Goal: Information Seeking & Learning: Learn about a topic

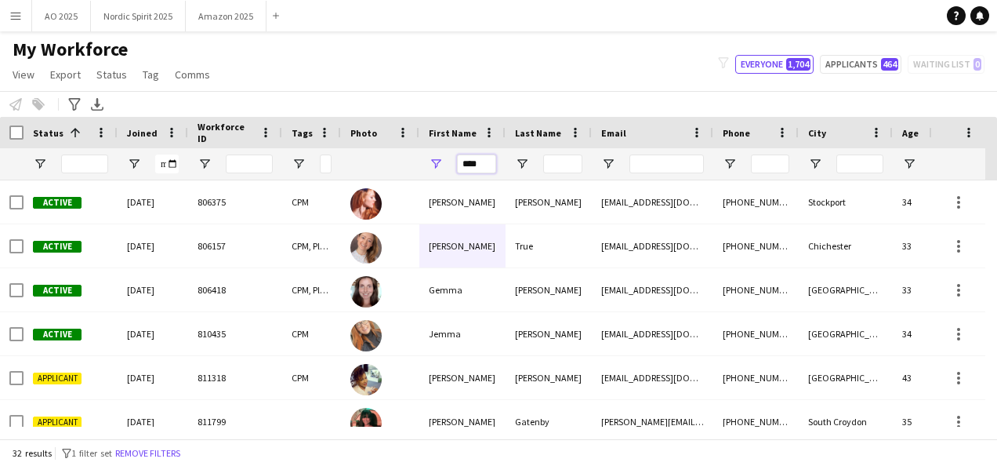
drag, startPoint x: 484, startPoint y: 165, endPoint x: 427, endPoint y: 154, distance: 57.6
click at [431, 161] on div "****" at bounding box center [462, 163] width 86 height 31
type input "*"
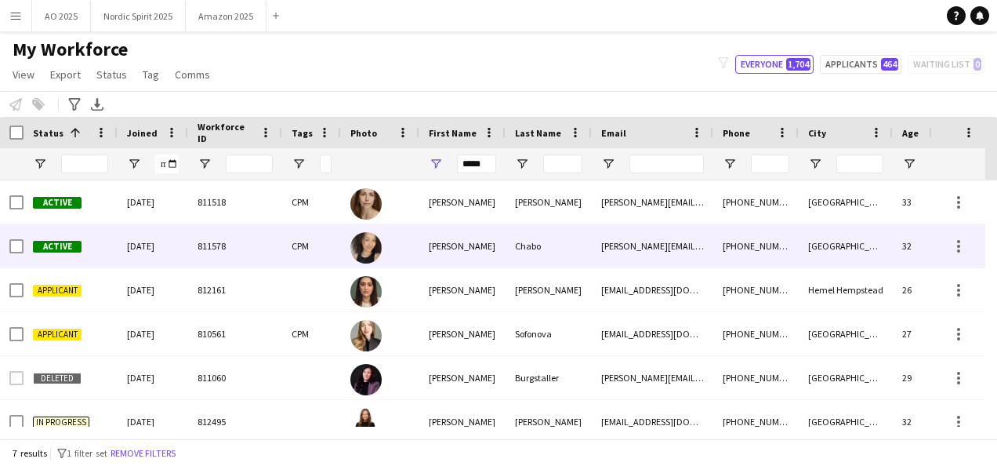
click at [433, 241] on div "[PERSON_NAME]" at bounding box center [462, 245] width 86 height 43
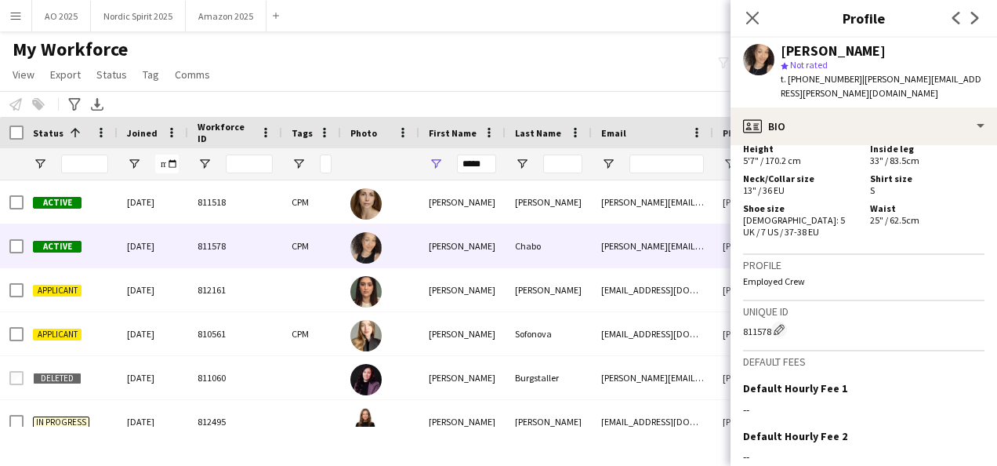
scroll to position [955, 0]
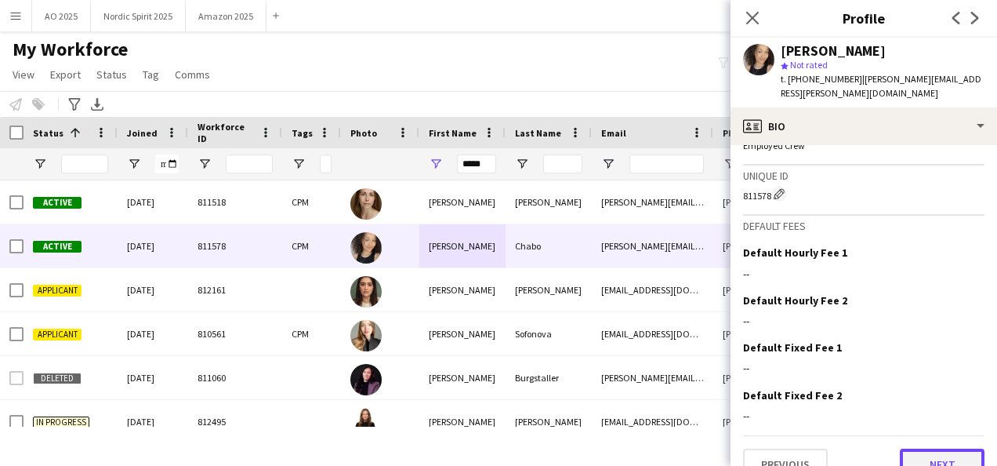
click at [921, 448] on button "Next" at bounding box center [942, 463] width 85 height 31
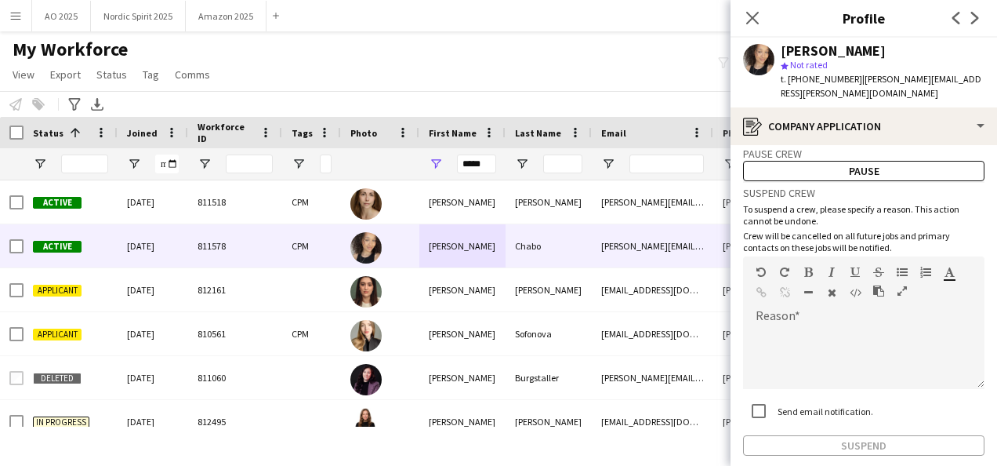
scroll to position [96, 0]
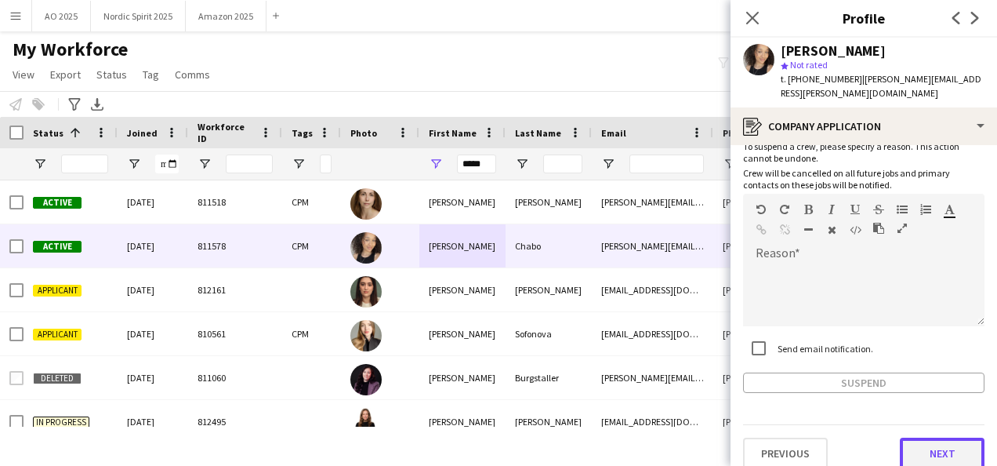
click at [913, 437] on button "Next" at bounding box center [942, 452] width 85 height 31
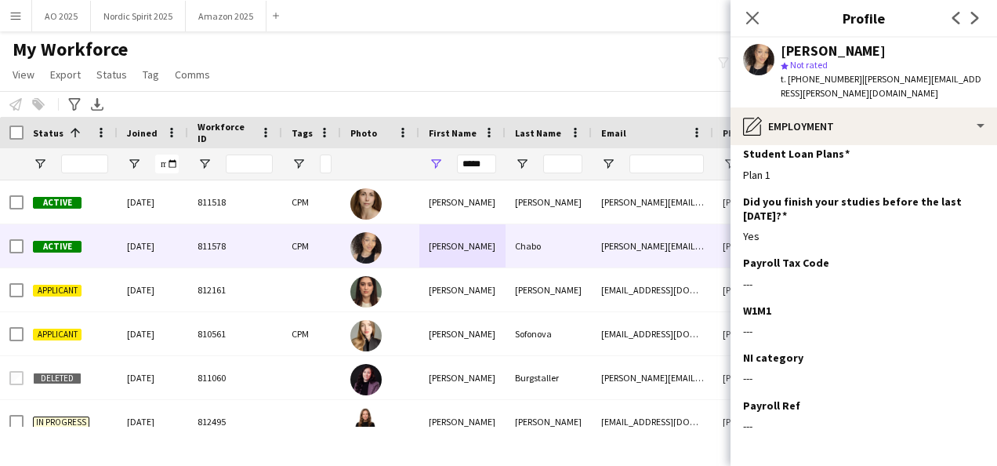
scroll to position [339, 0]
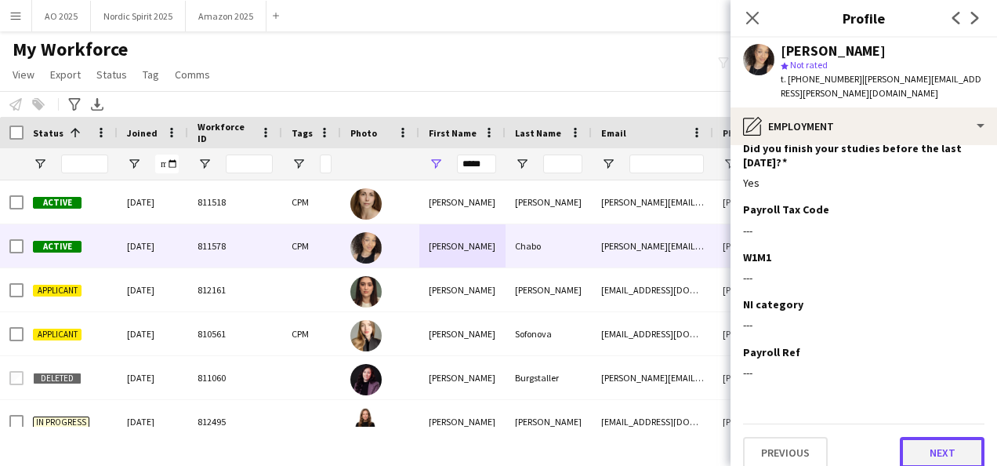
click at [929, 437] on button "Next" at bounding box center [942, 452] width 85 height 31
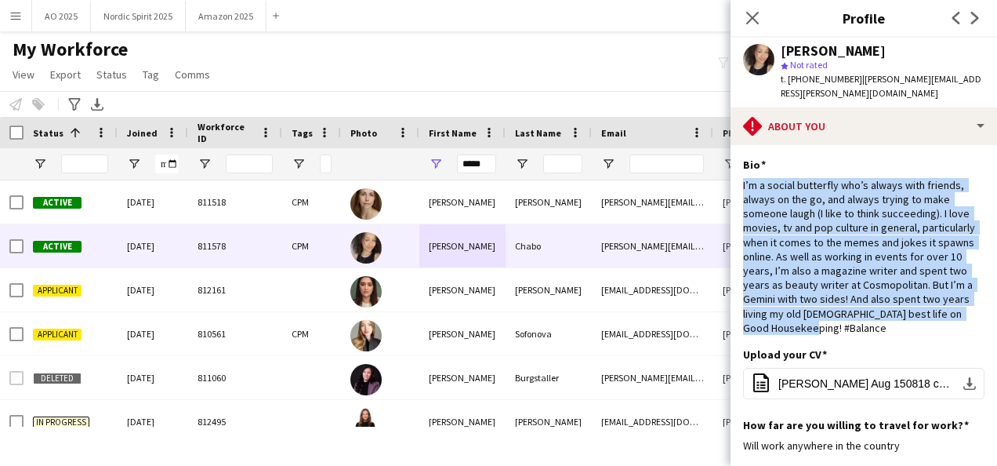
drag, startPoint x: 836, startPoint y: 295, endPoint x: 733, endPoint y: 172, distance: 160.2
click at [733, 172] on app-section-data-types "Bio Edit this field I’m a social butterfly who’s always with friends, always on…" at bounding box center [863, 305] width 266 height 321
copy div "I’m a social butterfly who’s always with friends, always on the go, and always …"
click at [821, 377] on span "[PERSON_NAME] Aug 150818 cut.doc" at bounding box center [866, 383] width 177 height 13
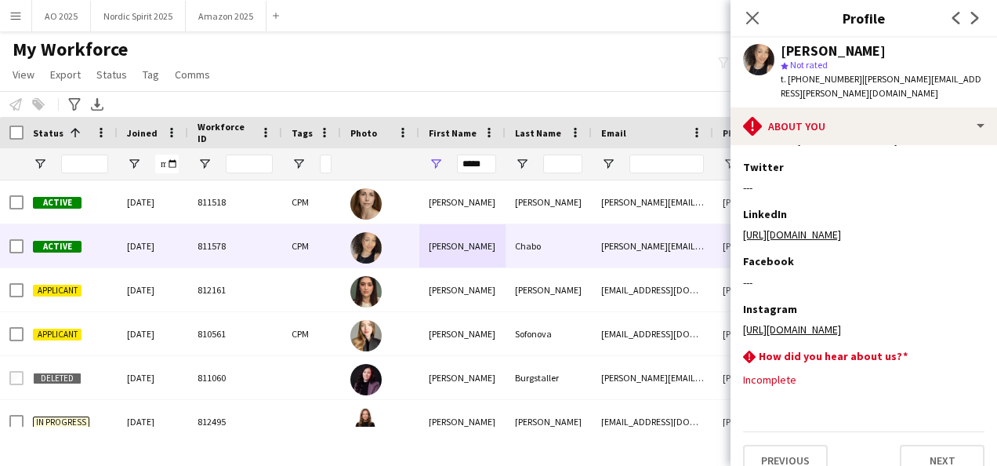
scroll to position [370, 0]
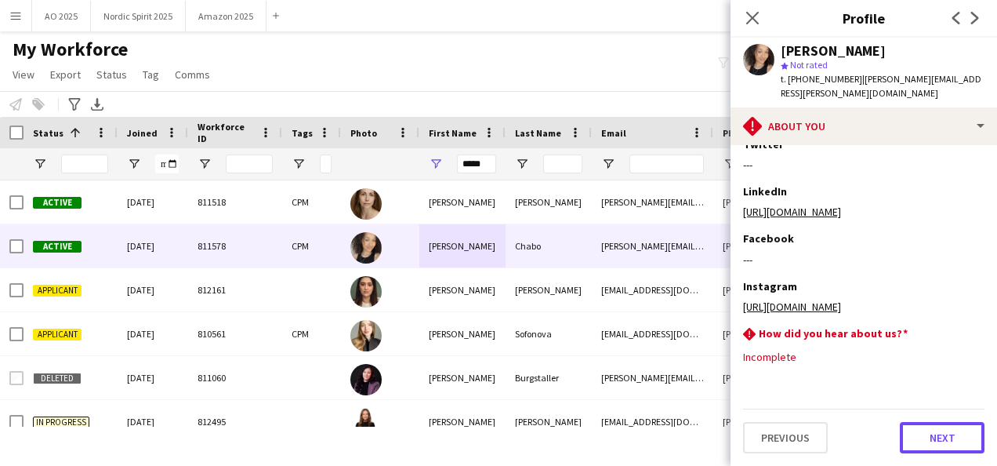
click at [907, 428] on button "Next" at bounding box center [942, 437] width 85 height 31
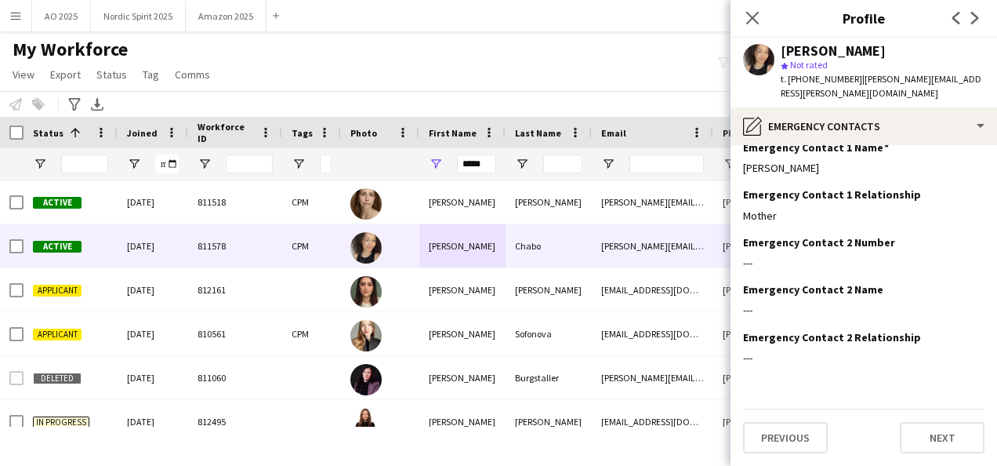
scroll to position [0, 0]
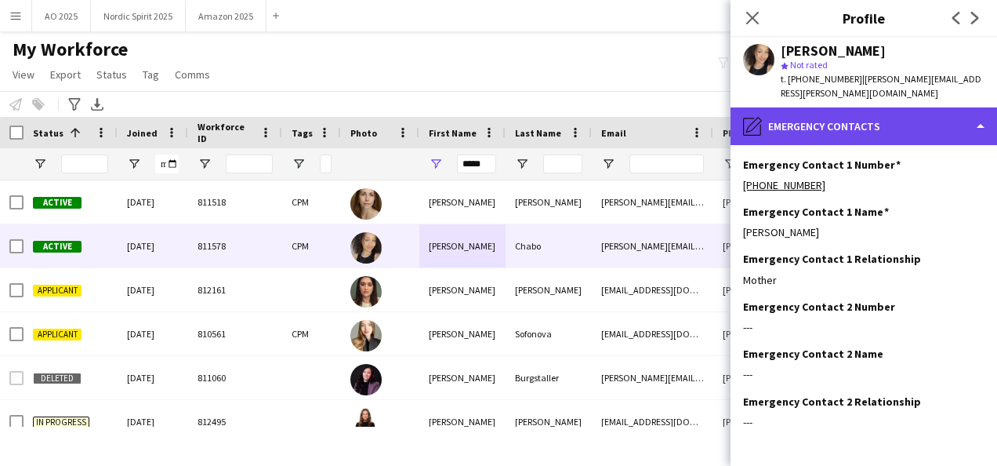
click at [853, 107] on div "pencil4 Emergency contacts" at bounding box center [863, 126] width 266 height 38
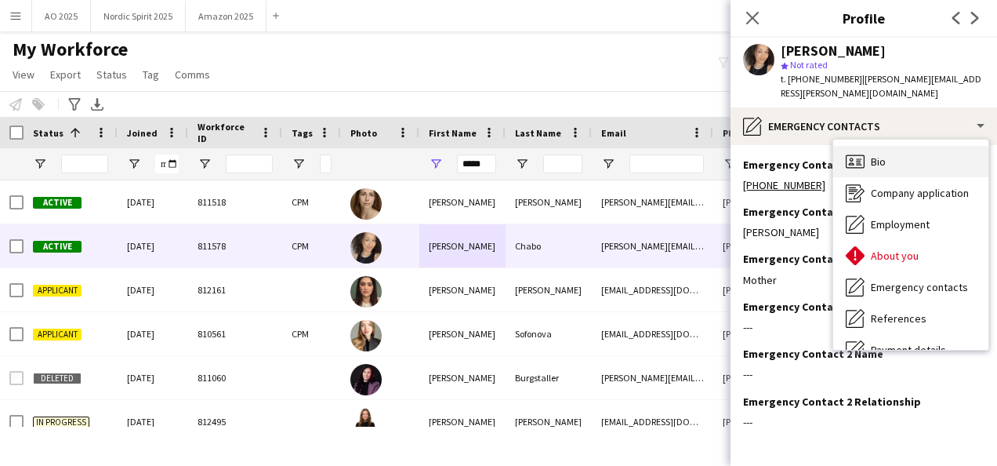
click at [861, 152] on icon "Bio" at bounding box center [855, 161] width 19 height 19
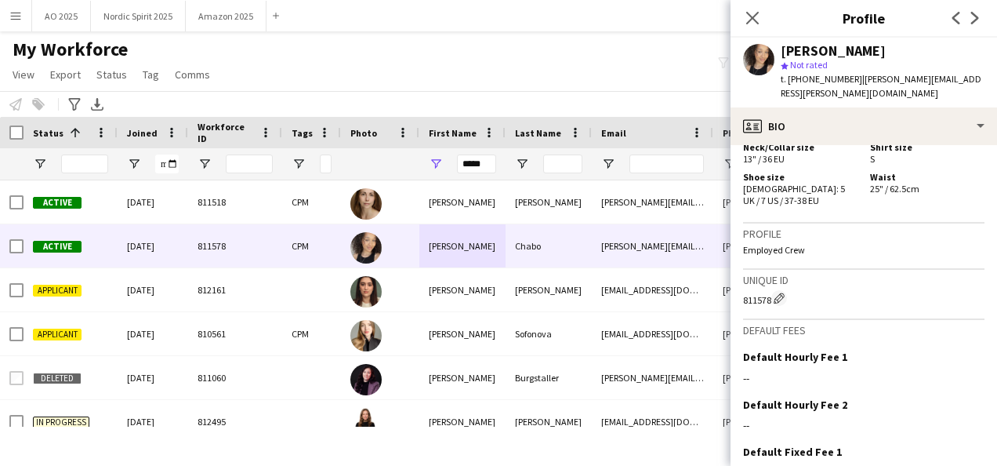
scroll to position [955, 0]
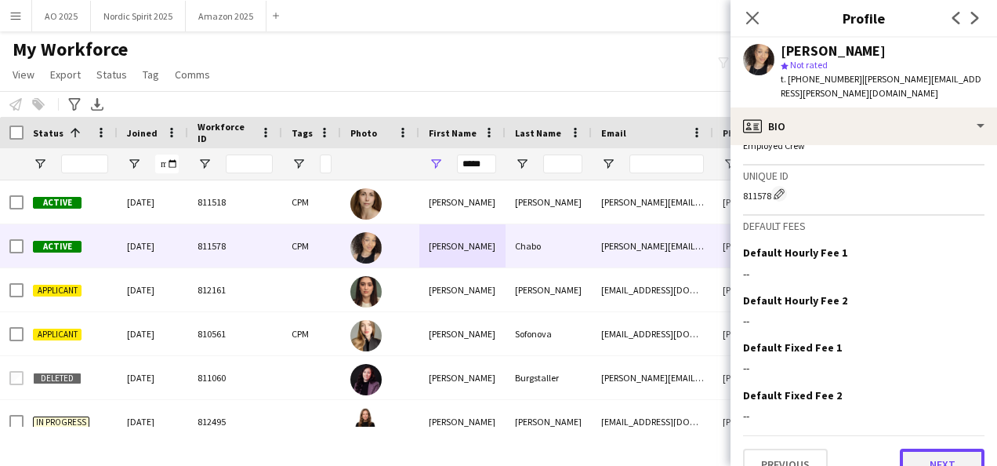
click at [929, 448] on button "Next" at bounding box center [942, 463] width 85 height 31
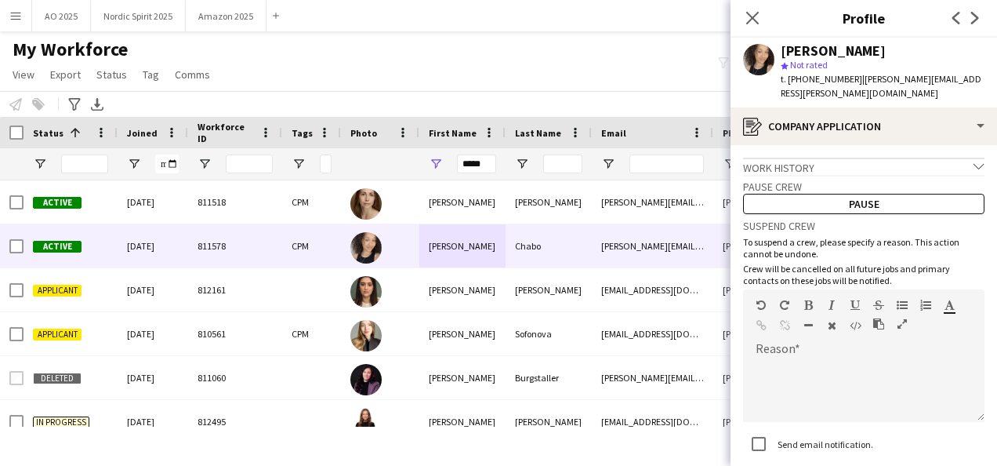
scroll to position [96, 0]
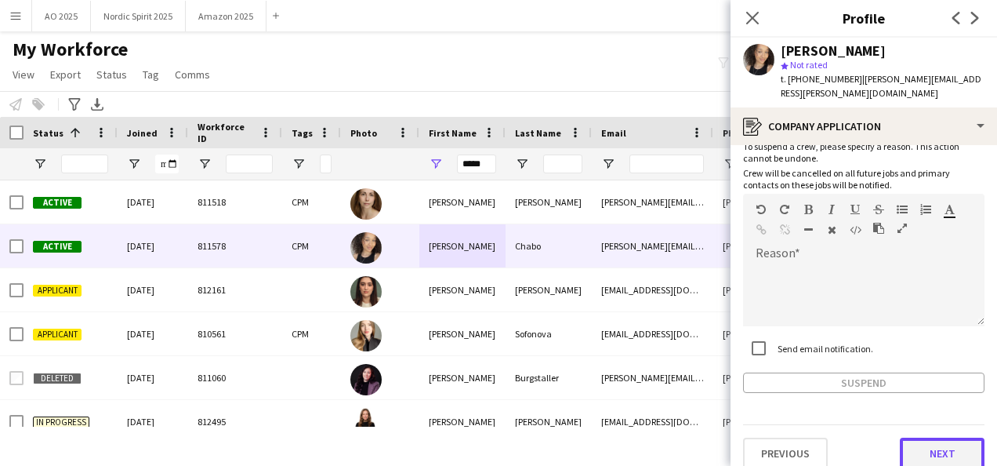
click at [926, 437] on button "Next" at bounding box center [942, 452] width 85 height 31
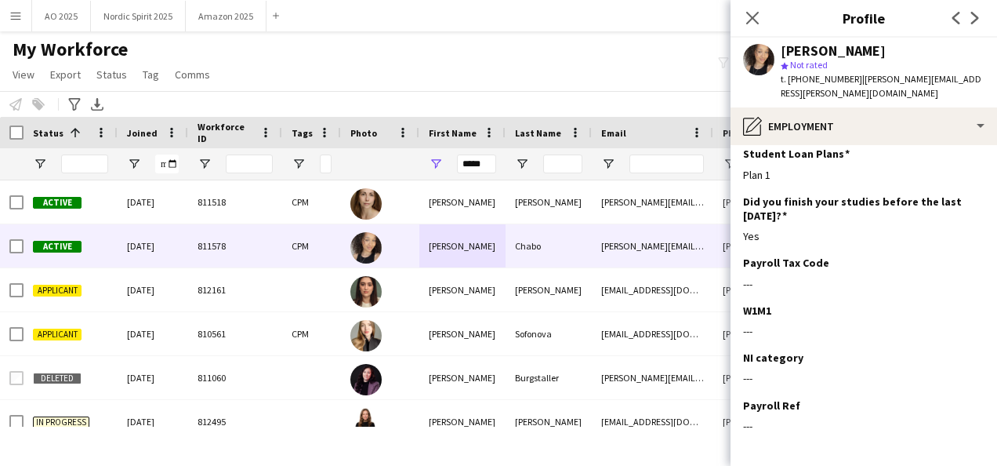
scroll to position [339, 0]
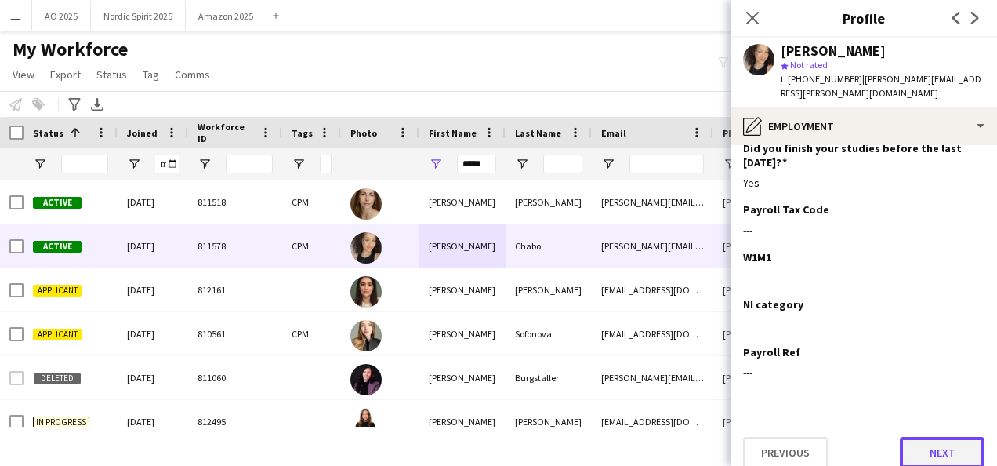
click at [914, 437] on button "Next" at bounding box center [942, 452] width 85 height 31
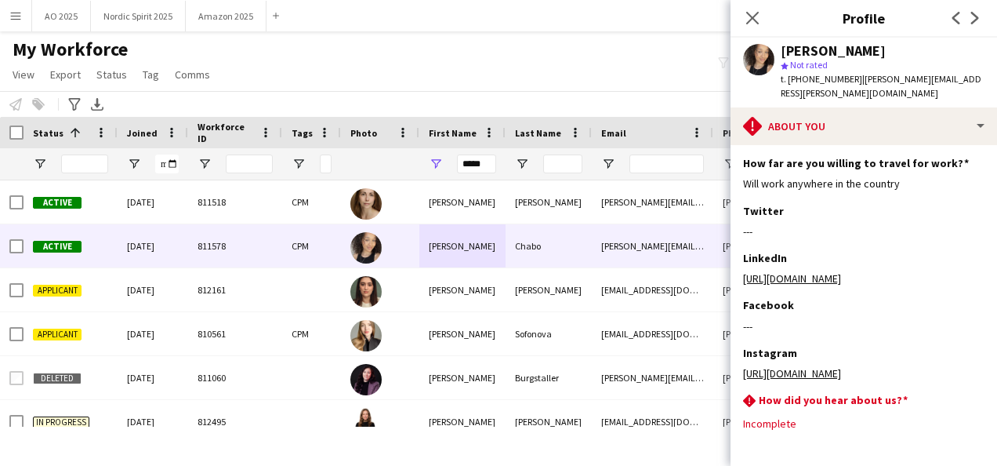
scroll to position [370, 0]
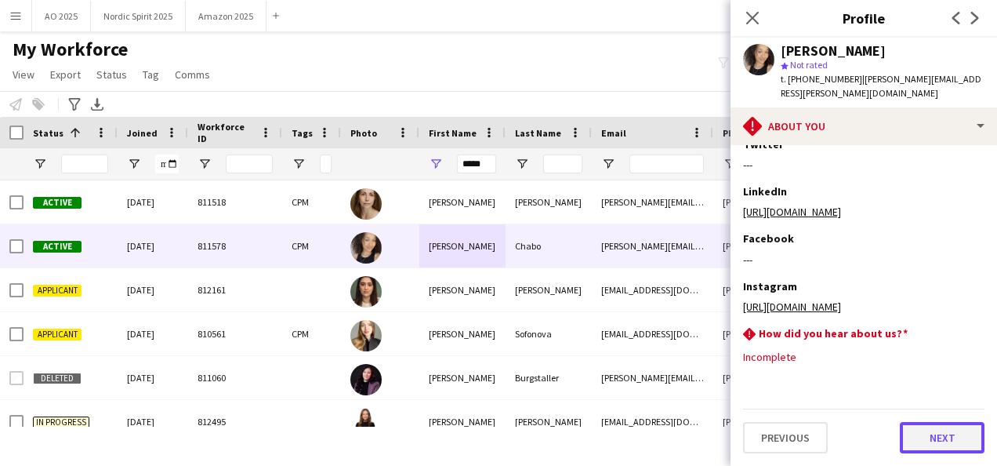
click at [939, 431] on button "Next" at bounding box center [942, 437] width 85 height 31
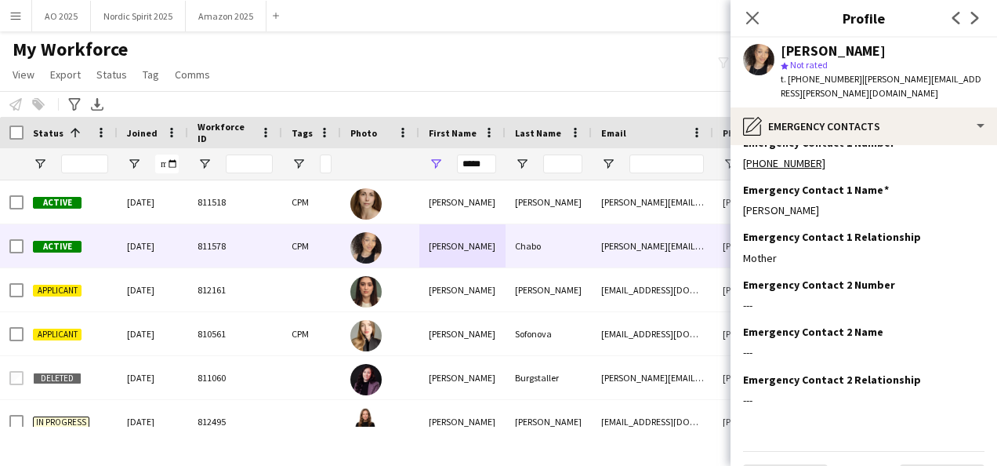
scroll to position [49, 0]
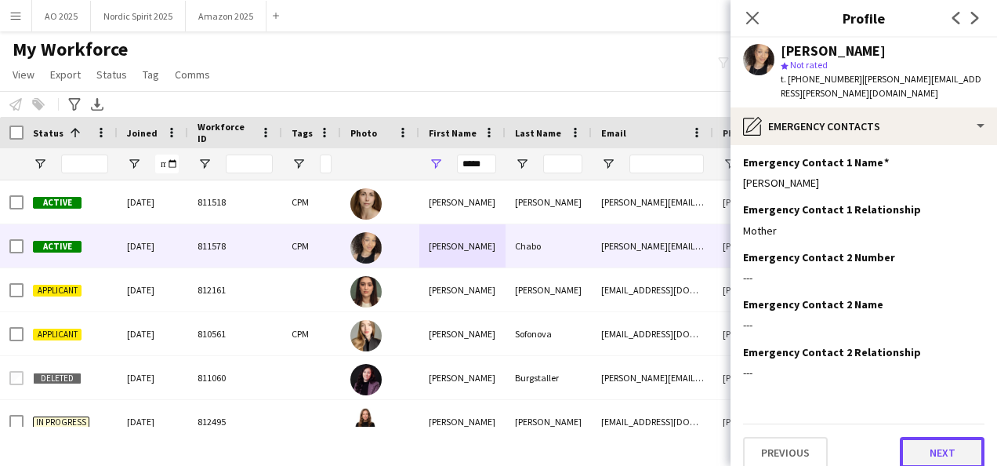
click at [915, 437] on button "Next" at bounding box center [942, 452] width 85 height 31
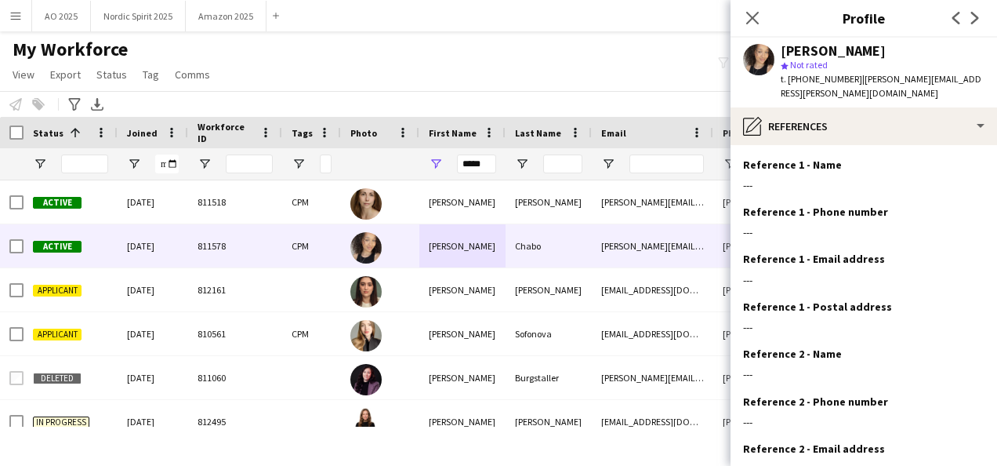
scroll to position [144, 0]
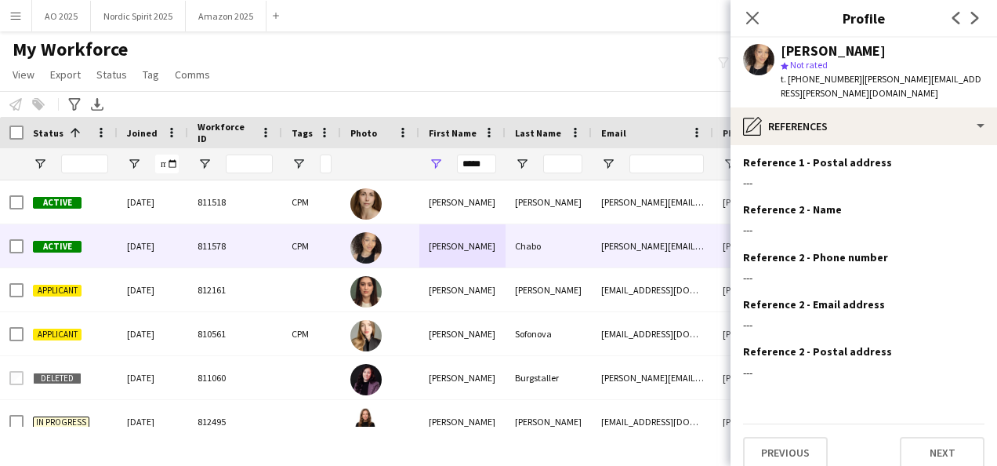
click at [927, 455] on app-section-data-types "Reference 1 - Name Edit this field --- Reference 1 - Phone number Edit this fie…" at bounding box center [863, 305] width 266 height 321
click at [928, 439] on button "Next" at bounding box center [942, 452] width 85 height 31
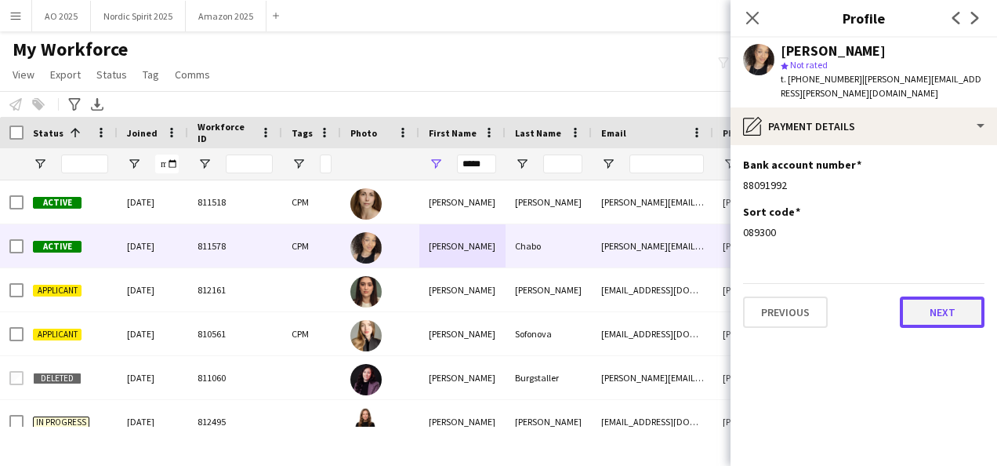
click at [964, 296] on button "Next" at bounding box center [942, 311] width 85 height 31
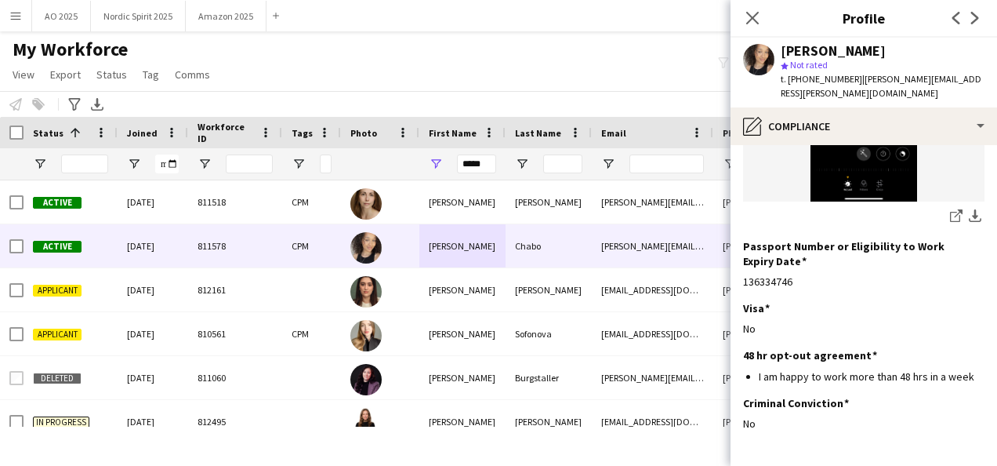
scroll to position [352, 0]
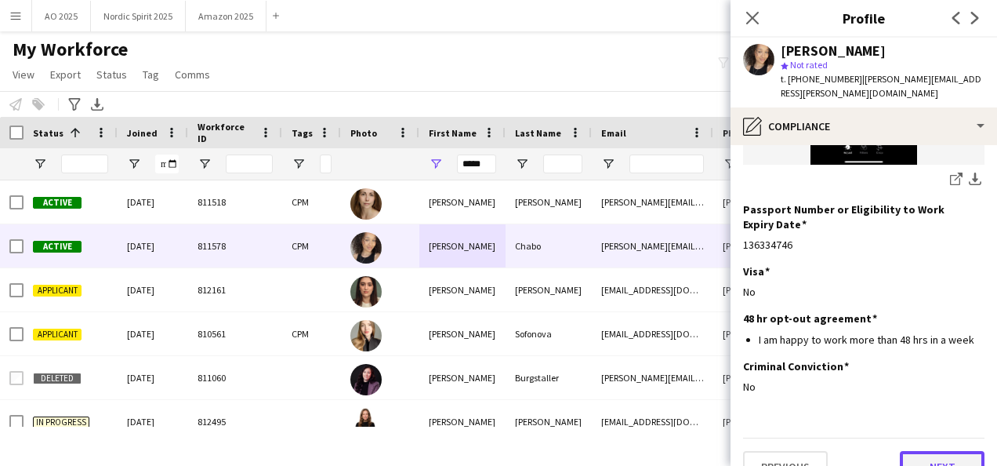
click at [934, 451] on button "Next" at bounding box center [942, 466] width 85 height 31
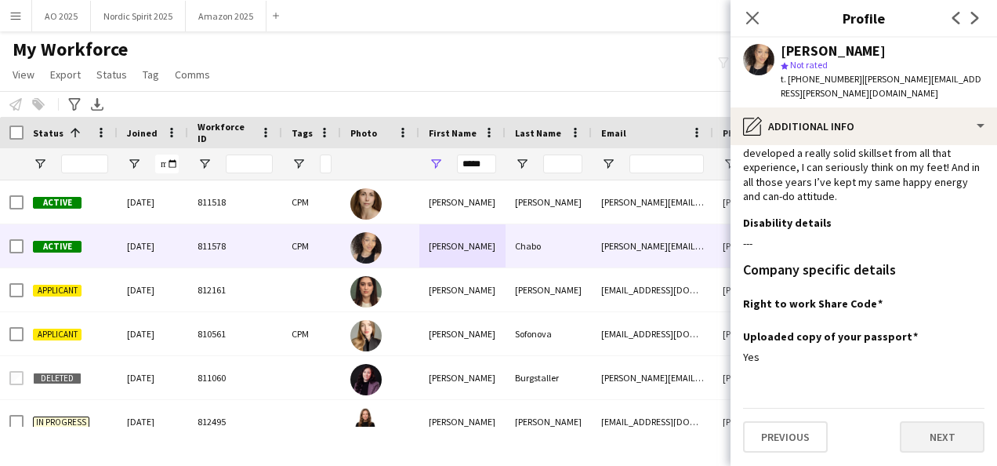
scroll to position [0, 0]
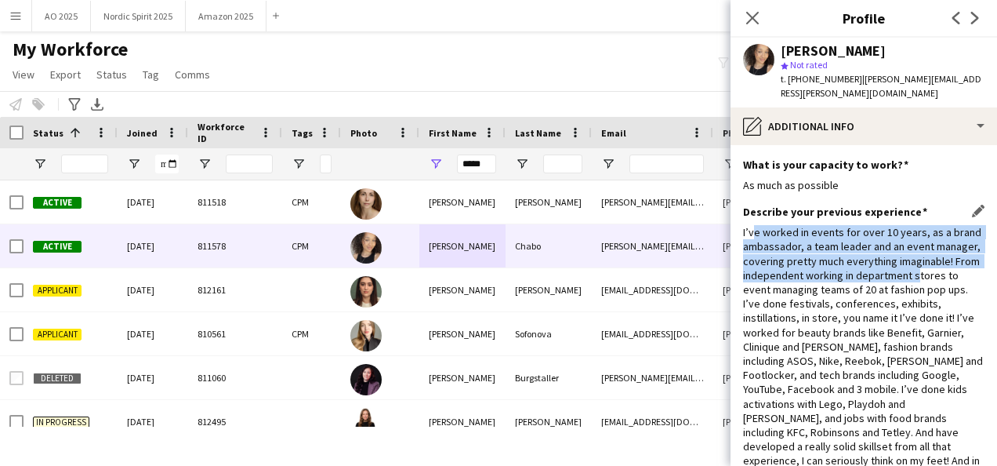
drag, startPoint x: 752, startPoint y: 213, endPoint x: 800, endPoint y: 270, distance: 75.1
click at [802, 272] on div "I’ve worked in events for over 10 years, as a brand ambassador, a team leader a…" at bounding box center [863, 360] width 241 height 271
drag, startPoint x: 800, startPoint y: 270, endPoint x: 753, endPoint y: 236, distance: 58.3
click at [756, 240] on div "I’ve worked in events for over 10 years, as a brand ambassador, a team leader a…" at bounding box center [863, 360] width 241 height 271
drag, startPoint x: 745, startPoint y: 217, endPoint x: 806, endPoint y: 279, distance: 87.0
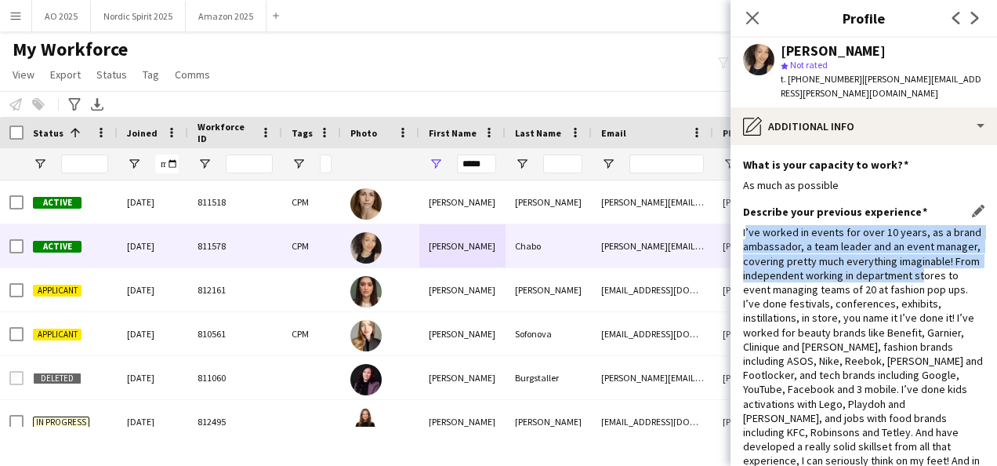
click at [806, 281] on div "I’ve worked in events for over 10 years, as a brand ambassador, a team leader a…" at bounding box center [863, 360] width 241 height 271
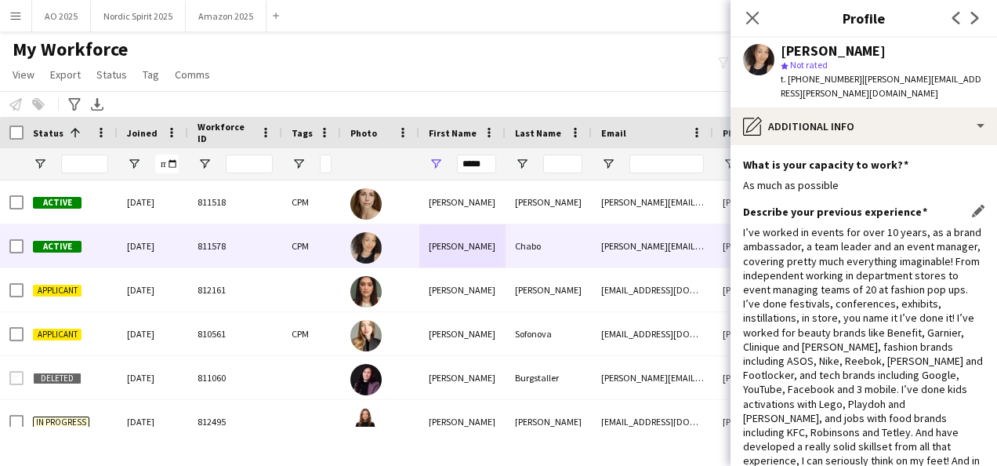
drag, startPoint x: 806, startPoint y: 279, endPoint x: 765, endPoint y: 322, distance: 59.3
click at [765, 322] on div "I’ve worked in events for over 10 years, as a brand ambassador, a team leader a…" at bounding box center [863, 360] width 241 height 271
click at [745, 225] on div "I’ve worked in events for over 10 years, as a brand ambassador, a team leader a…" at bounding box center [863, 360] width 241 height 271
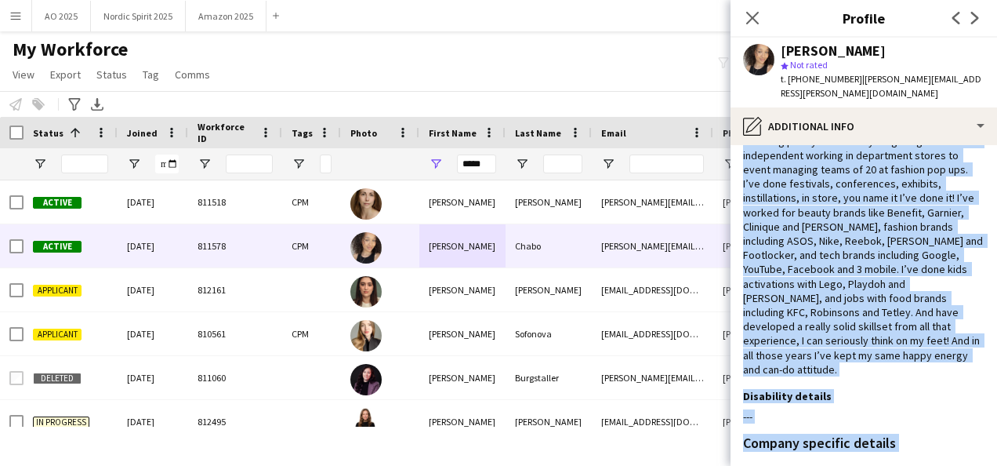
scroll to position [190, 0]
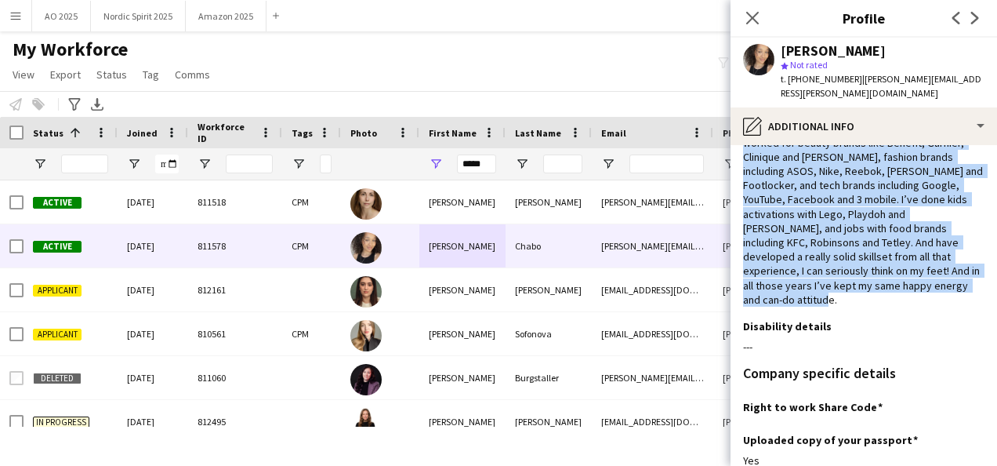
drag, startPoint x: 743, startPoint y: 218, endPoint x: 936, endPoint y: 297, distance: 208.4
click at [936, 297] on div "Describe your previous experience Edit this field I’ve worked in events for ove…" at bounding box center [863, 167] width 241 height 304
copy div "I’ve worked in events for over 10 years, as a brand ambassador, a team leader a…"
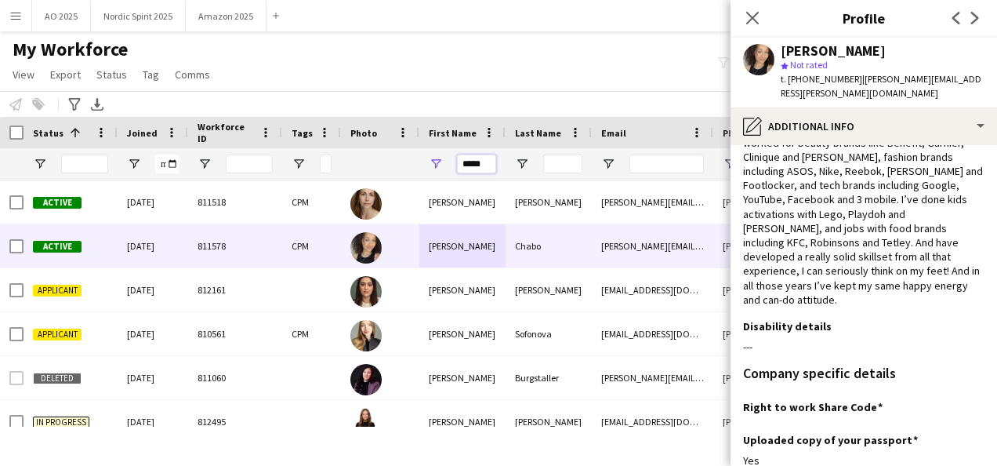
drag, startPoint x: 484, startPoint y: 162, endPoint x: 420, endPoint y: 161, distance: 63.5
click at [420, 161] on div "*****" at bounding box center [462, 163] width 86 height 31
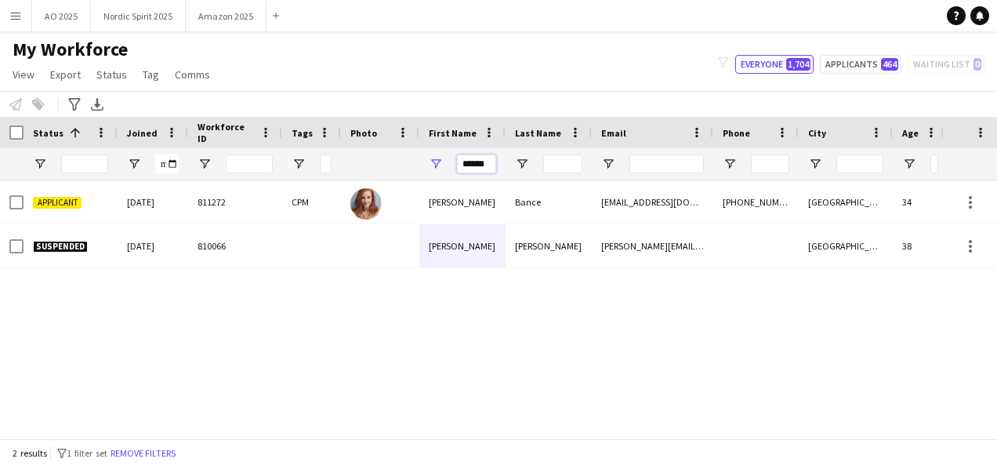
drag, startPoint x: 484, startPoint y: 165, endPoint x: 423, endPoint y: 172, distance: 61.5
click at [435, 171] on div "******" at bounding box center [462, 163] width 86 height 31
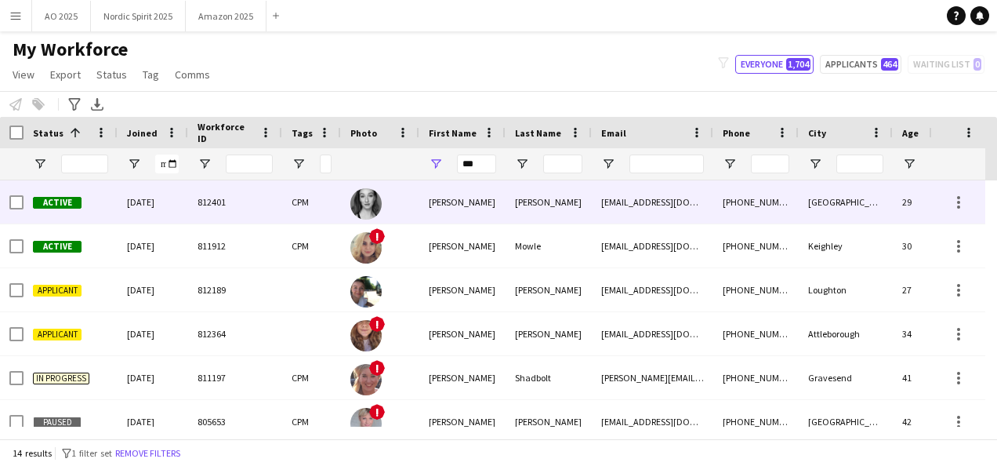
click at [452, 213] on div "[PERSON_NAME]" at bounding box center [462, 201] width 86 height 43
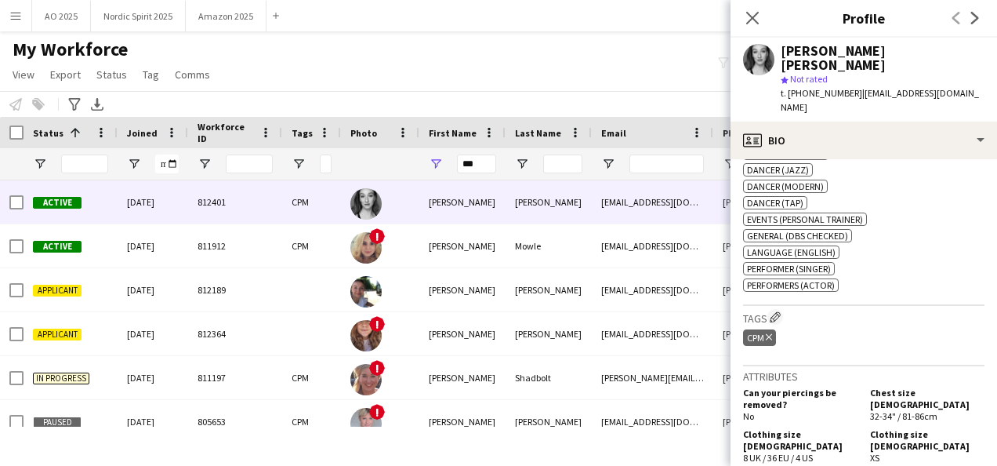
scroll to position [1136, 0]
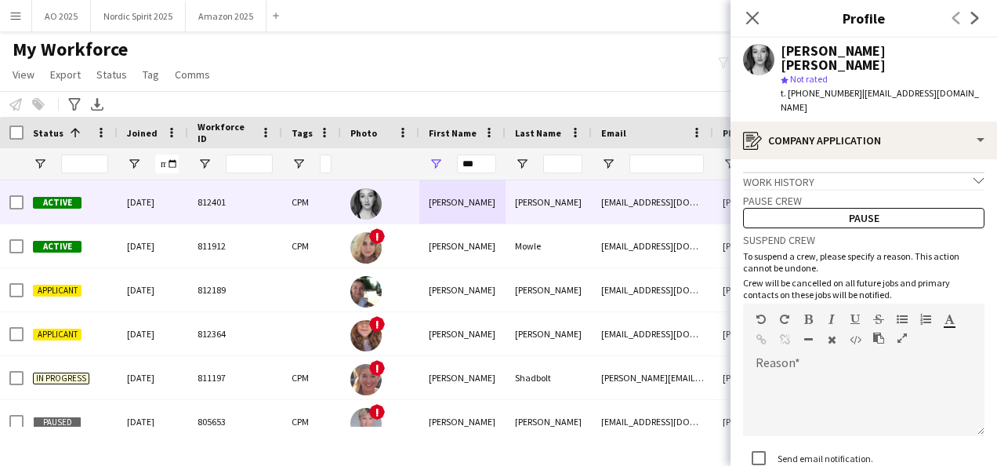
scroll to position [96, 0]
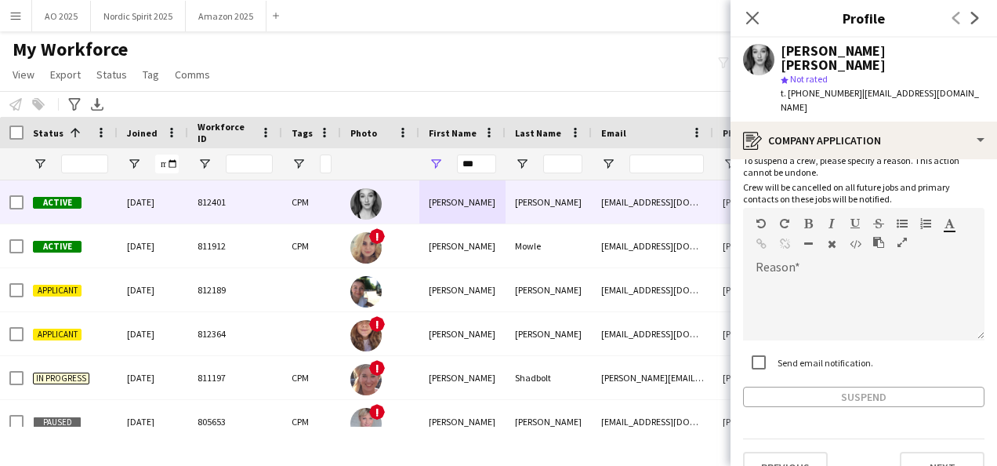
click at [973, 448] on app-crew-profile-application "Work history chevron-down Hostess/Waitress [PERSON_NAME] Events [DATE] — [DATE]…" at bounding box center [863, 312] width 266 height 306
click at [956, 451] on button "Next" at bounding box center [942, 466] width 85 height 31
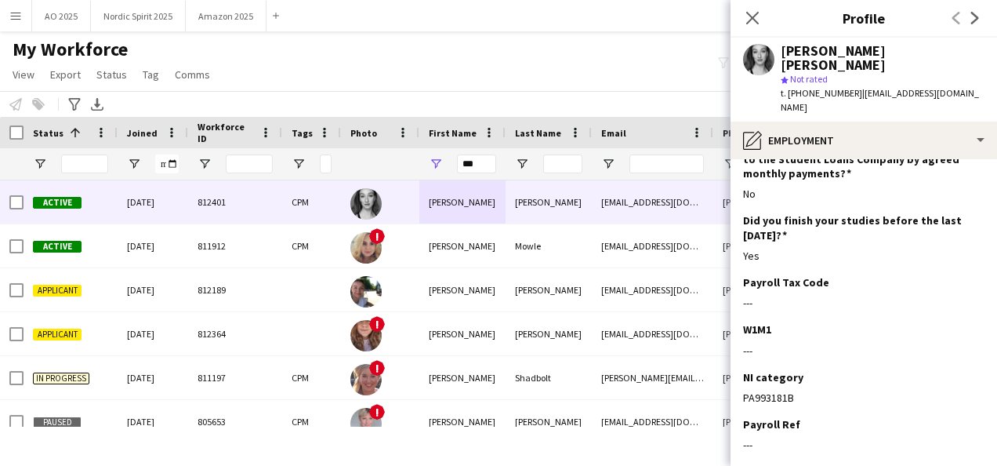
scroll to position [292, 0]
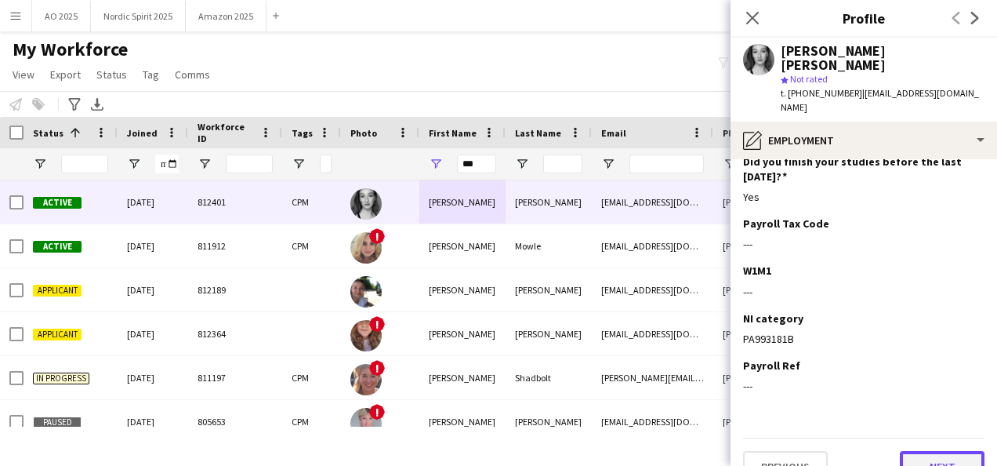
click at [962, 451] on button "Next" at bounding box center [942, 466] width 85 height 31
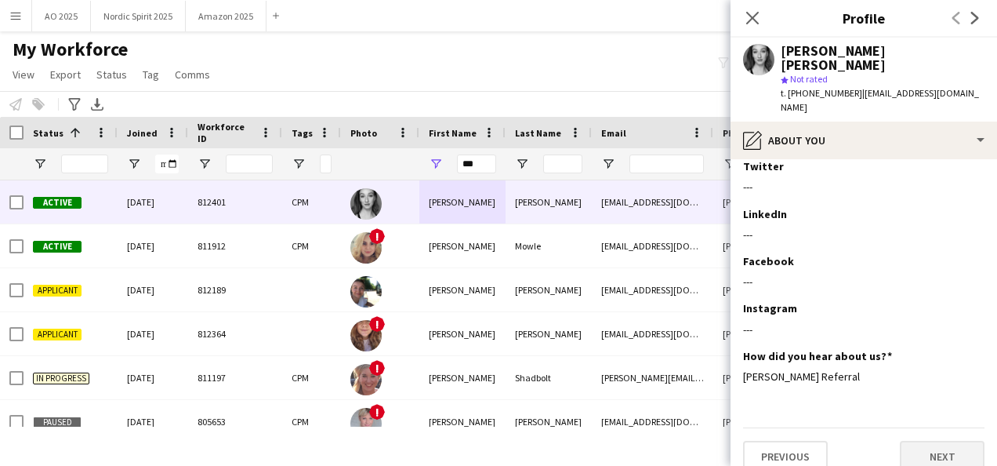
scroll to position [0, 0]
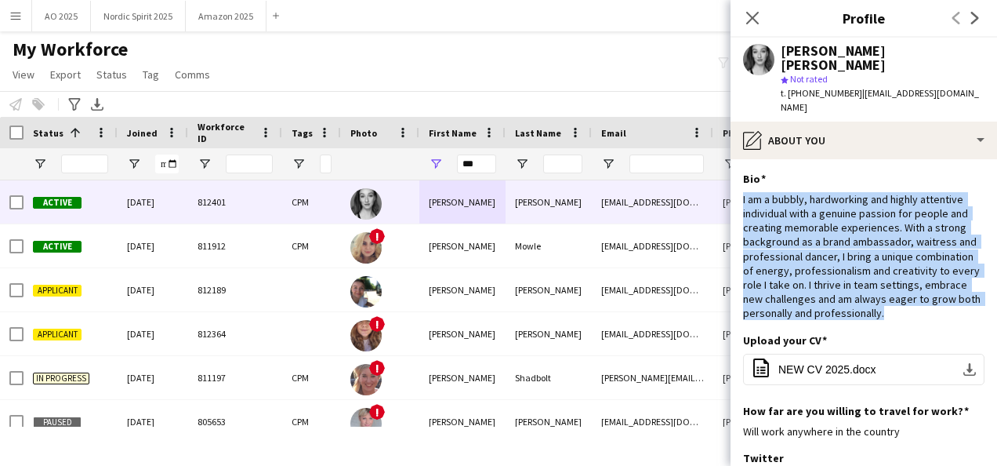
drag, startPoint x: 904, startPoint y: 288, endPoint x: 740, endPoint y: 167, distance: 203.9
click at [740, 167] on app-section-data-types "Bio Edit this field I am a bubbly, hardworking and highly attentive individual …" at bounding box center [863, 312] width 266 height 306
copy div "I am a bubbly, hardworking and highly attentive individual with a genuine passi…"
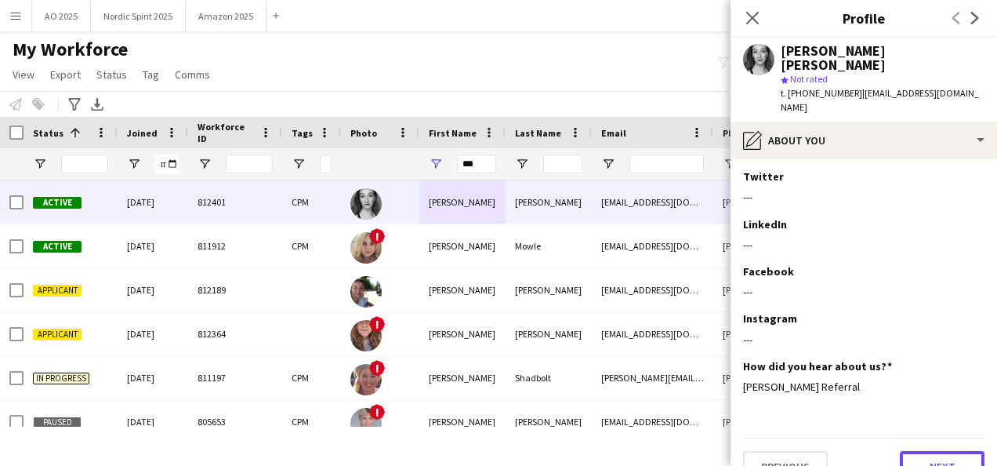
click at [948, 451] on button "Next" at bounding box center [942, 466] width 85 height 31
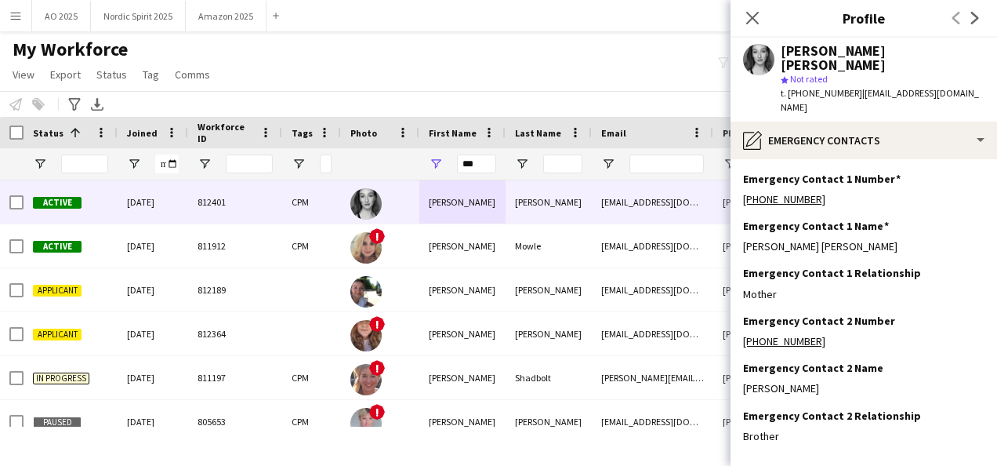
scroll to position [49, 0]
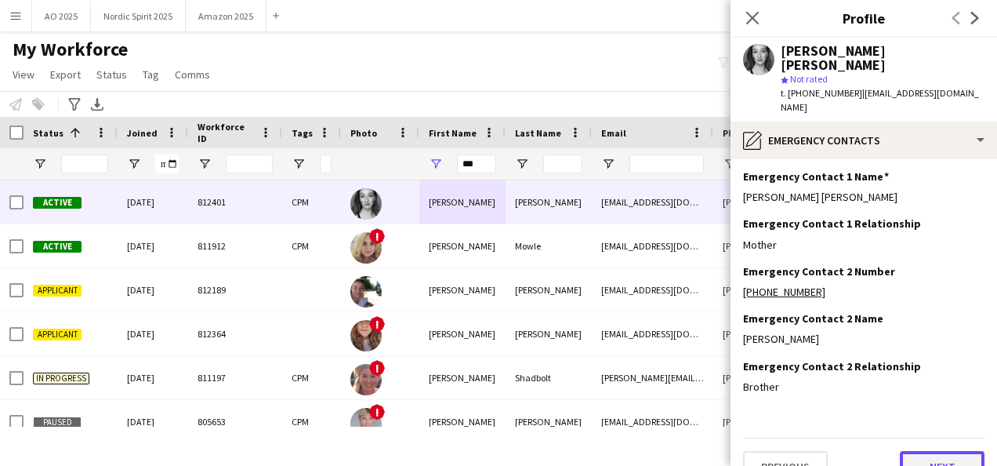
click at [923, 451] on button "Next" at bounding box center [942, 466] width 85 height 31
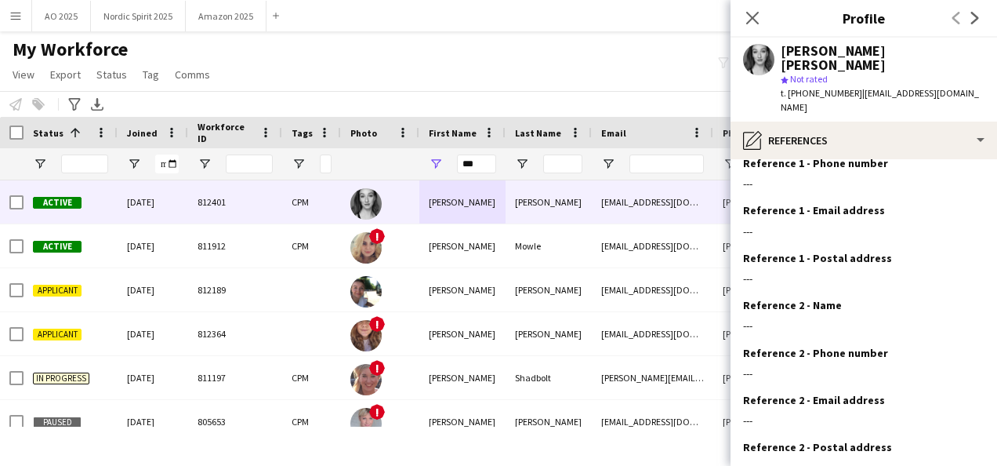
scroll to position [144, 0]
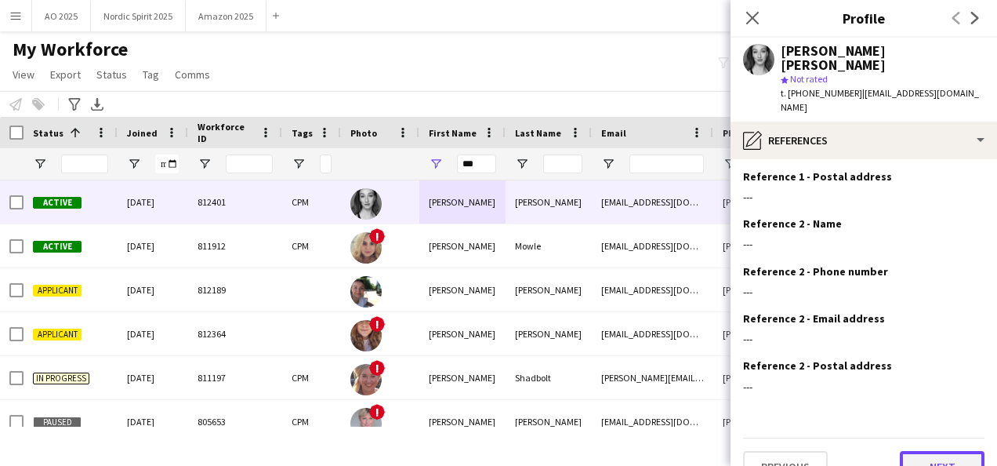
click at [944, 451] on button "Next" at bounding box center [942, 466] width 85 height 31
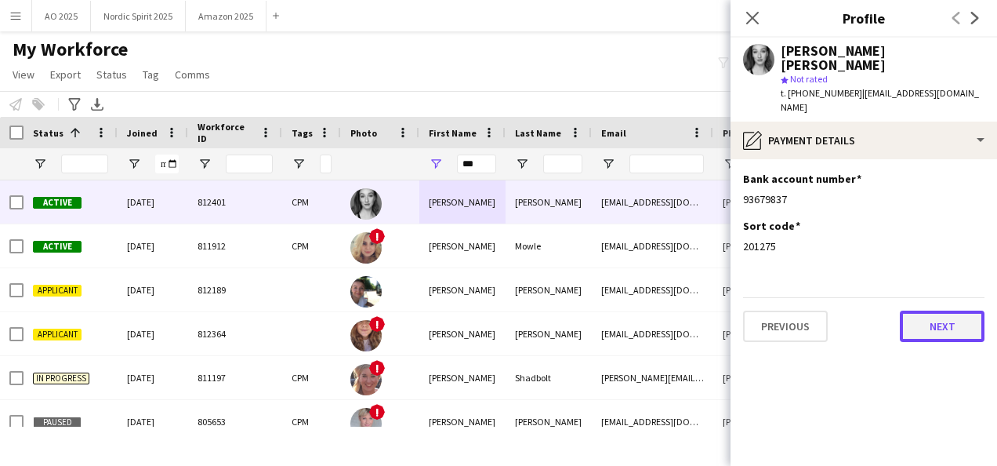
click at [961, 310] on button "Next" at bounding box center [942, 325] width 85 height 31
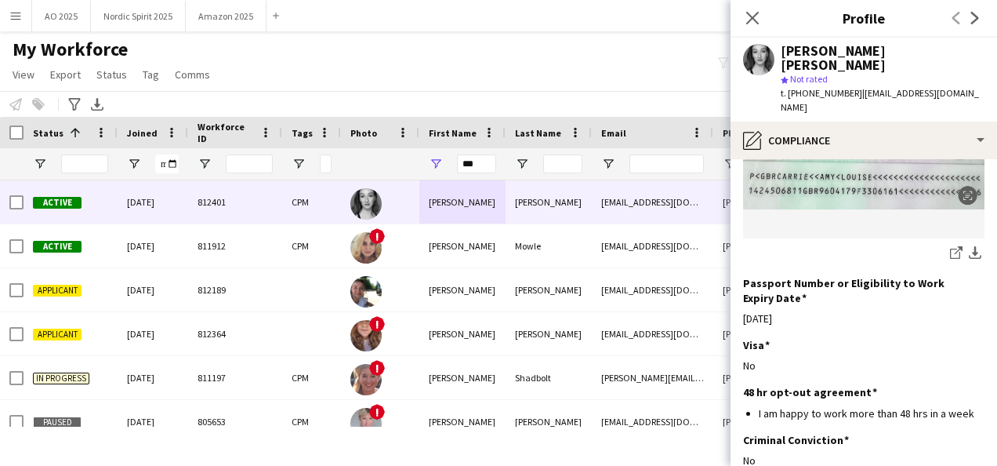
scroll to position [352, 0]
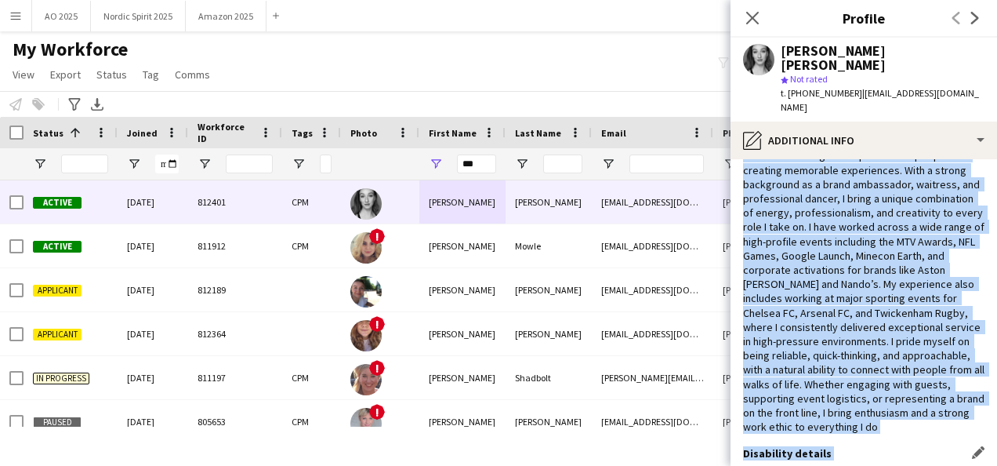
scroll to position [151, 0]
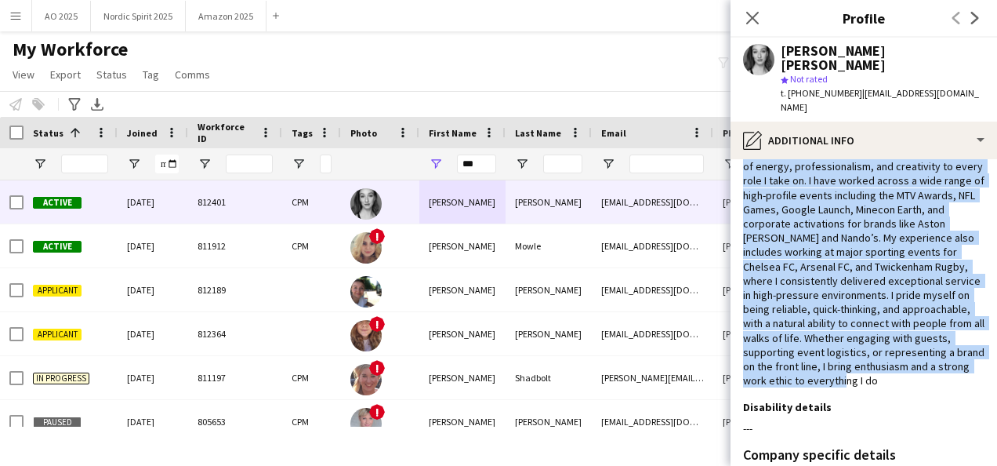
drag, startPoint x: 744, startPoint y: 216, endPoint x: 901, endPoint y: 359, distance: 212.5
click at [901, 359] on div "Describe your previous experience Edit this field" at bounding box center [863, 233] width 241 height 332
copy div "I am a bubbly, hardworking, and highly attentive individual with a genuine pass…"
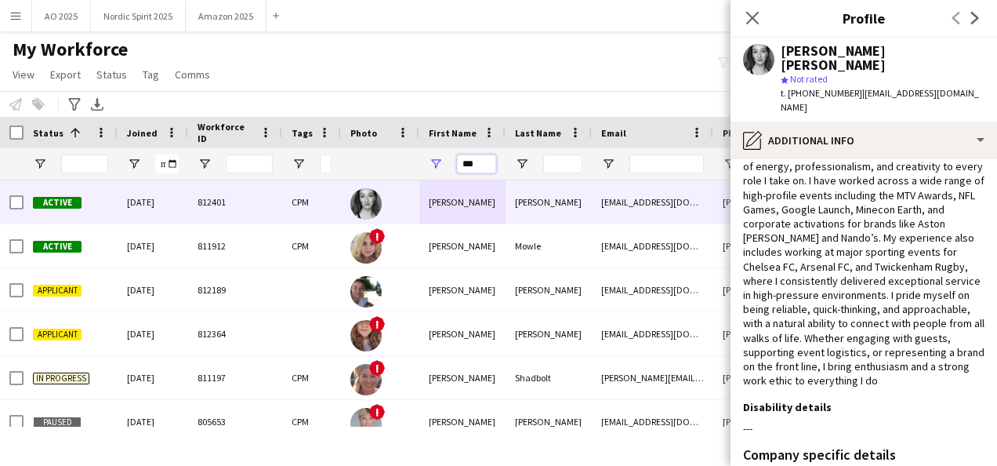
click at [475, 161] on input "***" at bounding box center [476, 163] width 39 height 19
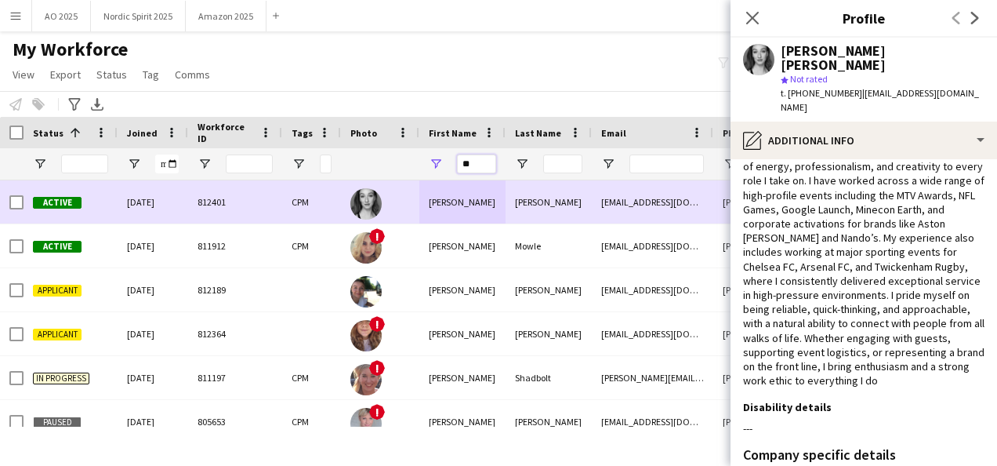
type input "*"
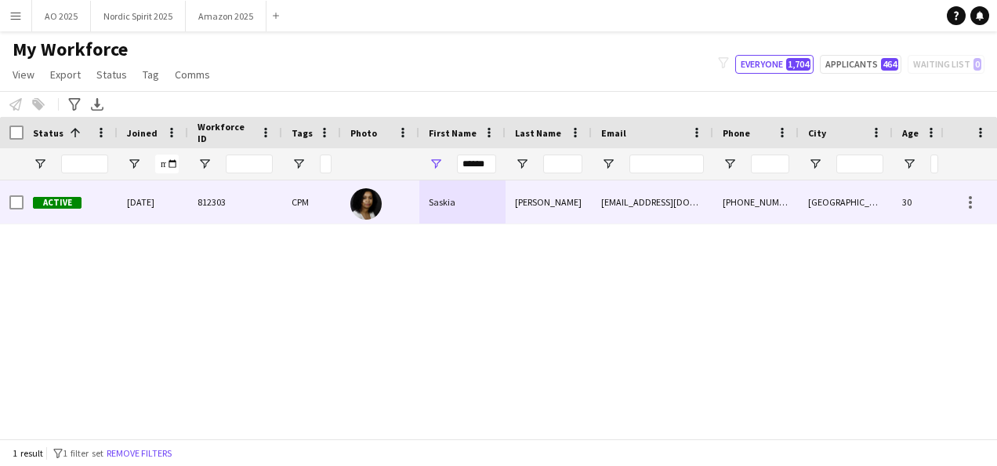
click at [444, 197] on div "Saskia" at bounding box center [462, 201] width 86 height 43
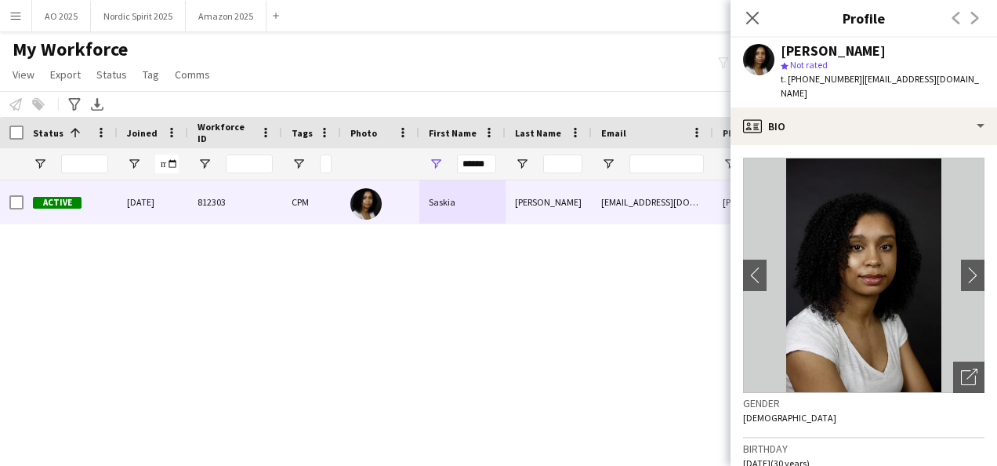
drag, startPoint x: 984, startPoint y: 185, endPoint x: 986, endPoint y: 281, distance: 95.6
click at [986, 281] on app-crew-profile-bio "chevron-left chevron-right Open photos pop-in Gender [DEMOGRAPHIC_DATA] Birthda…" at bounding box center [863, 305] width 266 height 321
click at [976, 212] on app-crew-profile-bio "chevron-left chevron-right Open photos pop-in Gender [DEMOGRAPHIC_DATA] Birthda…" at bounding box center [863, 305] width 266 height 321
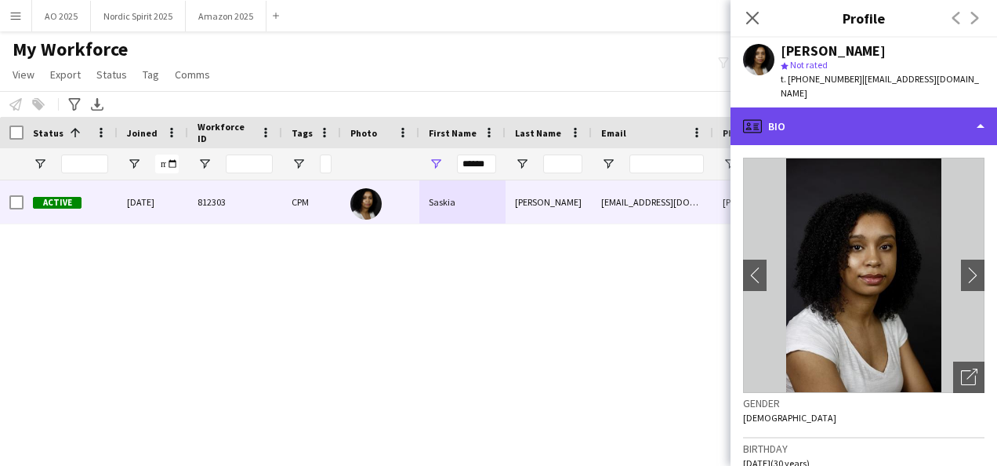
click at [926, 111] on div "profile Bio" at bounding box center [863, 126] width 266 height 38
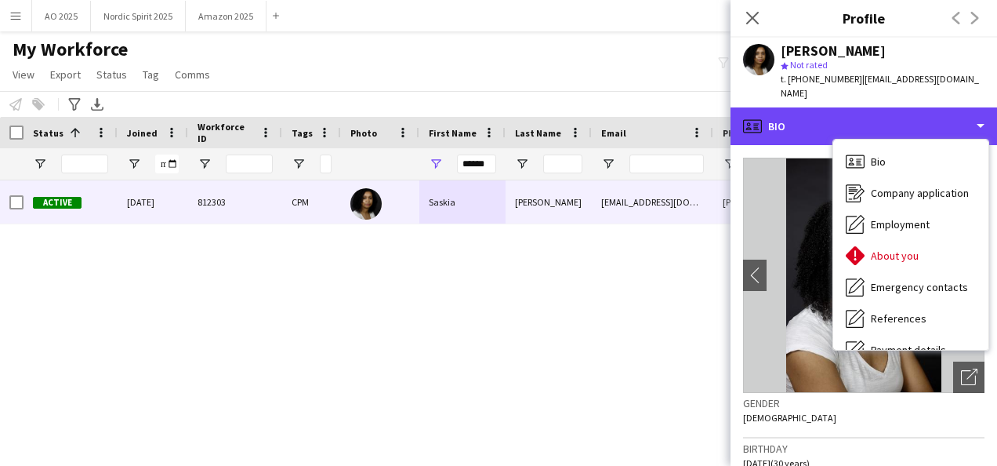
scroll to position [210, 0]
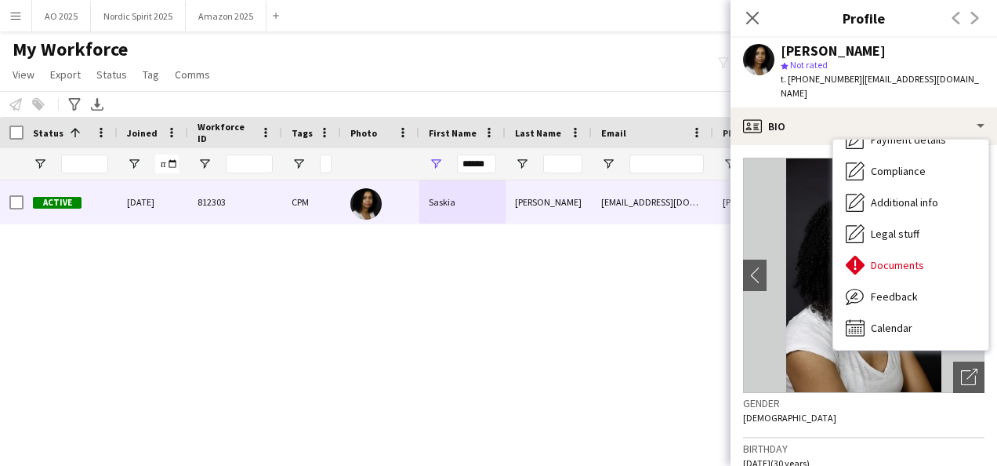
click at [949, 438] on div "Birthday [DEMOGRAPHIC_DATA] (30 years)" at bounding box center [863, 460] width 241 height 45
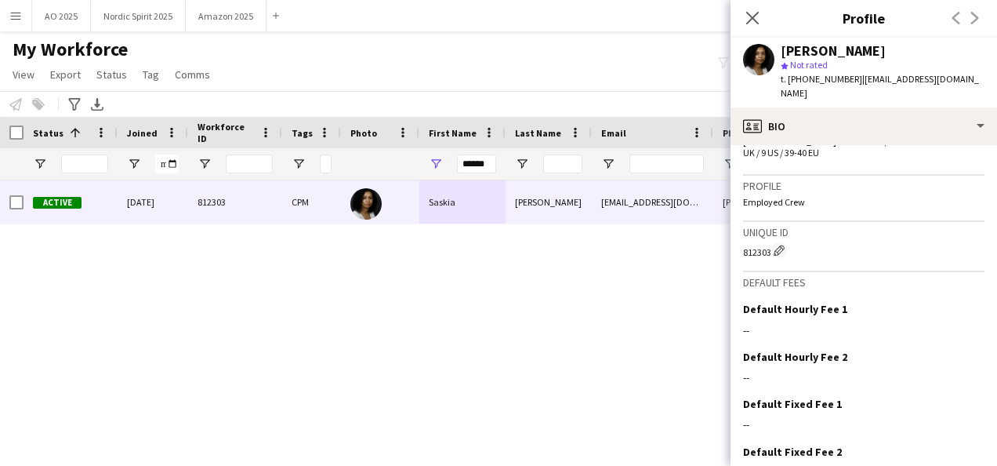
scroll to position [1005, 0]
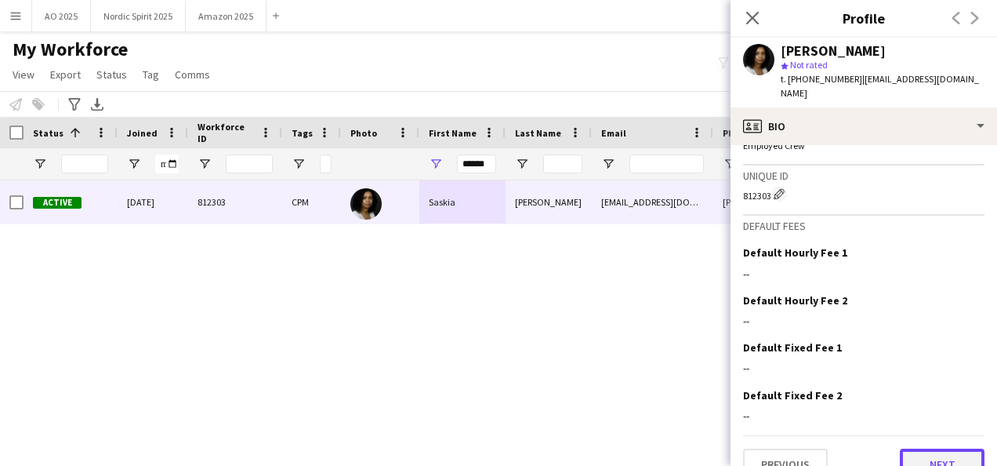
click at [967, 448] on button "Next" at bounding box center [942, 463] width 85 height 31
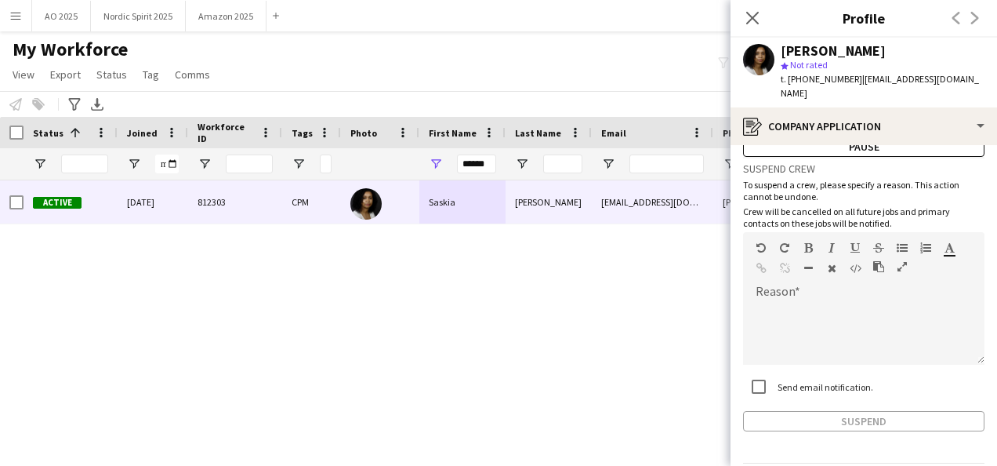
scroll to position [96, 0]
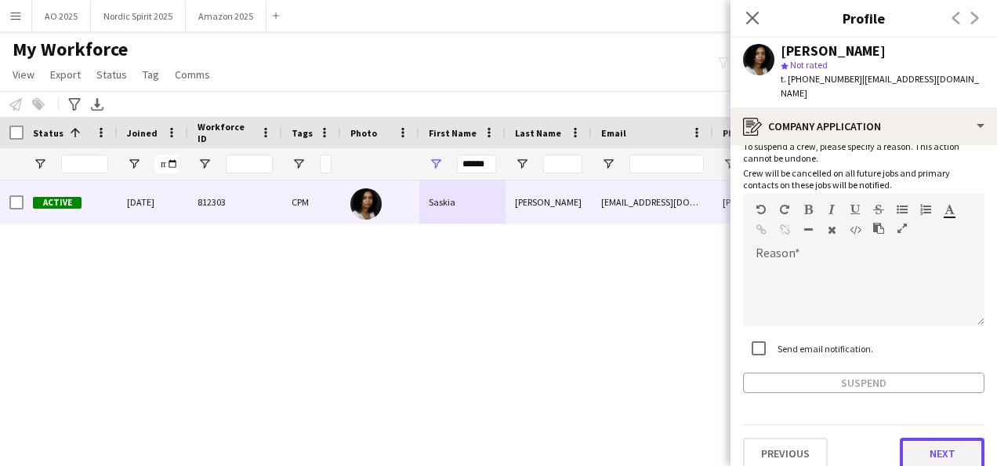
click at [967, 447] on button "Next" at bounding box center [942, 452] width 85 height 31
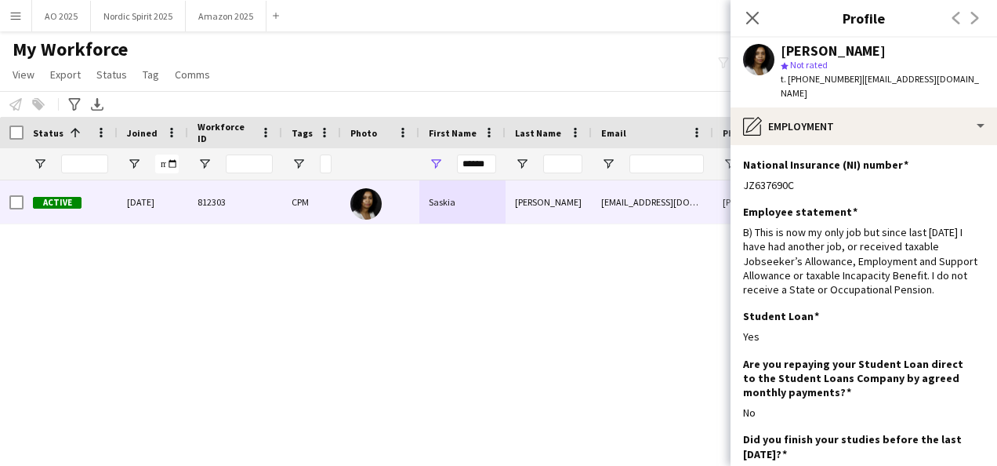
scroll to position [292, 0]
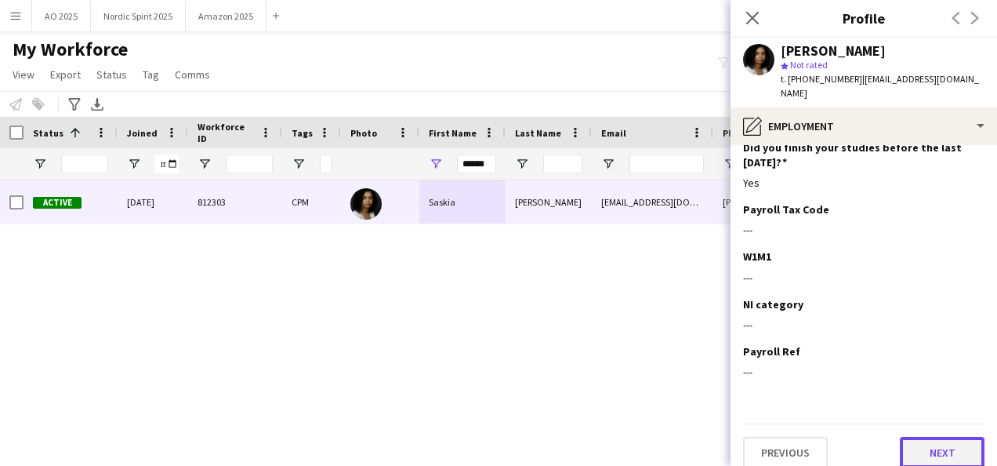
click at [961, 445] on button "Next" at bounding box center [942, 452] width 85 height 31
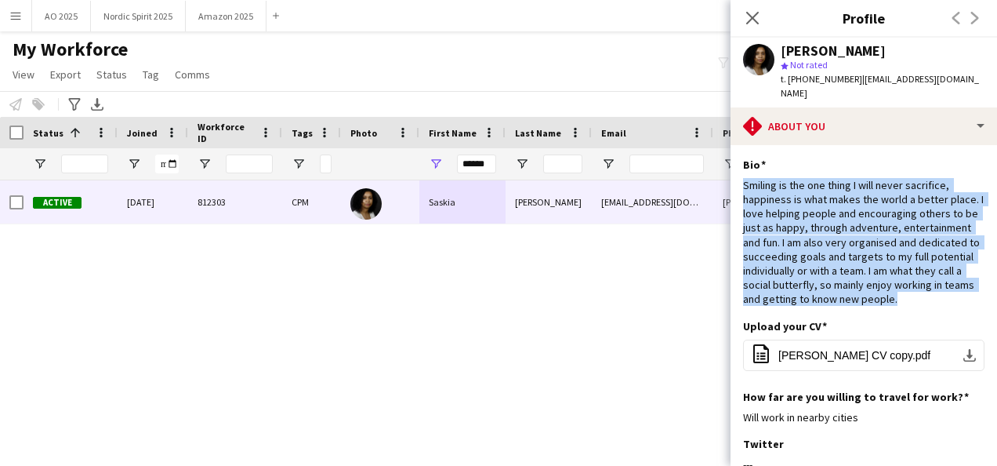
drag, startPoint x: 806, startPoint y: 306, endPoint x: 739, endPoint y: 169, distance: 152.5
click at [739, 169] on app-section-data-types "Bio Edit this field Smiling is the one thing I will never sacrifice, happiness …" at bounding box center [863, 305] width 266 height 321
copy div "Smiling is the one thing I will never sacrifice, happiness is what makes the wo…"
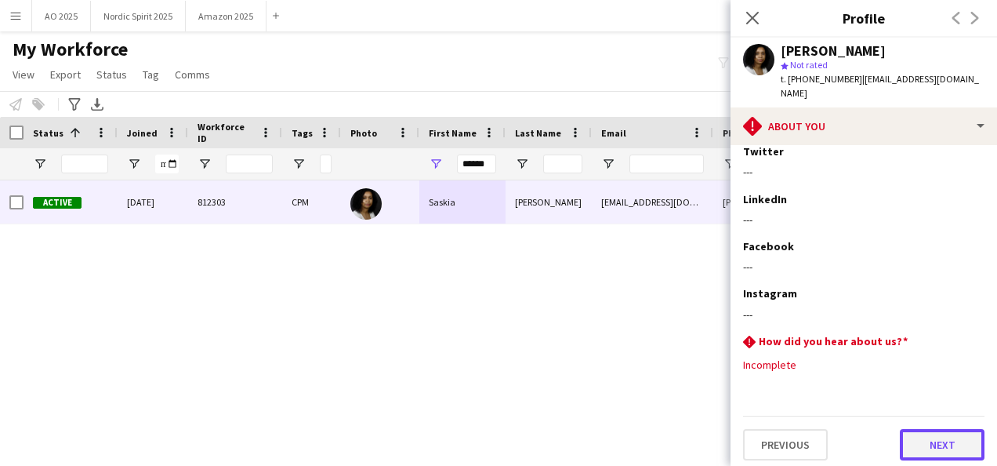
click at [951, 444] on button "Next" at bounding box center [942, 444] width 85 height 31
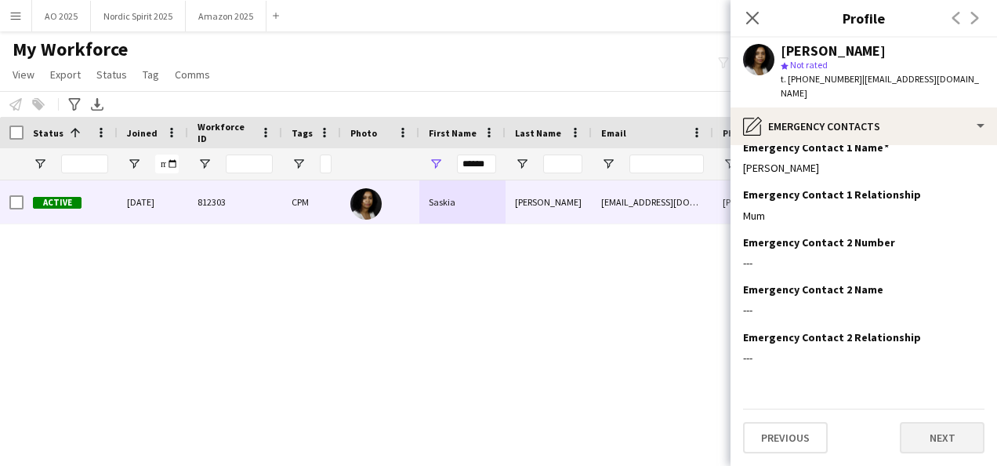
scroll to position [0, 0]
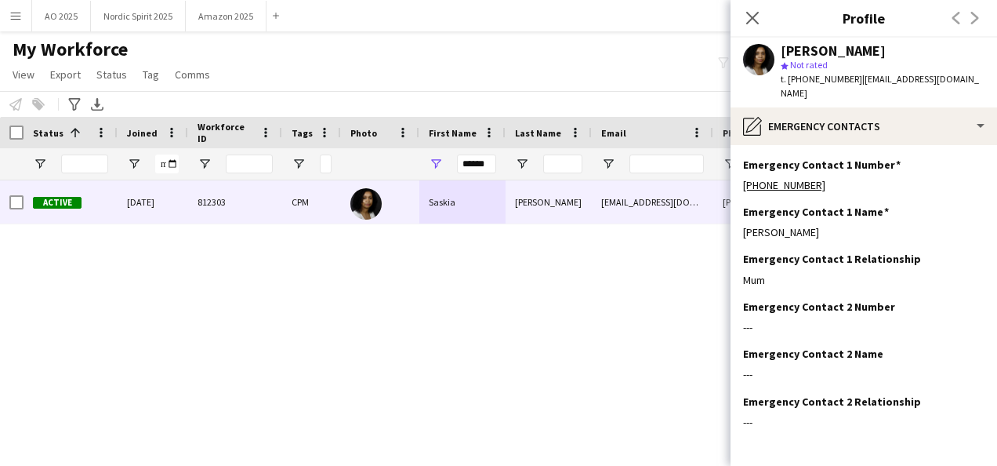
click at [984, 439] on app-section-data-types "Emergency Contact 1 Number Edit this field [PHONE_NUMBER] Emergency Contact 1 N…" at bounding box center [863, 305] width 266 height 321
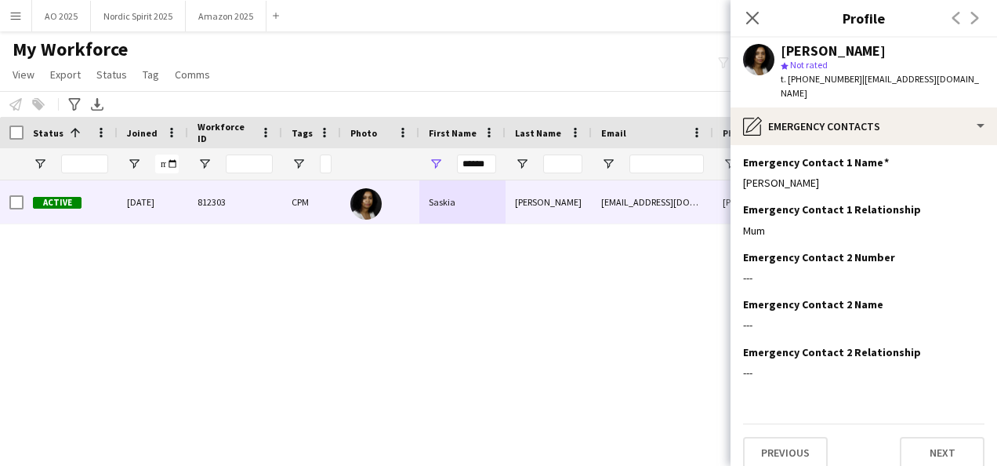
click at [976, 442] on app-section-data-types "Emergency Contact 1 Number Edit this field [PHONE_NUMBER] Emergency Contact 1 N…" at bounding box center [863, 305] width 266 height 321
drag, startPoint x: 950, startPoint y: 446, endPoint x: 950, endPoint y: 437, distance: 8.6
click at [950, 437] on button "Next" at bounding box center [942, 452] width 85 height 31
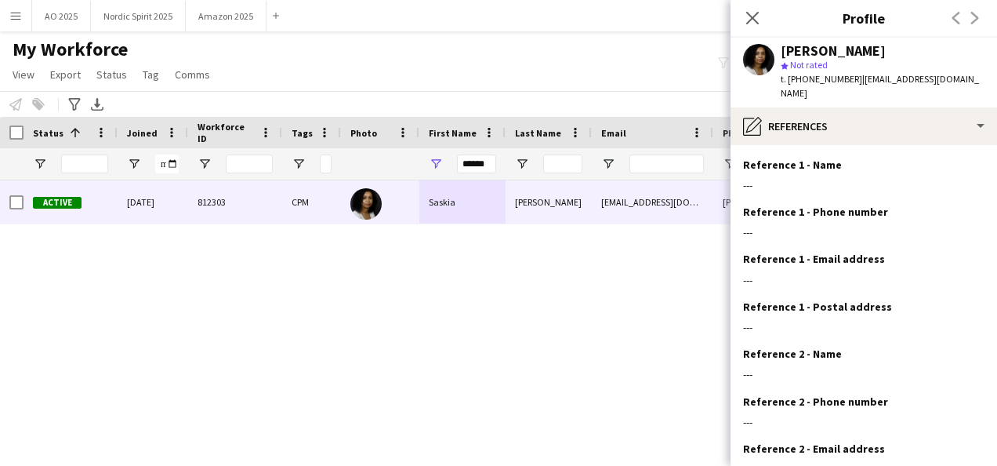
scroll to position [144, 0]
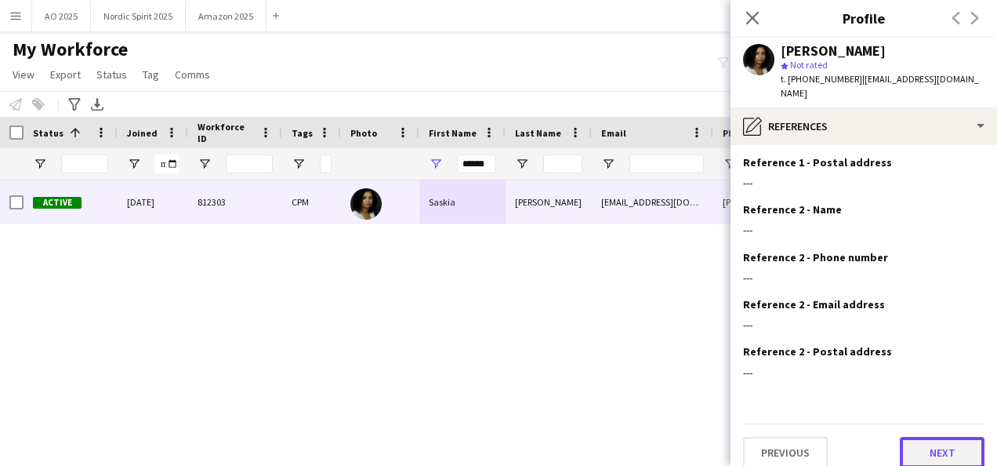
click at [948, 437] on button "Next" at bounding box center [942, 452] width 85 height 31
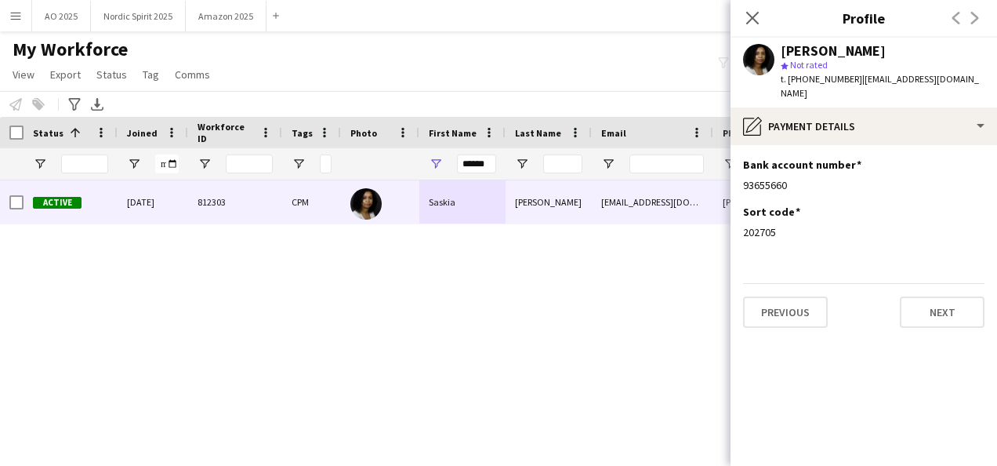
scroll to position [0, 0]
click at [966, 301] on button "Next" at bounding box center [942, 311] width 85 height 31
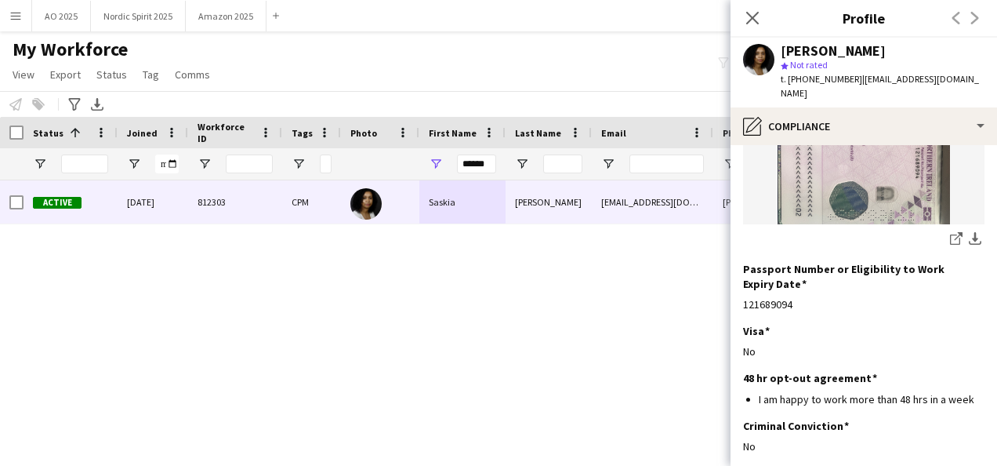
scroll to position [352, 0]
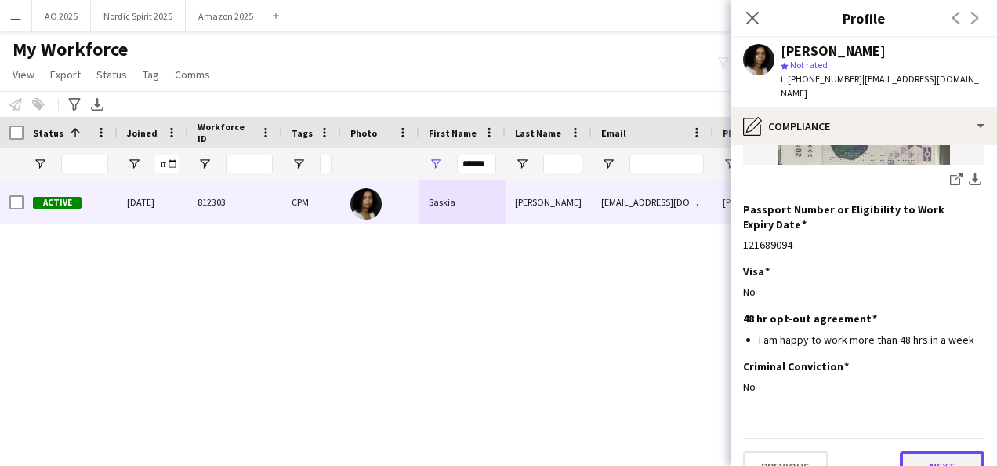
click at [939, 451] on button "Next" at bounding box center [942, 466] width 85 height 31
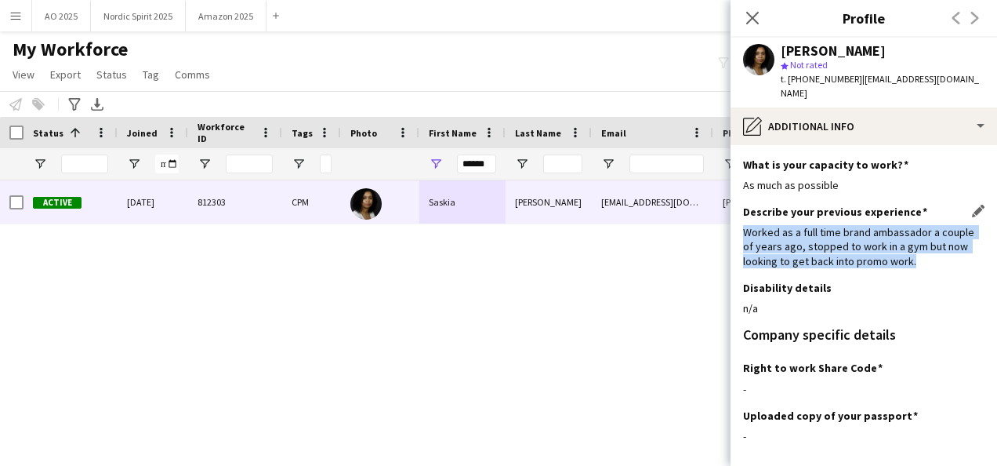
drag, startPoint x: 929, startPoint y: 248, endPoint x: 745, endPoint y: 219, distance: 187.2
click at [745, 225] on div "Worked as a full time brand ambassador a couple of years ago, stopped to work i…" at bounding box center [863, 246] width 241 height 43
copy div "Worked as a full time brand ambassador a couple of years ago, stopped to work i…"
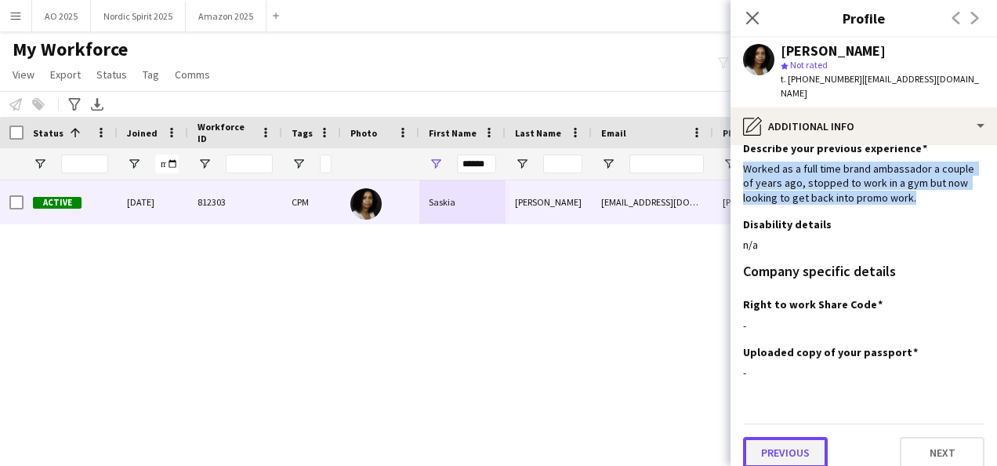
click at [798, 444] on button "Previous" at bounding box center [785, 452] width 85 height 31
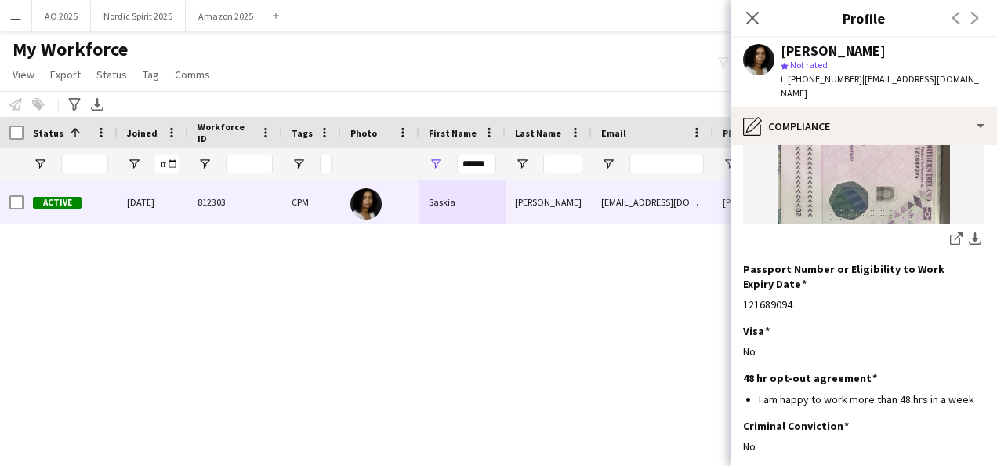
scroll to position [352, 0]
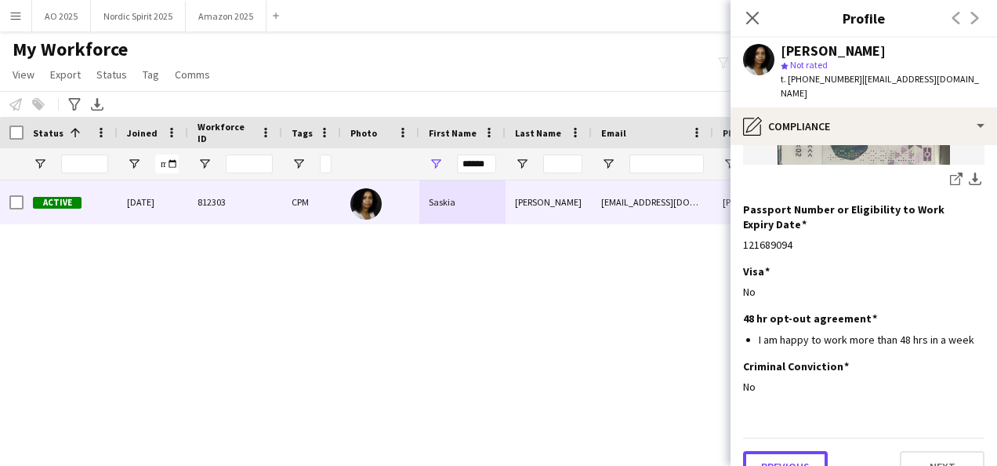
click at [783, 451] on button "Previous" at bounding box center [785, 466] width 85 height 31
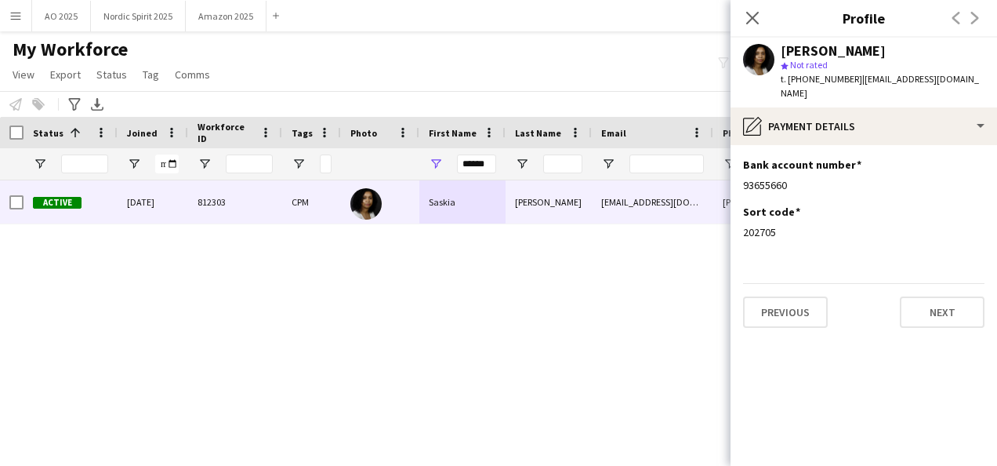
scroll to position [0, 0]
click at [799, 296] on button "Previous" at bounding box center [785, 311] width 85 height 31
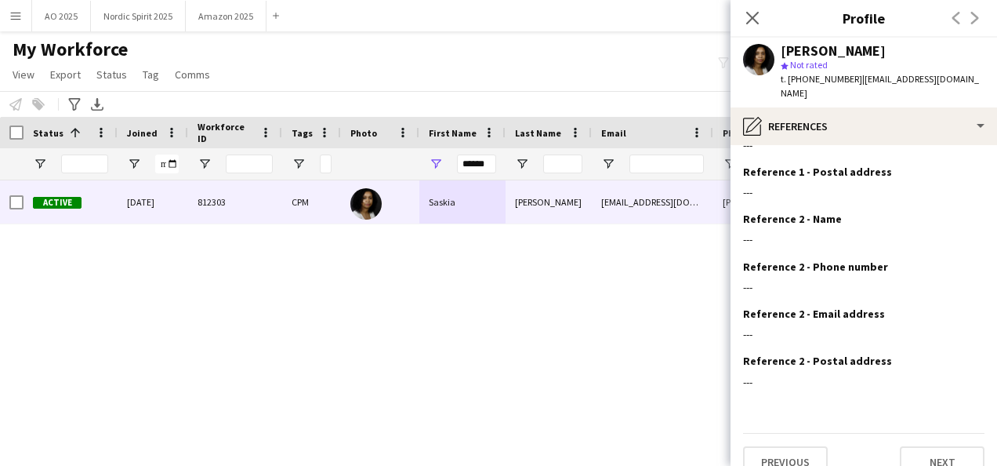
scroll to position [144, 0]
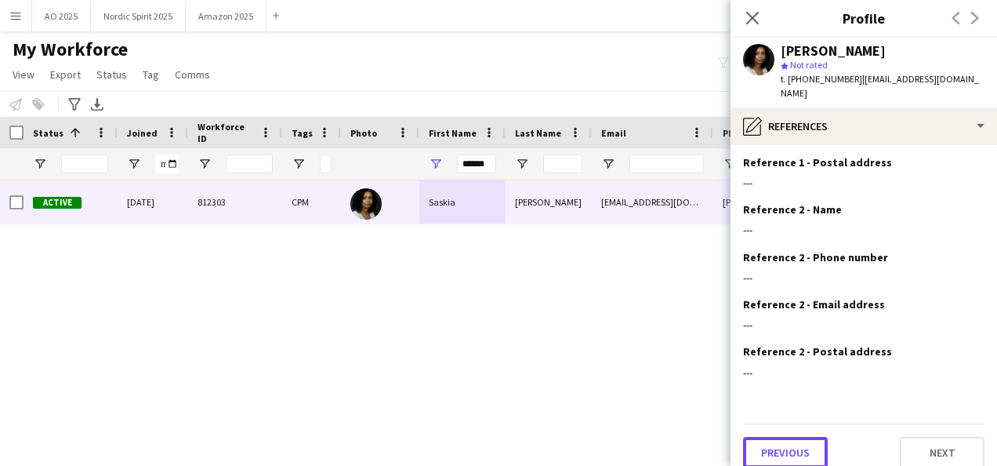
click at [788, 437] on button "Previous" at bounding box center [785, 452] width 85 height 31
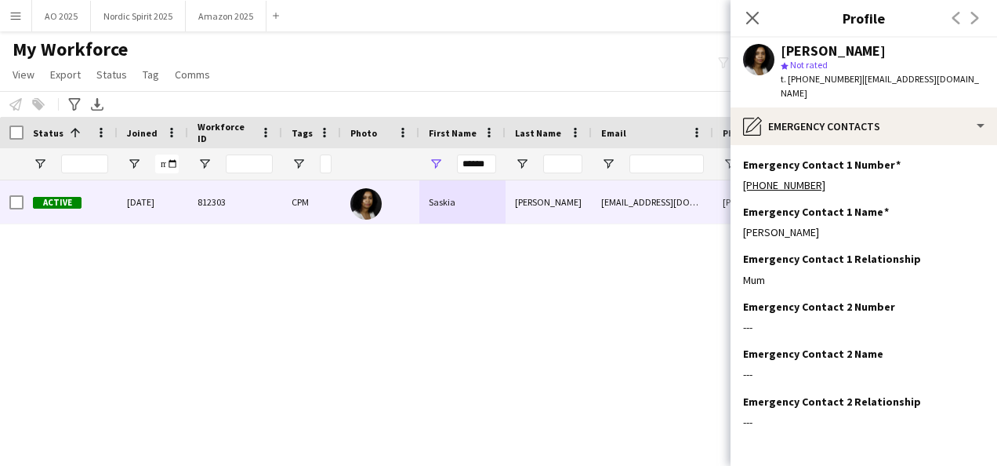
scroll to position [49, 0]
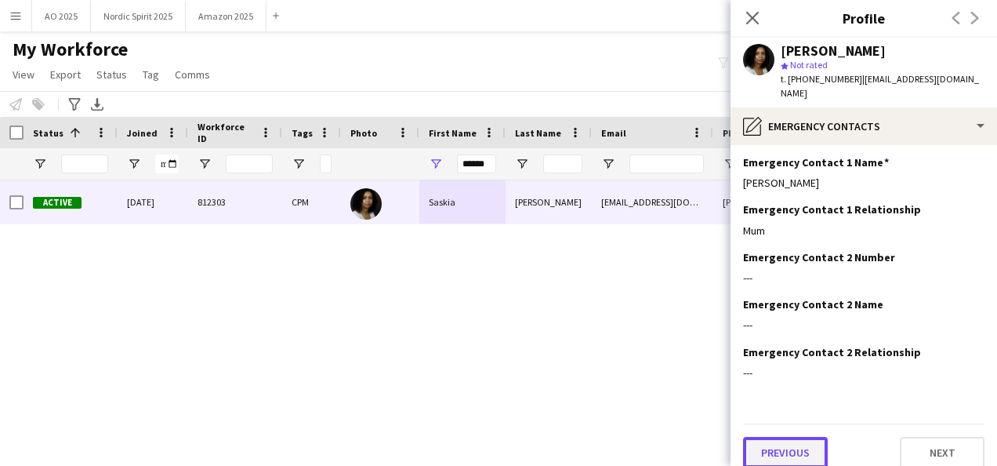
click at [826, 437] on button "Previous" at bounding box center [785, 452] width 85 height 31
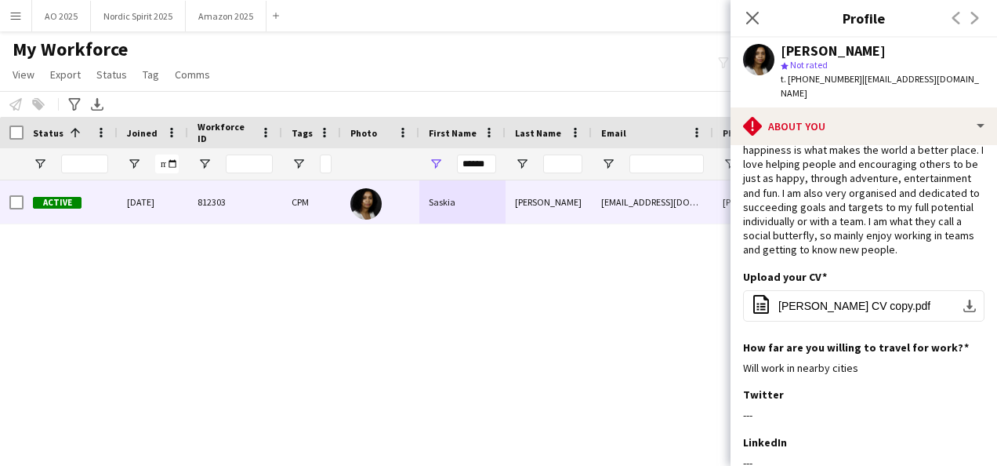
scroll to position [0, 0]
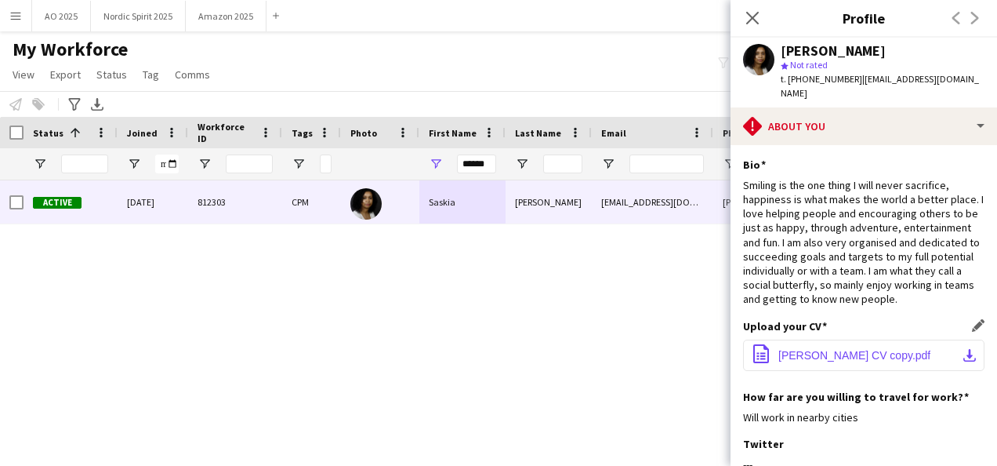
click at [854, 359] on span "[PERSON_NAME] CV copy.pdf" at bounding box center [854, 355] width 152 height 13
drag, startPoint x: 756, startPoint y: 23, endPoint x: 654, endPoint y: 61, distance: 108.9
click at [756, 23] on icon "Close pop-in" at bounding box center [752, 18] width 13 height 13
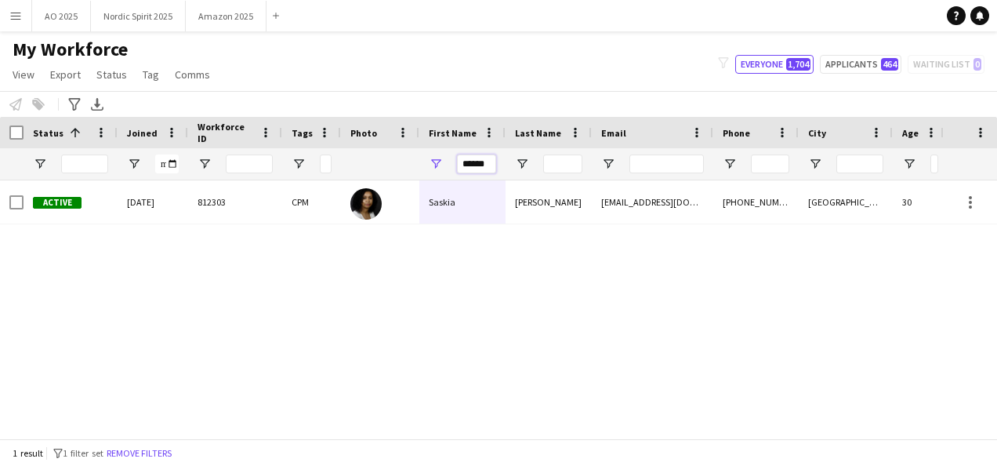
drag, startPoint x: 481, startPoint y: 161, endPoint x: 378, endPoint y: 157, distance: 103.6
click at [379, 159] on div "******" at bounding box center [867, 163] width 1735 height 31
type input "*"
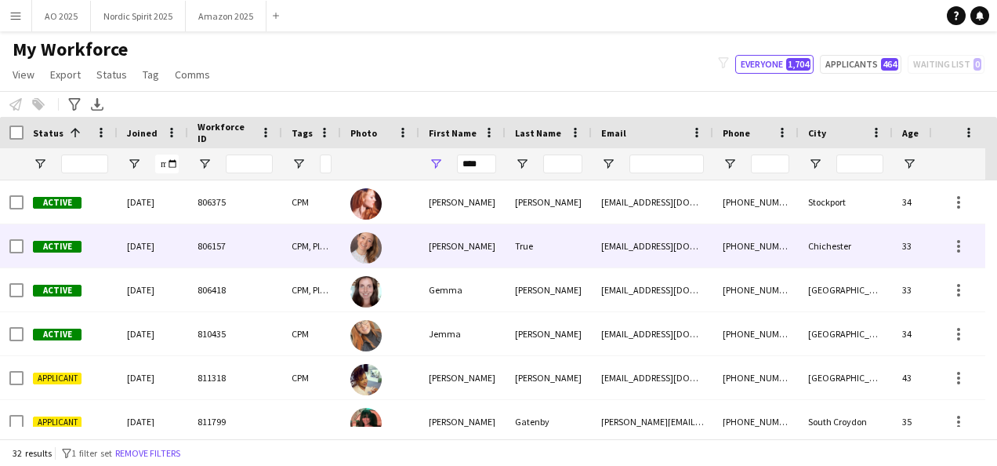
click at [446, 254] on div "[PERSON_NAME]" at bounding box center [462, 245] width 86 height 43
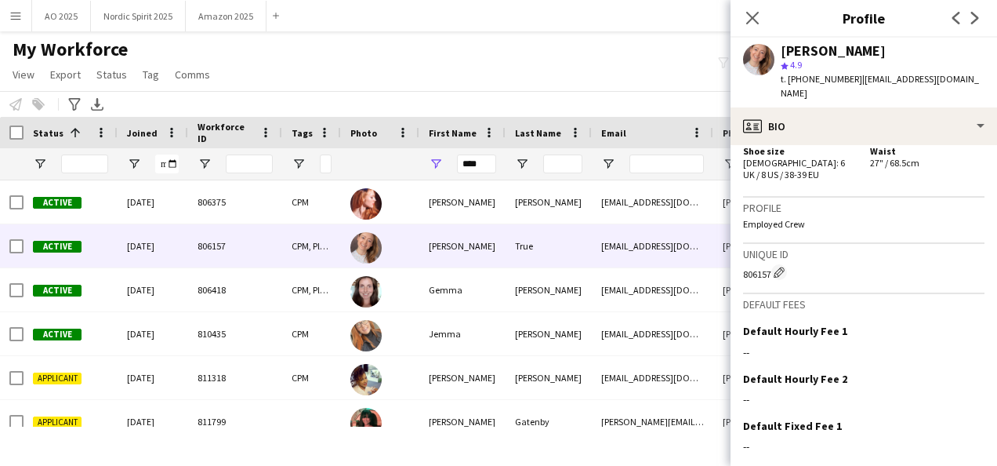
scroll to position [1071, 0]
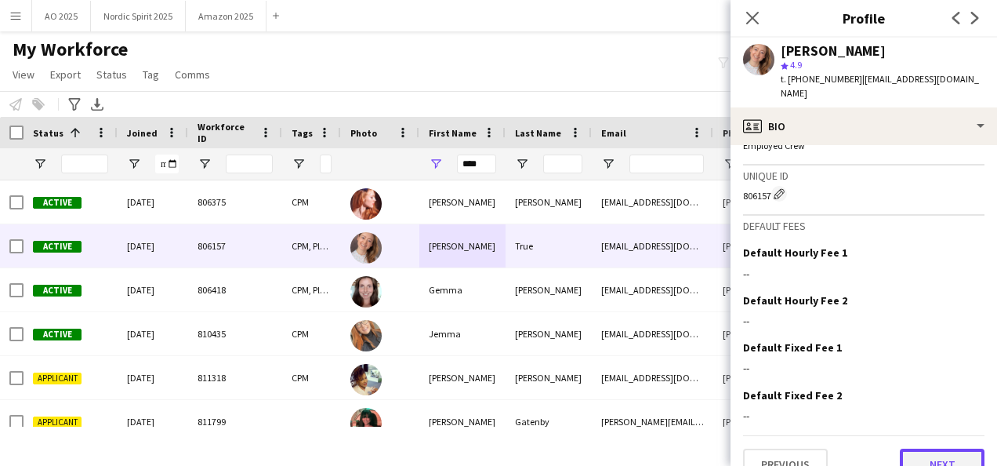
click at [950, 448] on button "Next" at bounding box center [942, 463] width 85 height 31
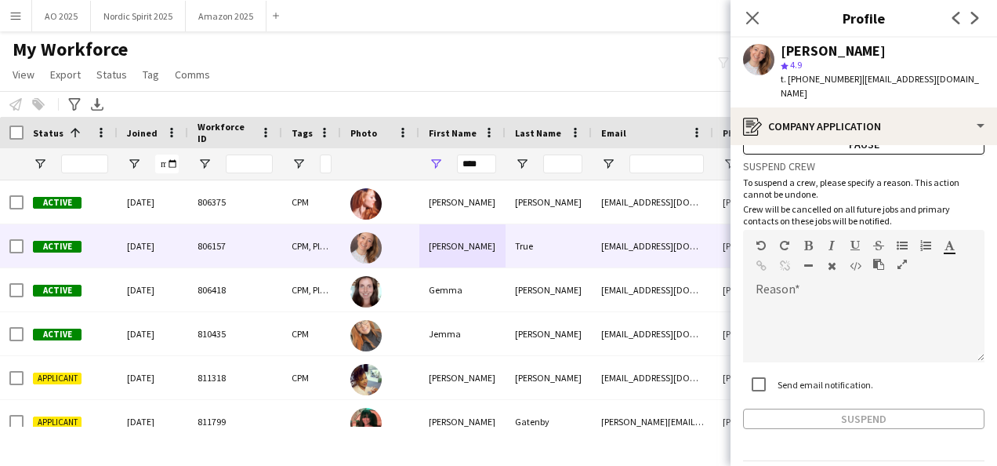
scroll to position [96, 0]
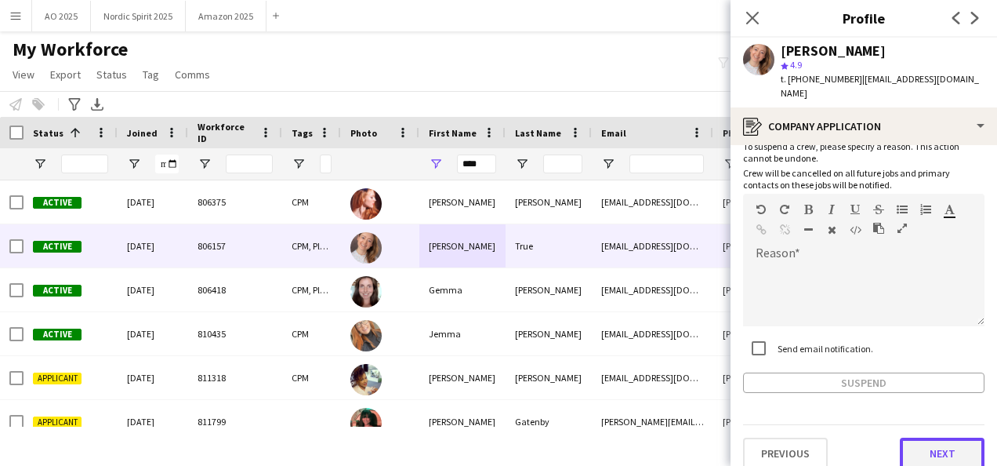
click at [962, 437] on button "Next" at bounding box center [942, 452] width 85 height 31
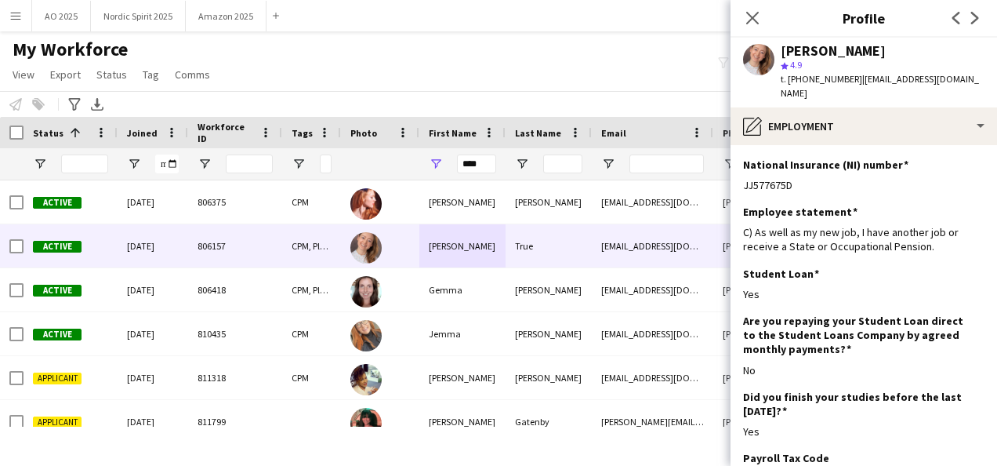
scroll to position [248, 0]
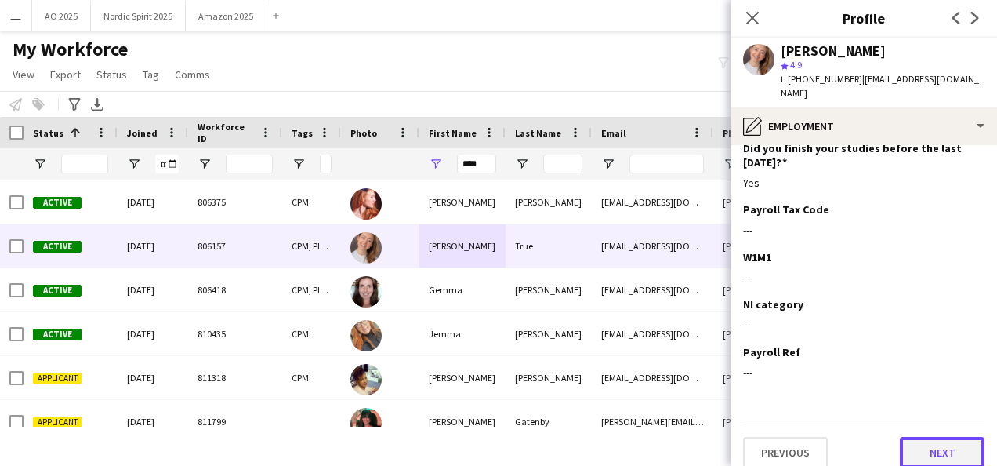
click at [940, 440] on button "Next" at bounding box center [942, 452] width 85 height 31
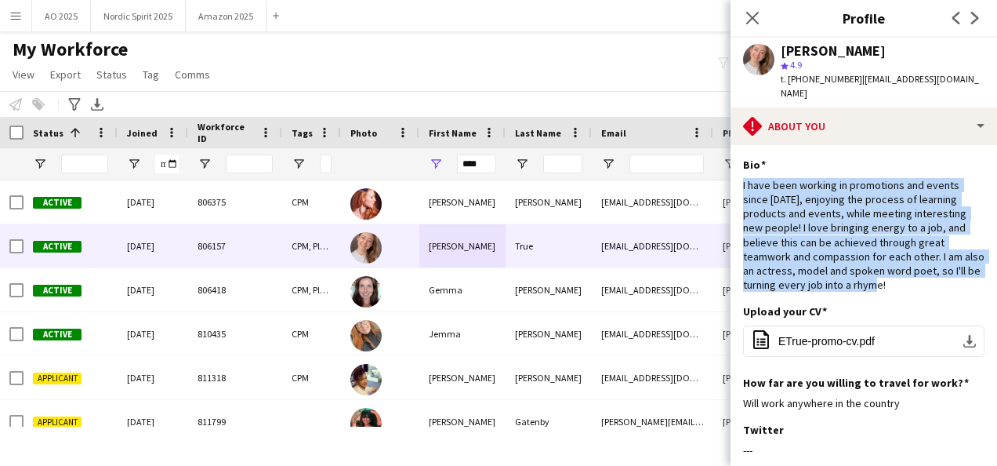
drag, startPoint x: 915, startPoint y: 269, endPoint x: 742, endPoint y: 174, distance: 197.5
click at [742, 174] on app-section-data-types "Bio Edit this field I have been working in promotions and events since [DATE], …" at bounding box center [863, 305] width 266 height 321
copy div "I have been working in promotions and events since [DATE], enjoying the process…"
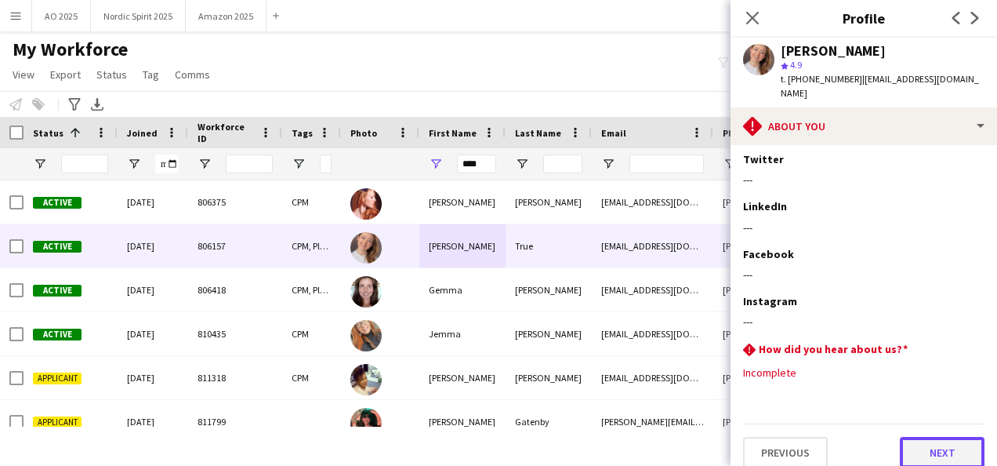
click at [947, 439] on button "Next" at bounding box center [942, 452] width 85 height 31
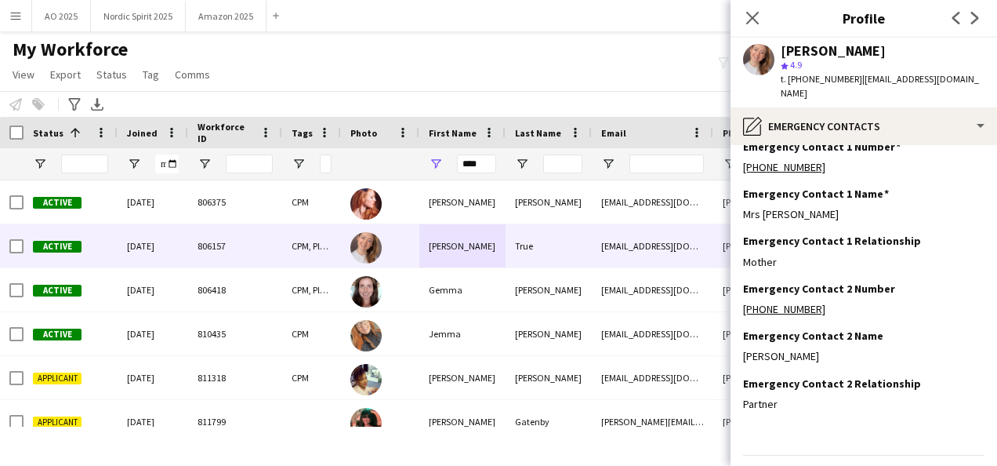
scroll to position [49, 0]
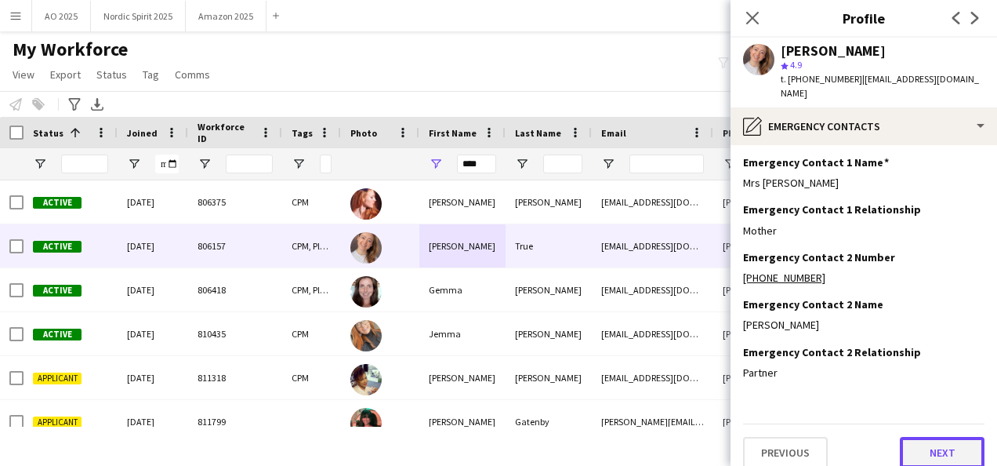
click at [944, 445] on button "Next" at bounding box center [942, 452] width 85 height 31
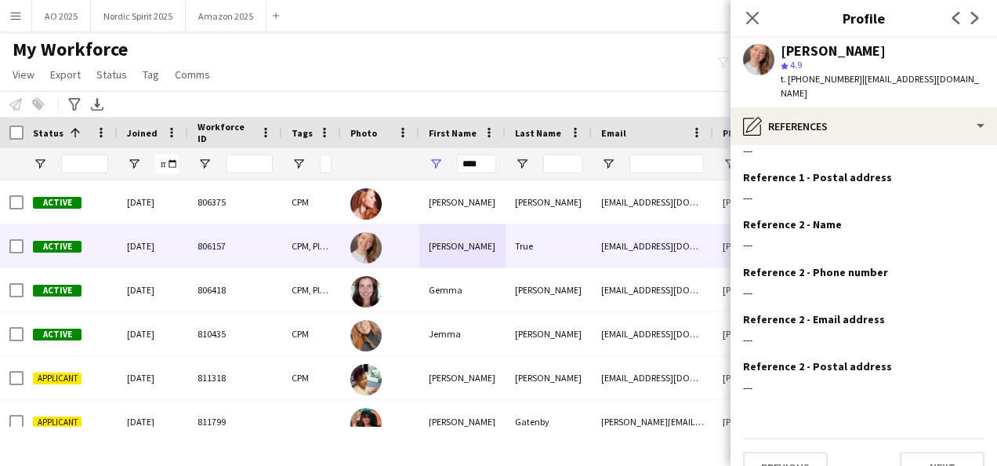
scroll to position [144, 0]
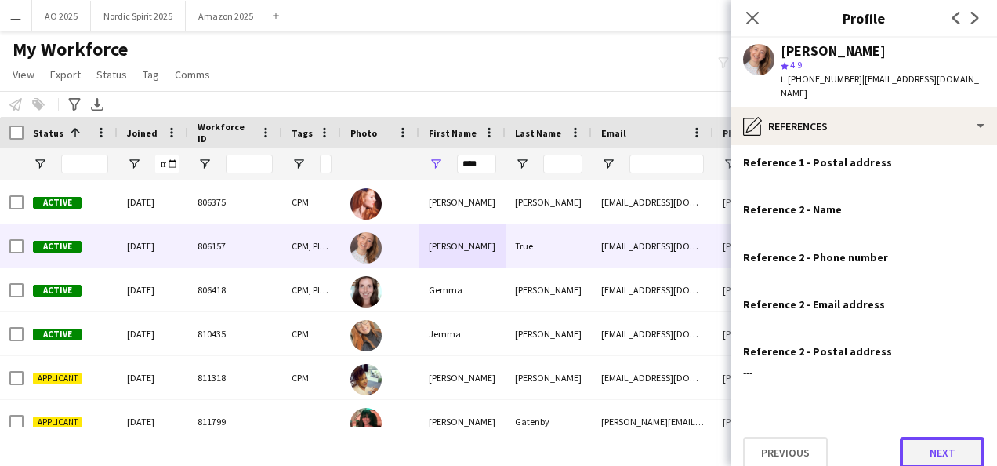
click at [943, 444] on button "Next" at bounding box center [942, 452] width 85 height 31
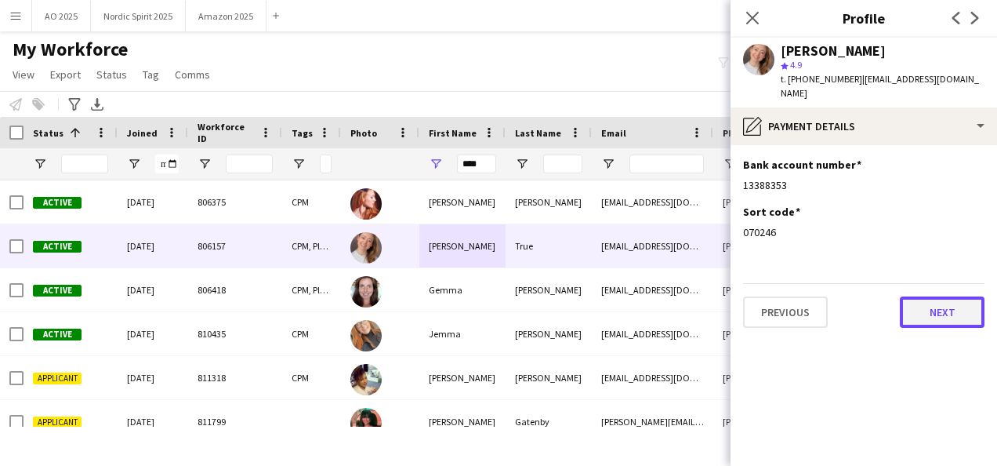
click at [955, 310] on button "Next" at bounding box center [942, 311] width 85 height 31
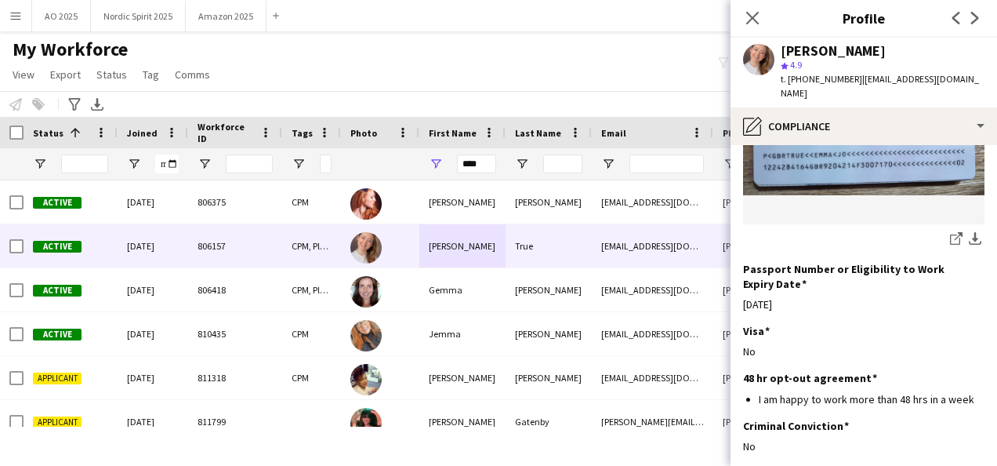
scroll to position [352, 0]
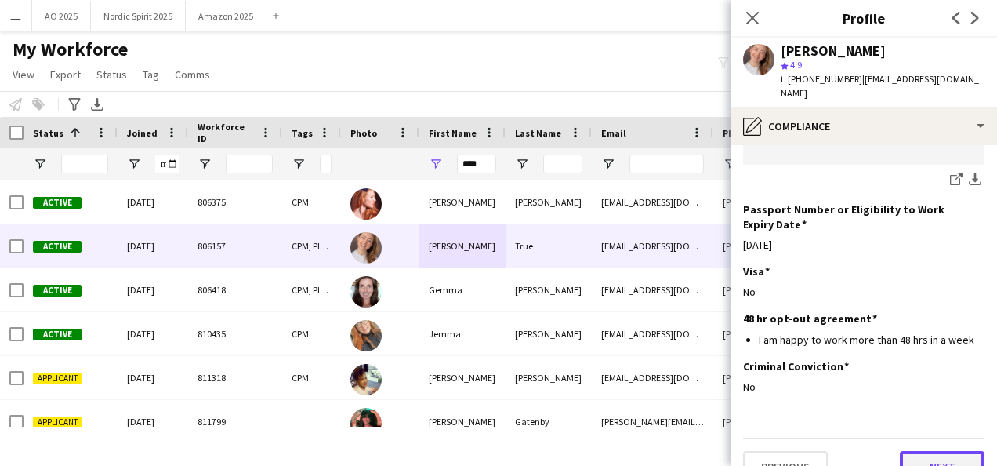
click at [965, 451] on button "Next" at bounding box center [942, 466] width 85 height 31
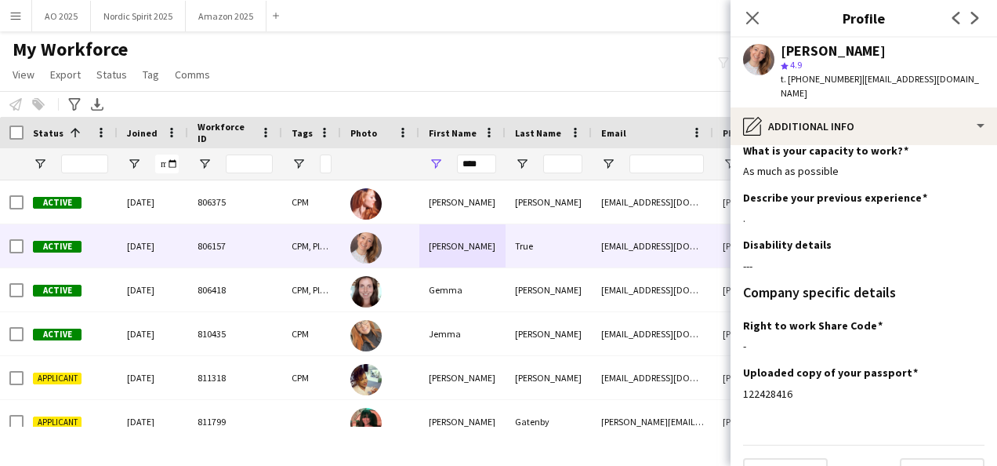
scroll to position [35, 0]
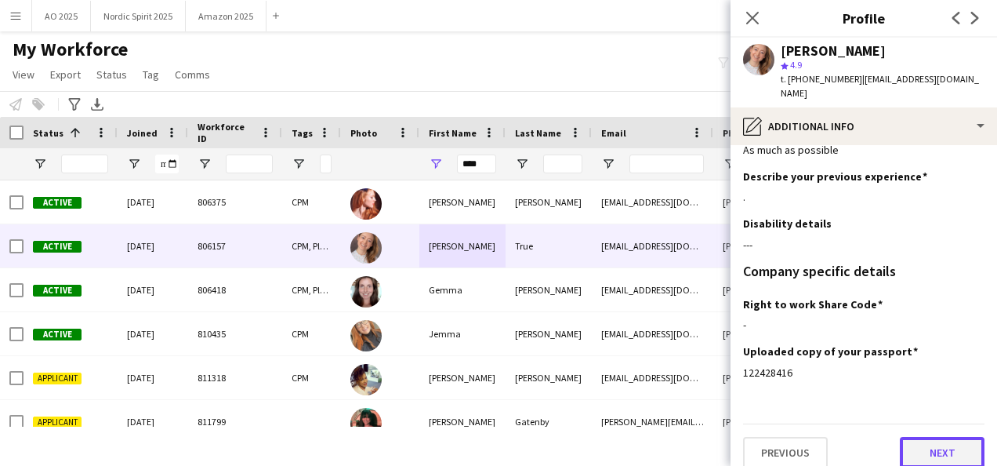
click at [950, 442] on button "Next" at bounding box center [942, 452] width 85 height 31
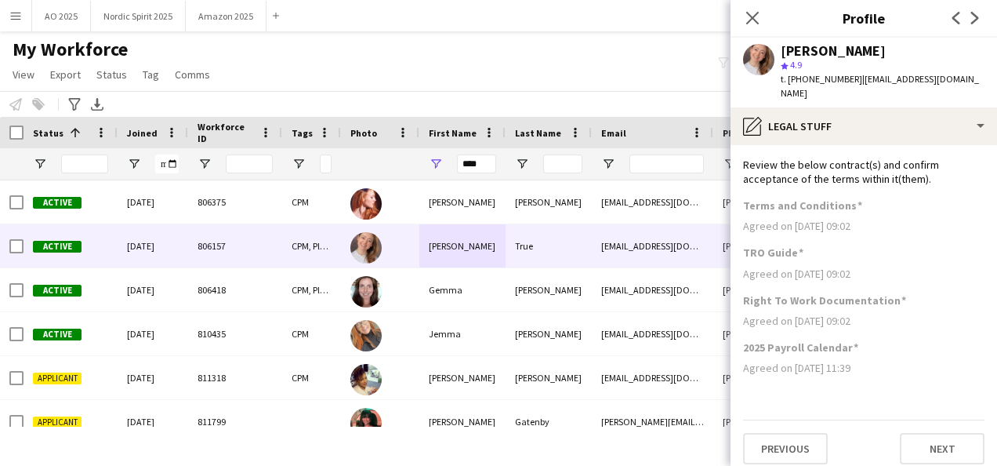
click at [989, 464] on app-section-data-types "Review the below contract(s) and confirm acceptance of the terms within it(them…" at bounding box center [863, 305] width 266 height 321
click at [960, 444] on button "Next" at bounding box center [942, 448] width 85 height 31
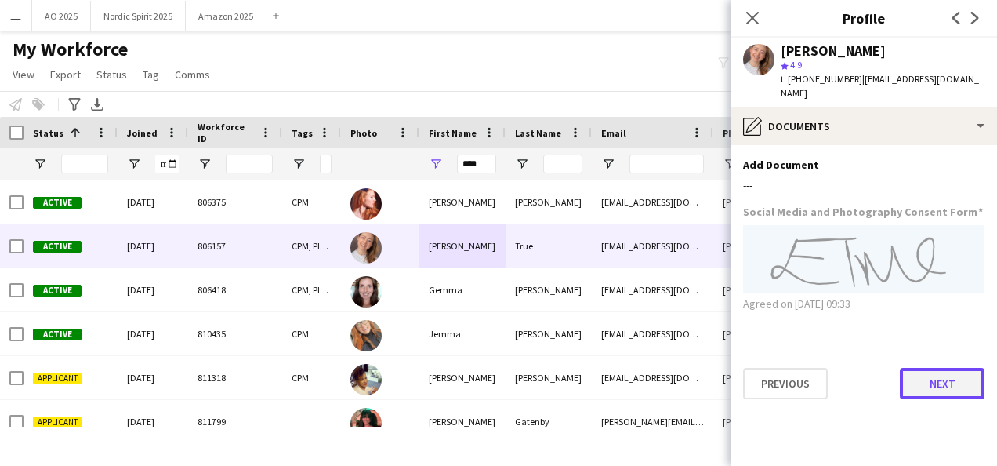
click at [948, 376] on button "Next" at bounding box center [942, 383] width 85 height 31
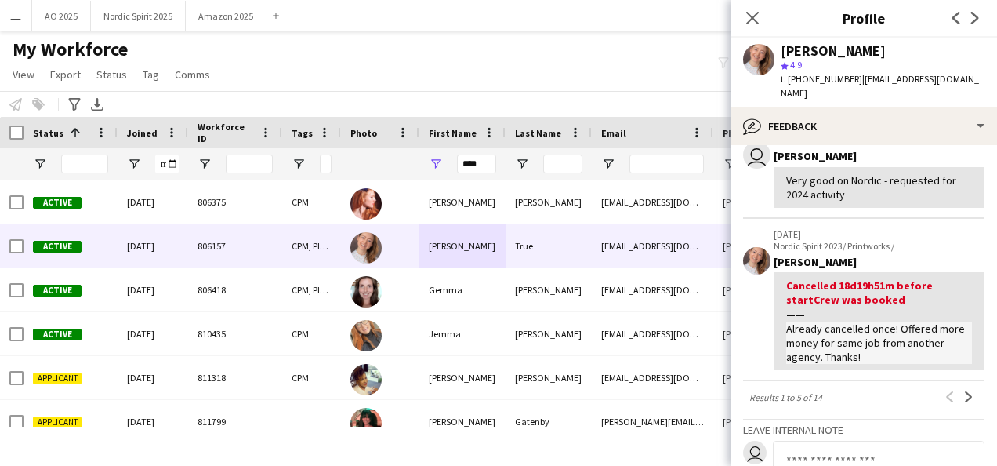
scroll to position [1252, 0]
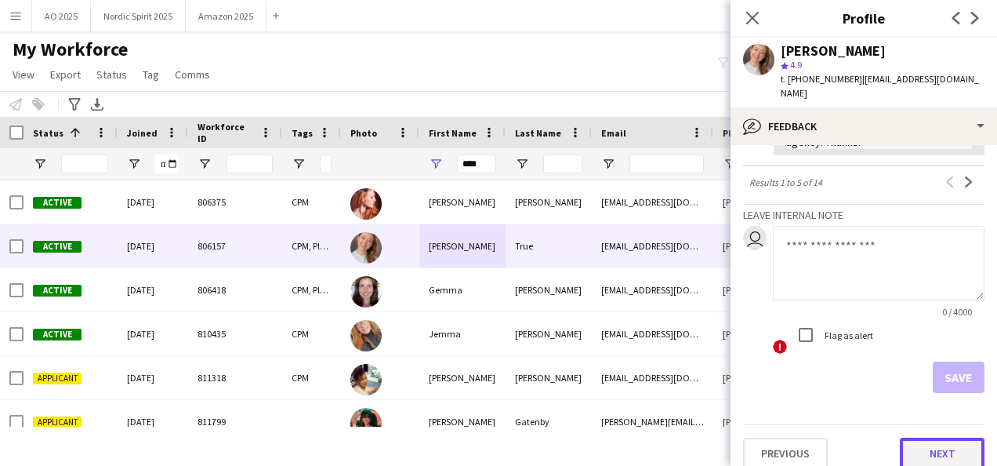
click at [933, 437] on button "Next" at bounding box center [942, 452] width 85 height 31
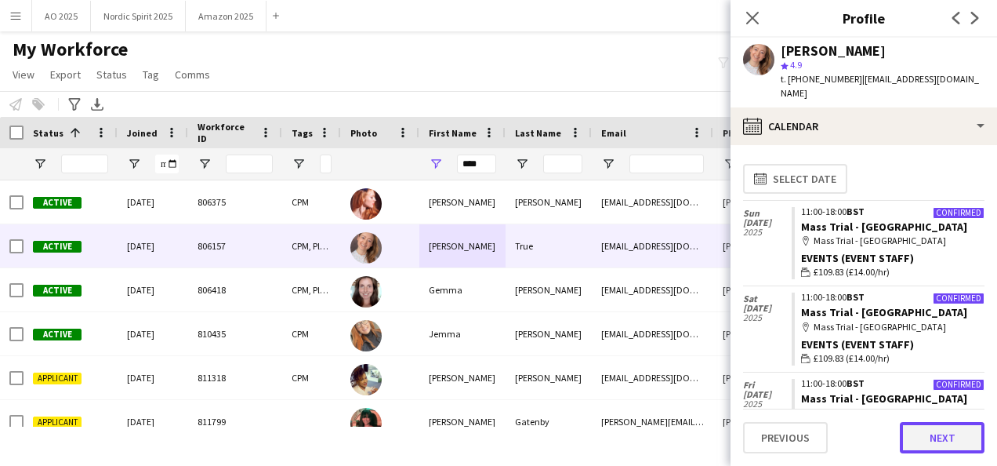
click at [940, 436] on button "Next" at bounding box center [942, 437] width 85 height 31
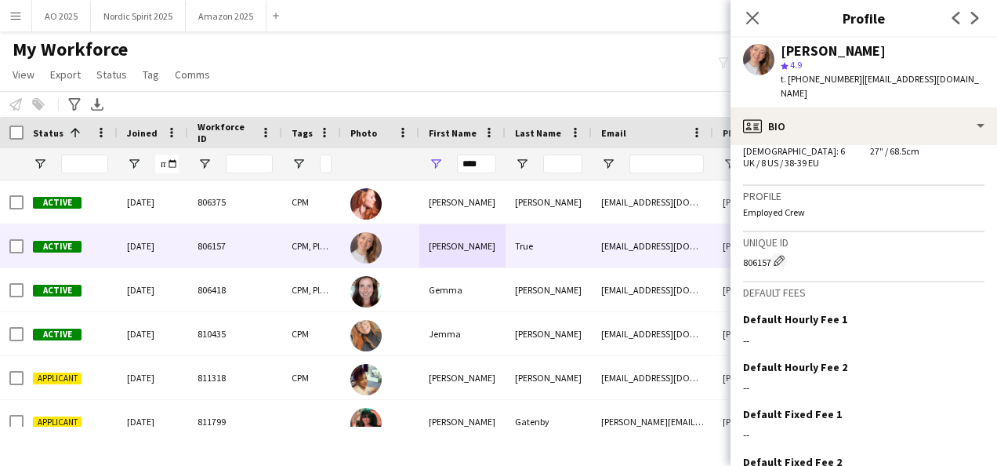
scroll to position [1071, 0]
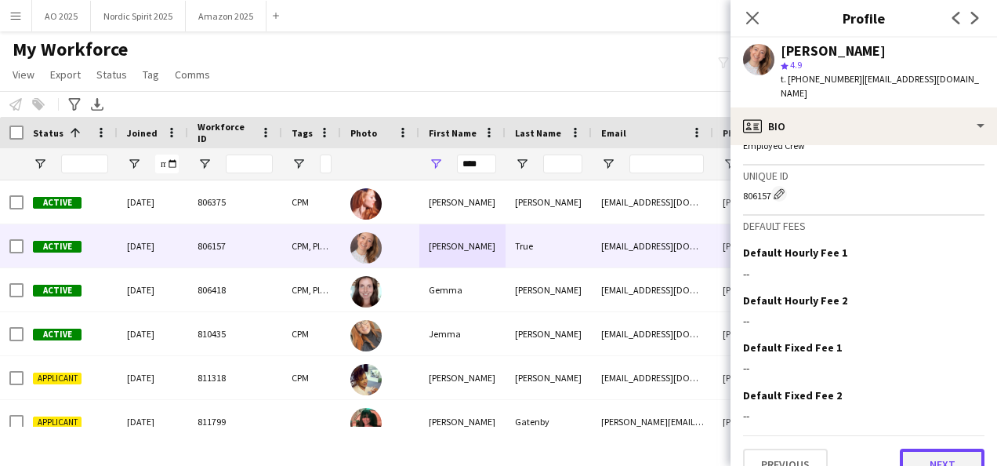
click at [944, 448] on button "Next" at bounding box center [942, 463] width 85 height 31
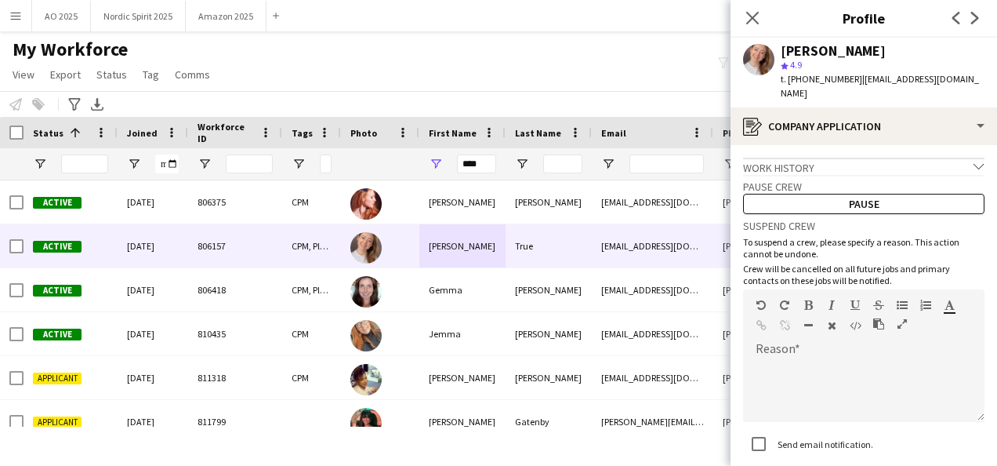
scroll to position [96, 0]
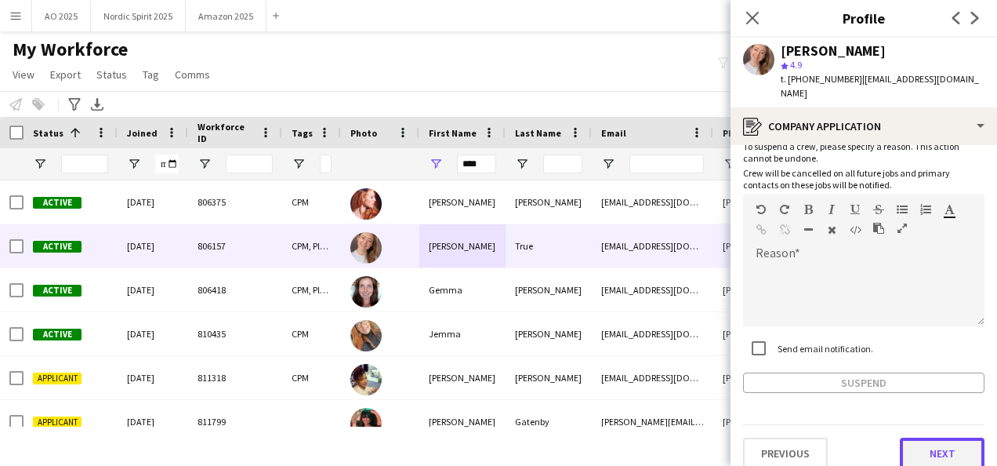
click at [953, 440] on button "Next" at bounding box center [942, 452] width 85 height 31
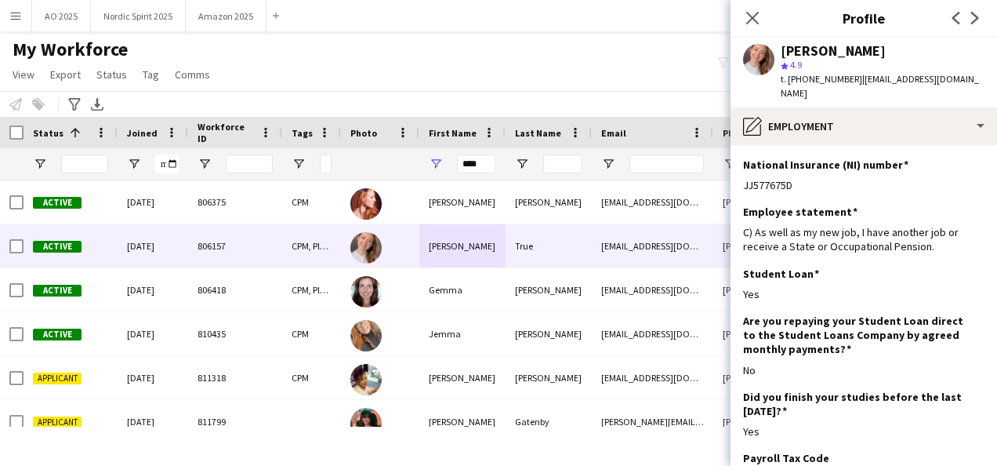
scroll to position [248, 0]
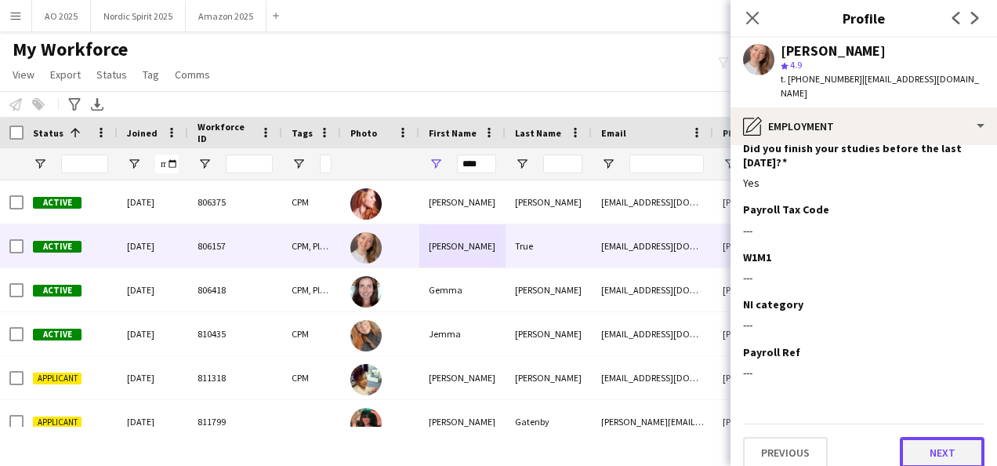
click at [956, 437] on button "Next" at bounding box center [942, 452] width 85 height 31
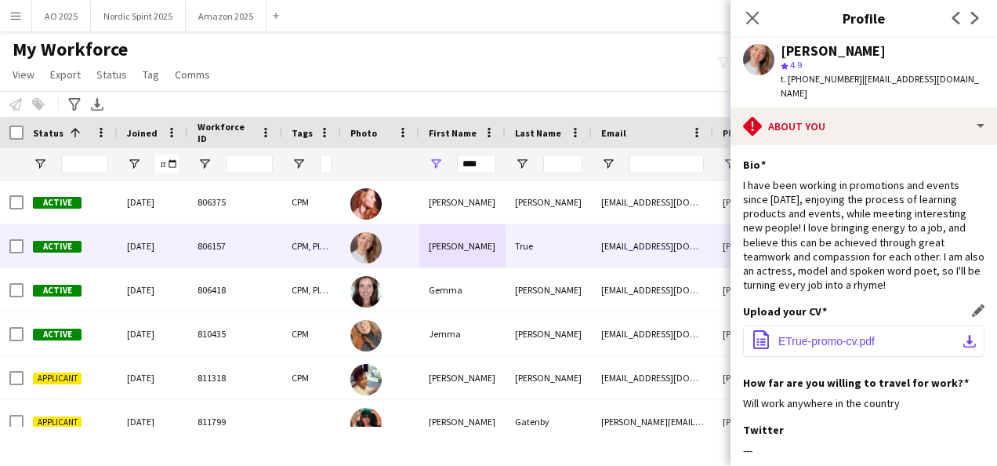
click at [857, 335] on span "ETrue-promo-cv.pdf" at bounding box center [826, 341] width 96 height 13
click at [491, 166] on input "****" at bounding box center [476, 163] width 39 height 19
type input "*"
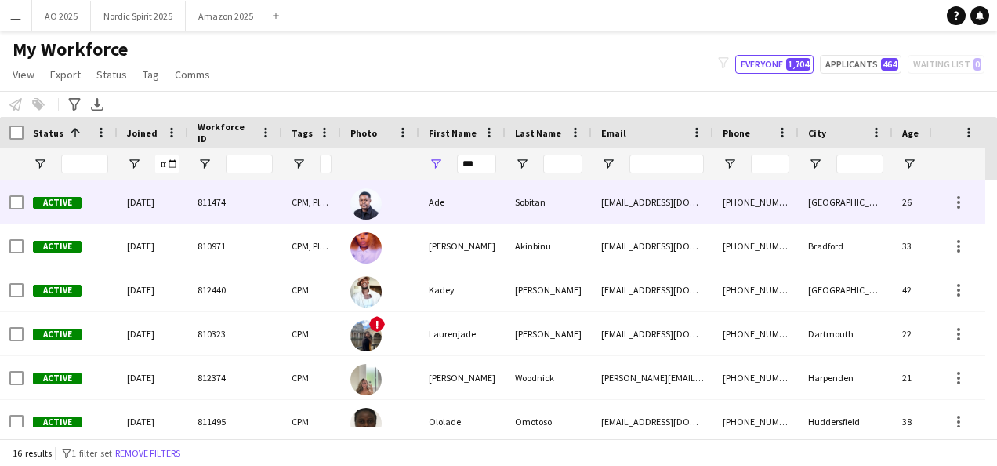
click at [461, 204] on div "Ade" at bounding box center [462, 201] width 86 height 43
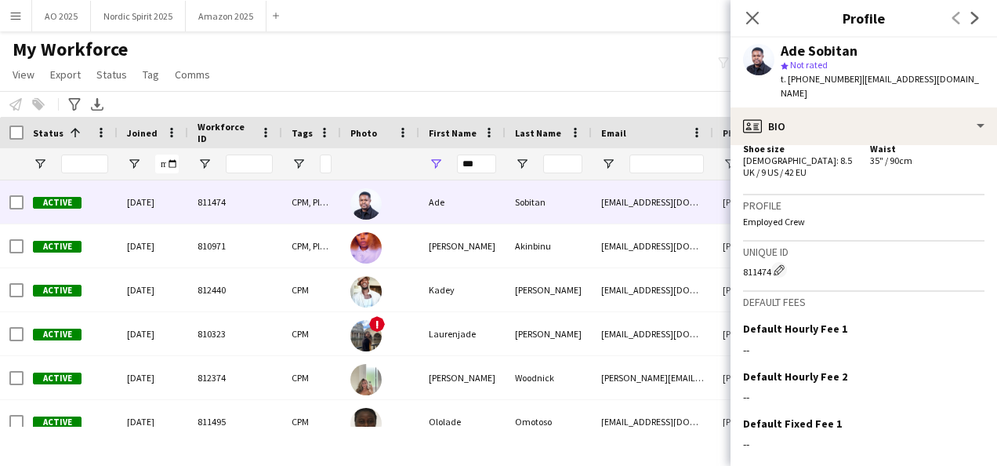
scroll to position [942, 0]
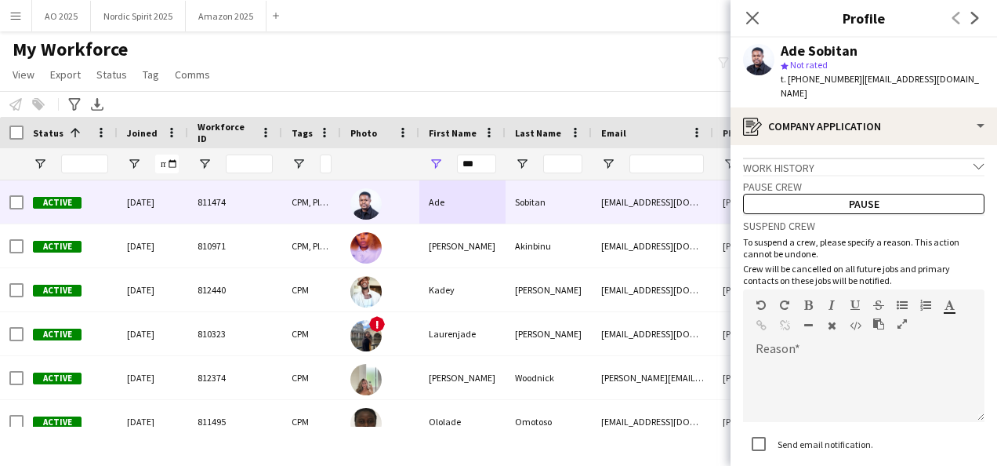
scroll to position [96, 0]
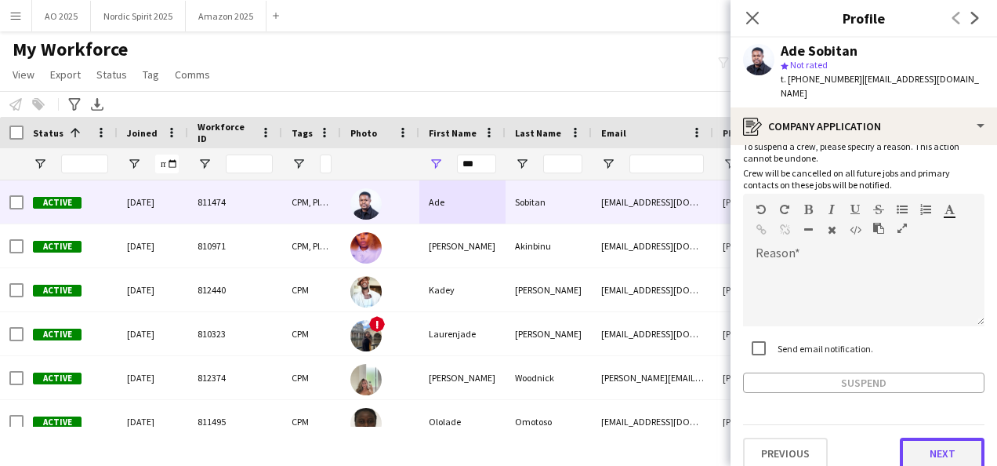
click at [959, 445] on button "Next" at bounding box center [942, 452] width 85 height 31
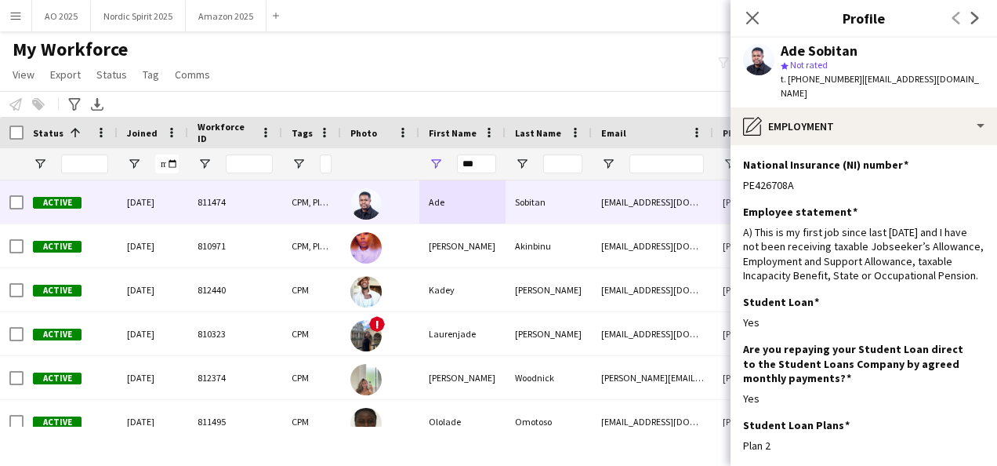
scroll to position [292, 0]
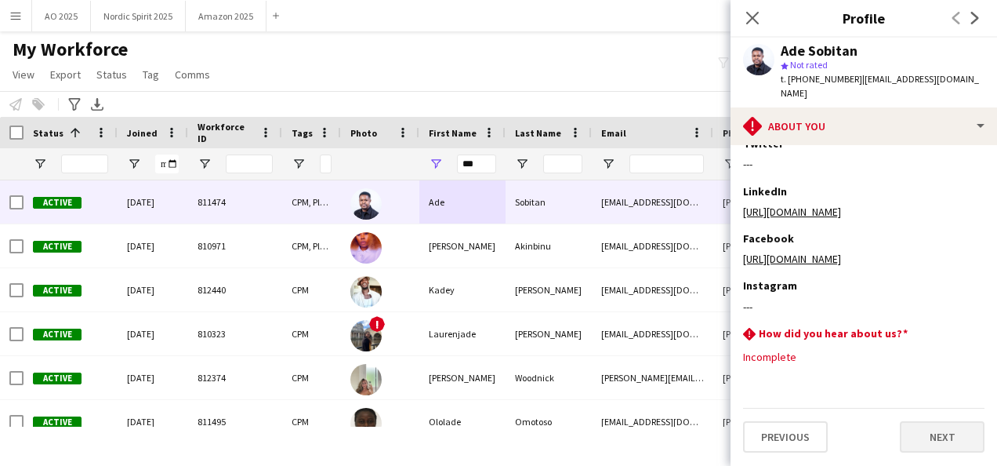
scroll to position [0, 0]
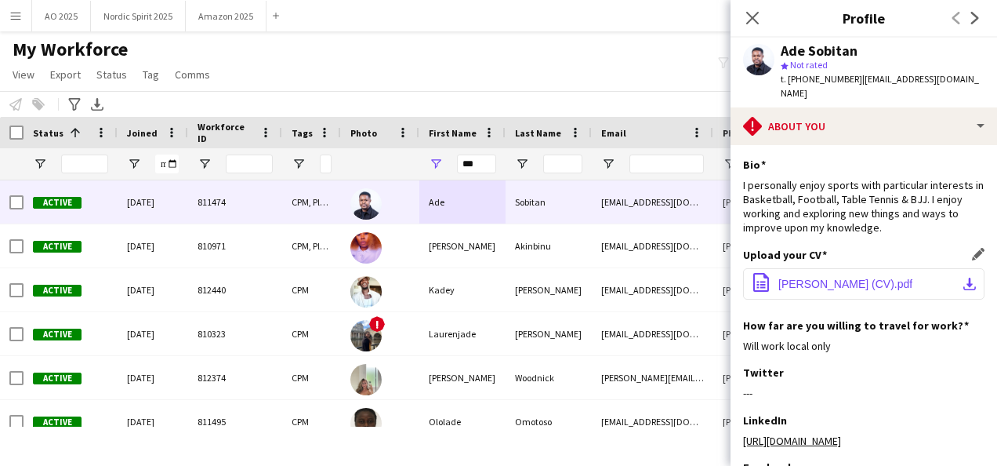
click at [886, 277] on span "[PERSON_NAME] (CV).pdf" at bounding box center [845, 283] width 134 height 13
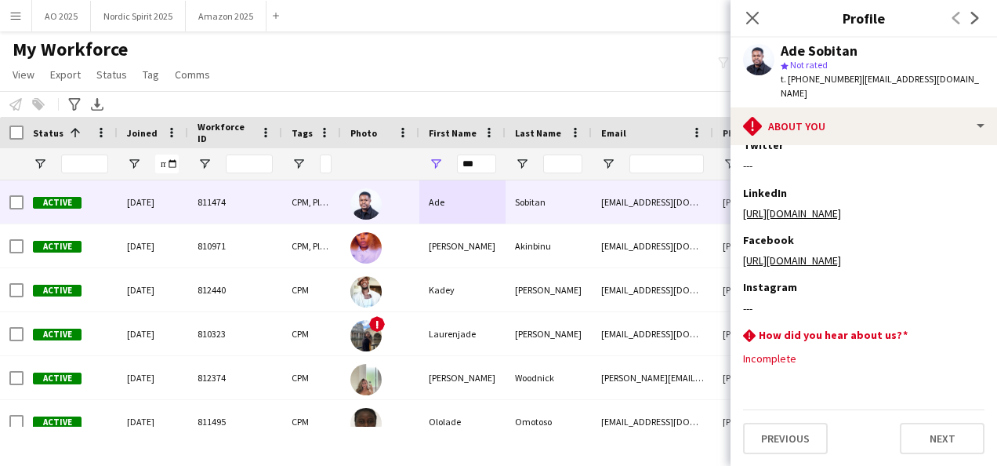
scroll to position [227, 0]
click at [936, 443] on button "Next" at bounding box center [942, 437] width 85 height 31
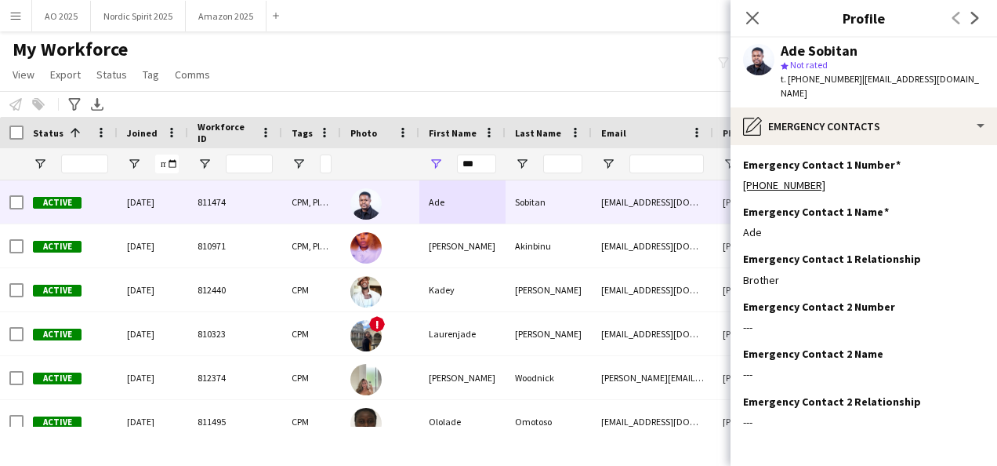
scroll to position [49, 0]
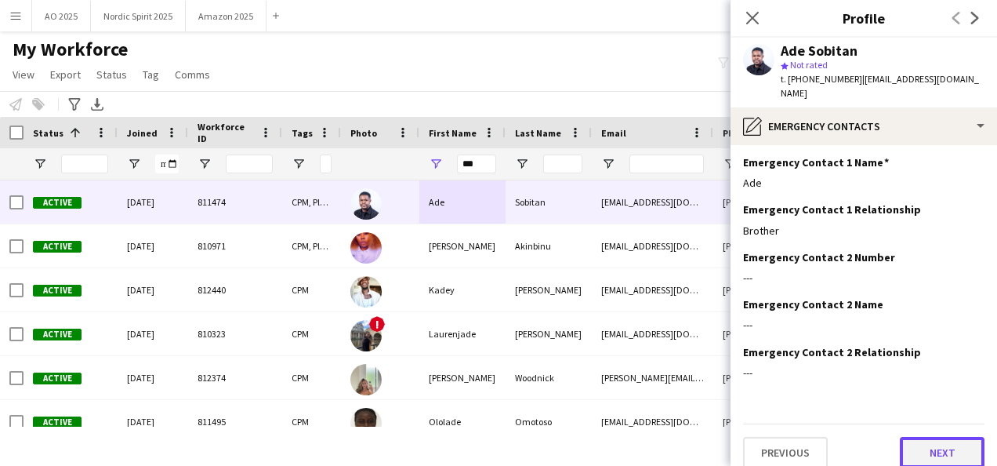
click at [934, 437] on button "Next" at bounding box center [942, 452] width 85 height 31
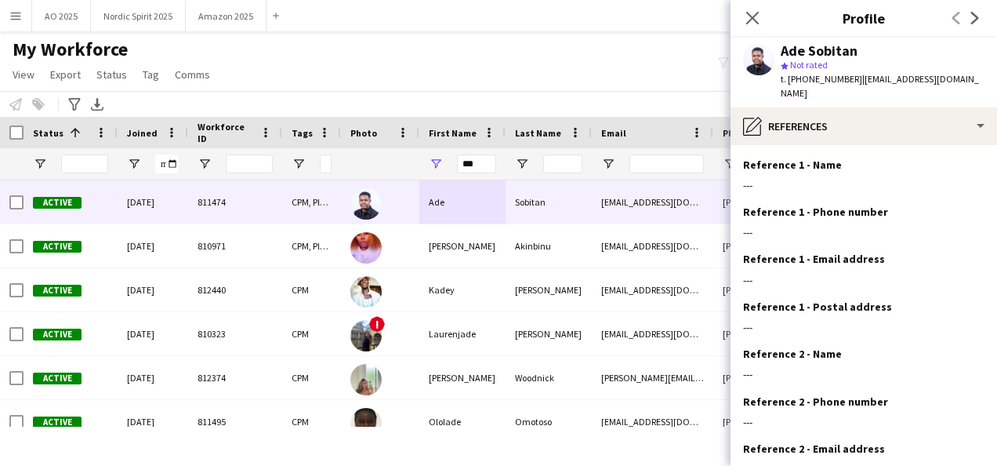
scroll to position [144, 0]
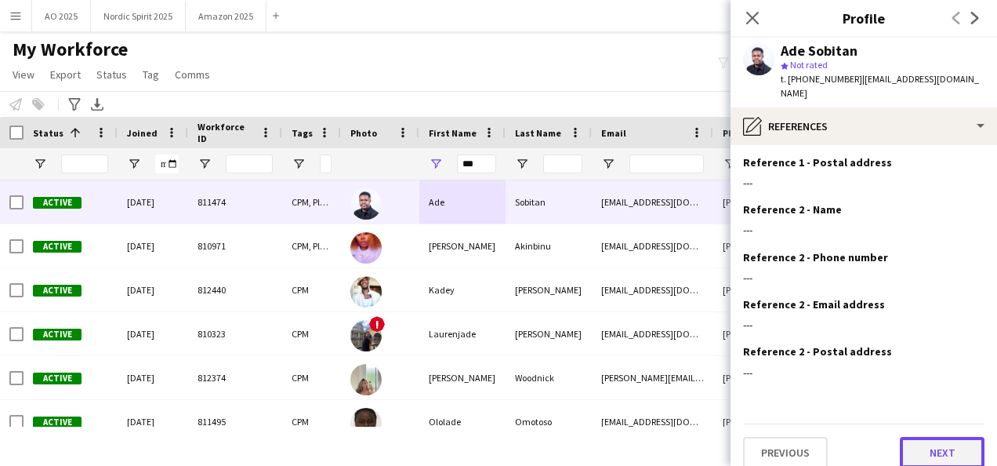
click at [962, 437] on button "Next" at bounding box center [942, 452] width 85 height 31
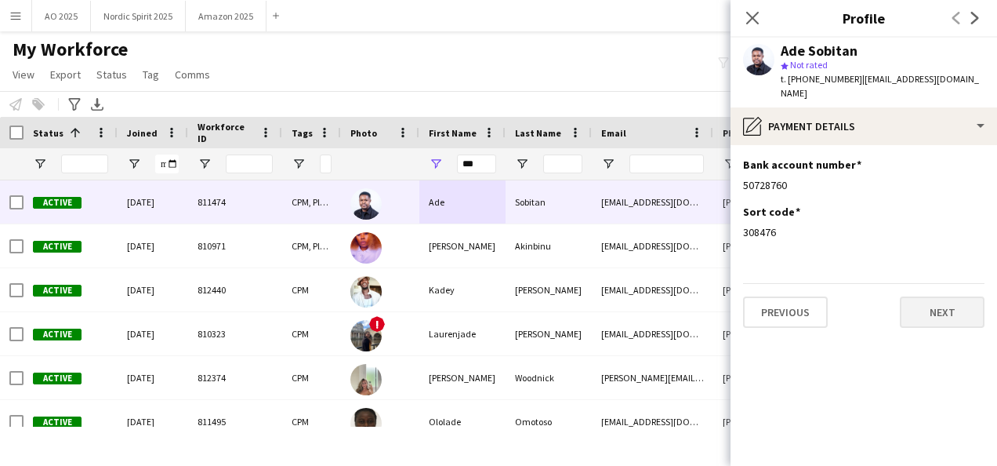
scroll to position [0, 0]
click at [968, 302] on button "Next" at bounding box center [942, 311] width 85 height 31
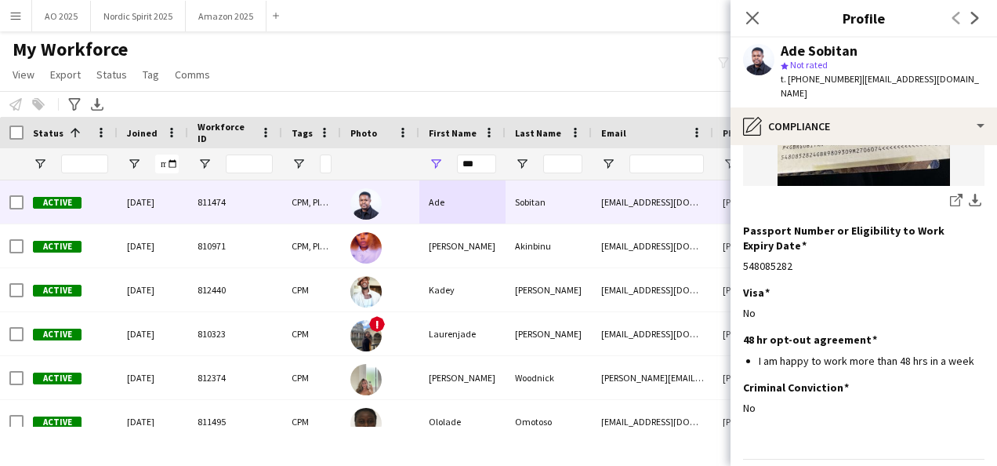
scroll to position [352, 0]
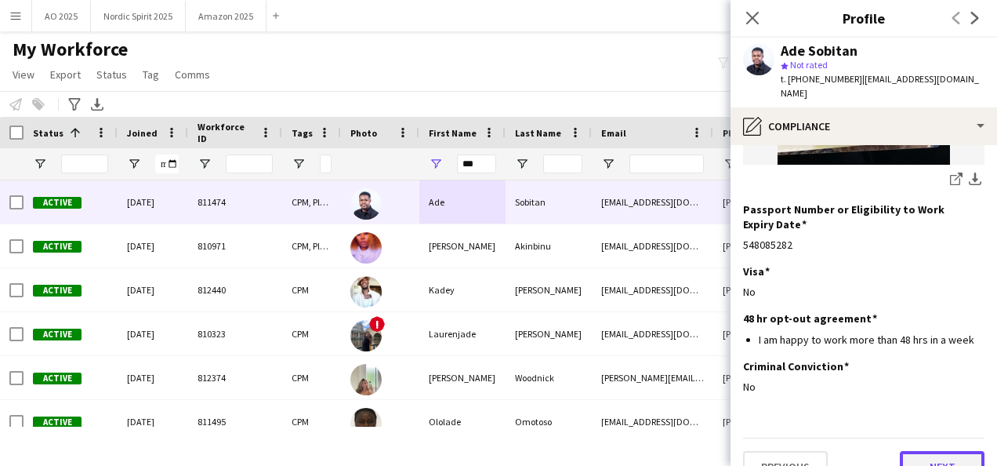
click at [915, 451] on button "Next" at bounding box center [942, 466] width 85 height 31
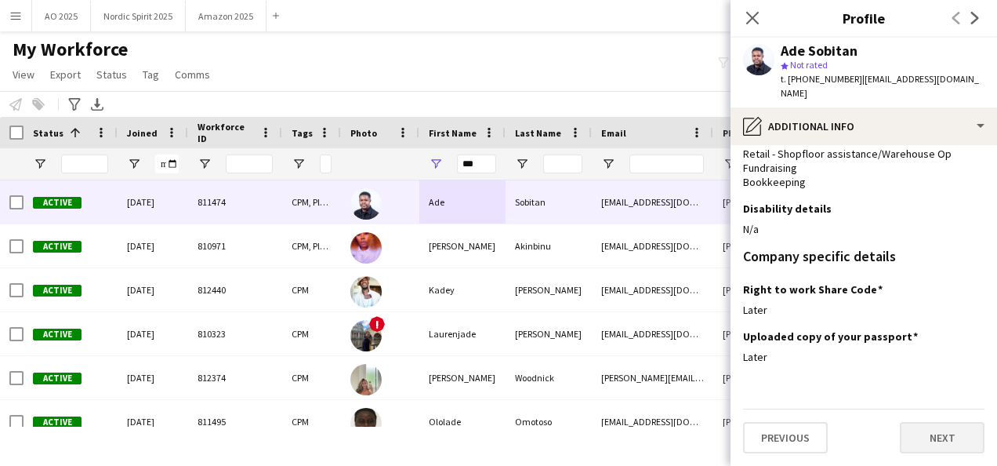
scroll to position [0, 0]
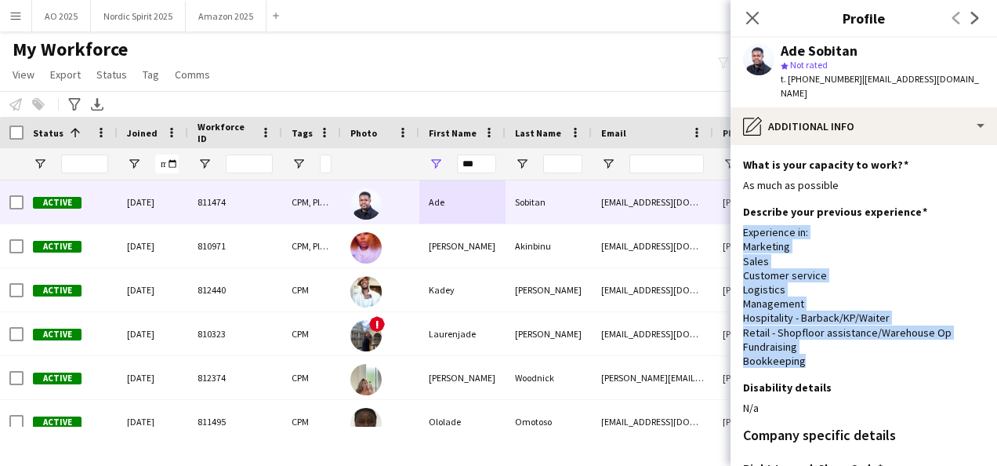
drag, startPoint x: 834, startPoint y: 348, endPoint x: 737, endPoint y: 216, distance: 163.8
click at [737, 216] on app-section-data-types "What is your capacity to work? Edit this field As much as possible Describe you…" at bounding box center [863, 305] width 266 height 321
copy div "Experience in: Marketing Sales Customer service Logistics Management Hospitalit…"
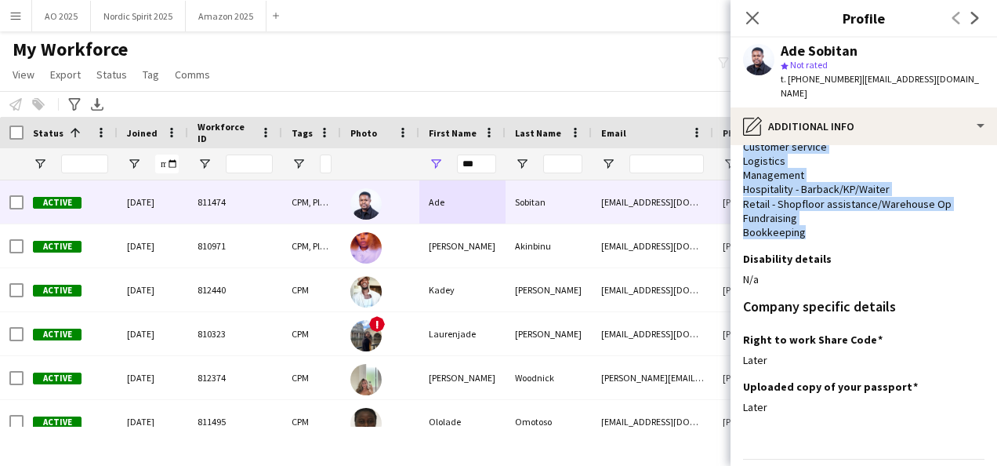
scroll to position [164, 0]
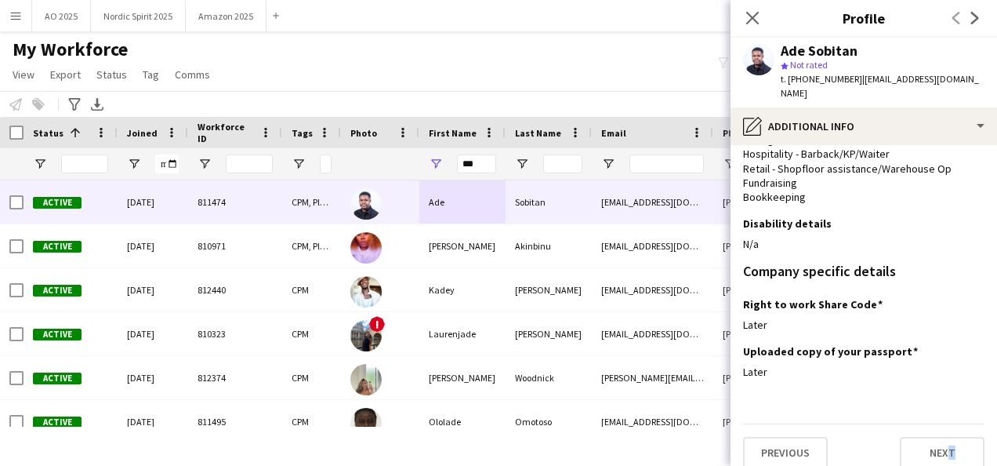
click at [933, 462] on app-section-data-types "What is your capacity to work? Edit this field As much as possible Describe you…" at bounding box center [863, 305] width 266 height 321
drag, startPoint x: 933, startPoint y: 462, endPoint x: 929, endPoint y: 445, distance: 16.8
click at [929, 445] on button "Next" at bounding box center [942, 452] width 85 height 31
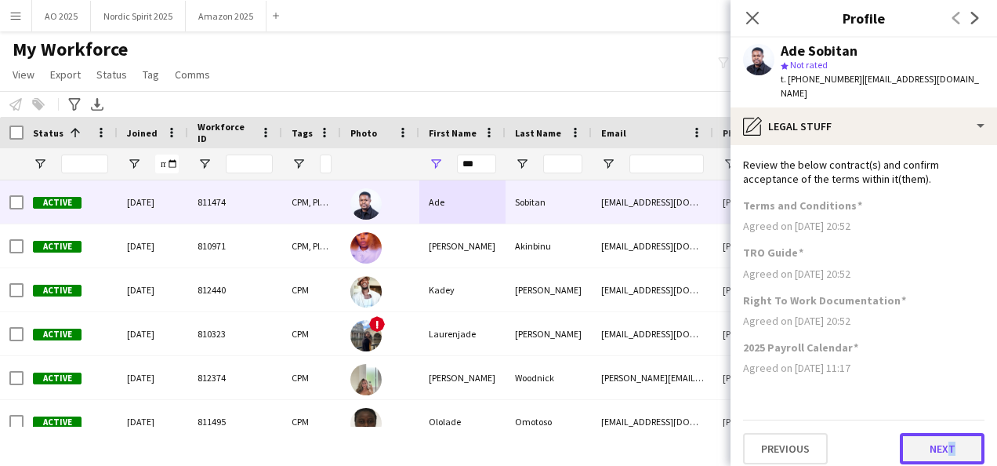
click at [931, 443] on button "Next" at bounding box center [942, 448] width 85 height 31
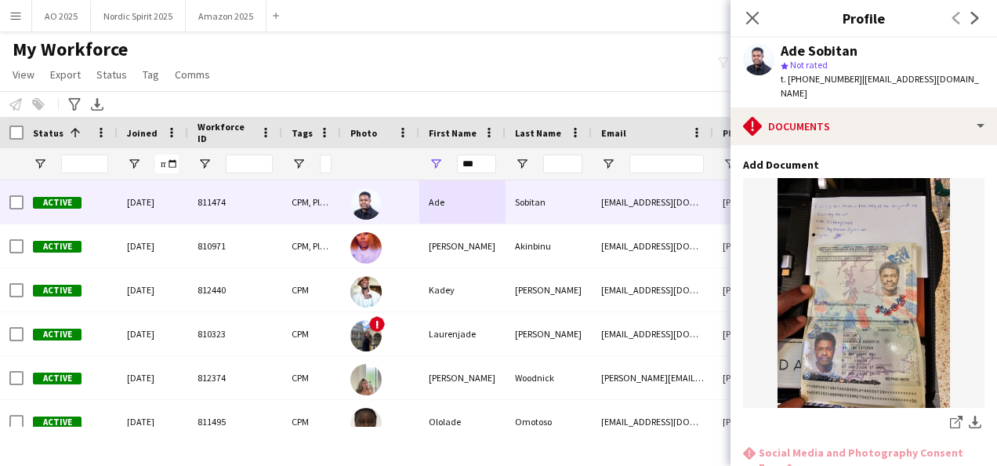
scroll to position [115, 0]
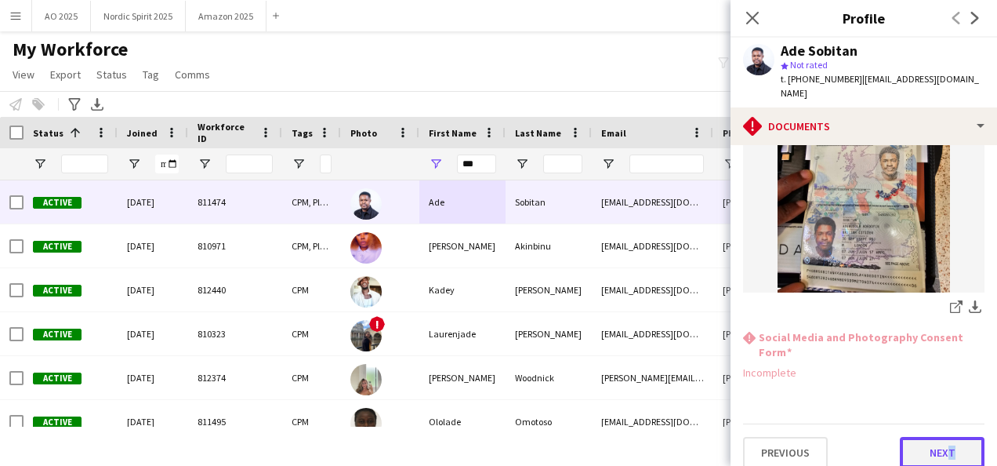
click at [944, 437] on button "Next" at bounding box center [942, 452] width 85 height 31
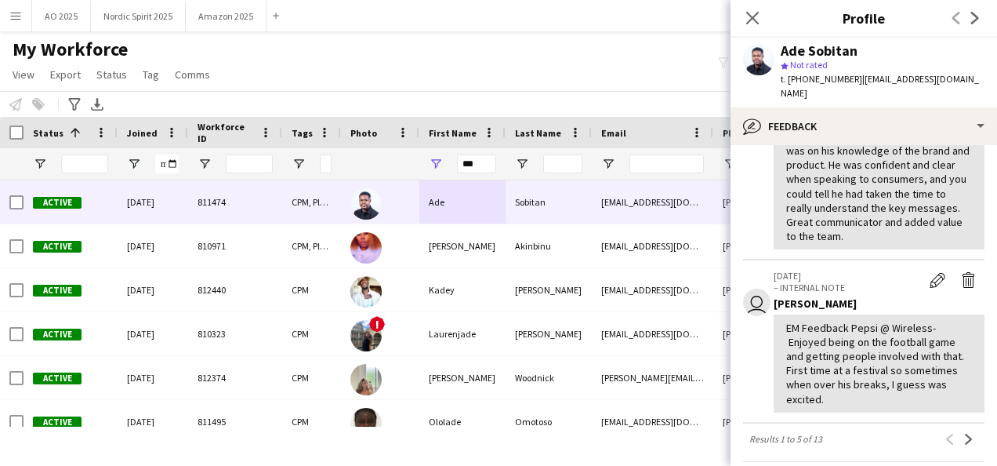
scroll to position [958, 0]
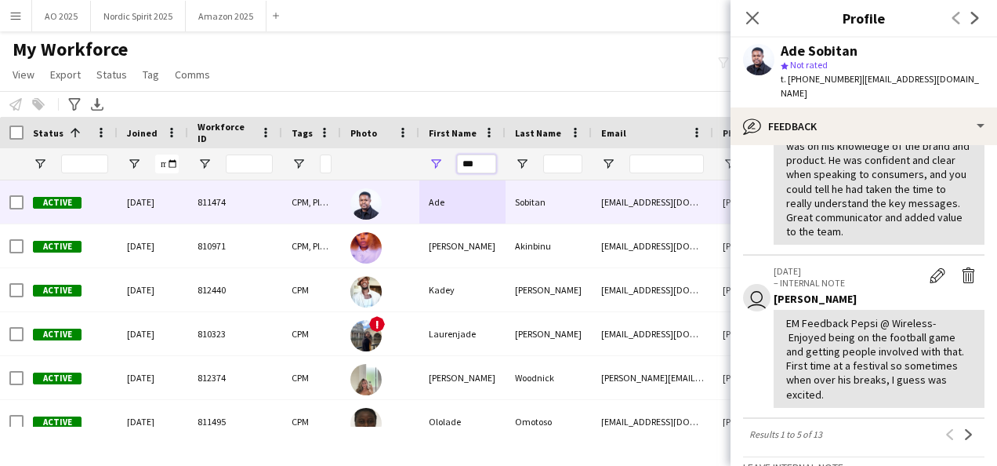
drag, startPoint x: 469, startPoint y: 169, endPoint x: 436, endPoint y: 172, distance: 33.8
click at [437, 172] on div "***" at bounding box center [462, 163] width 86 height 31
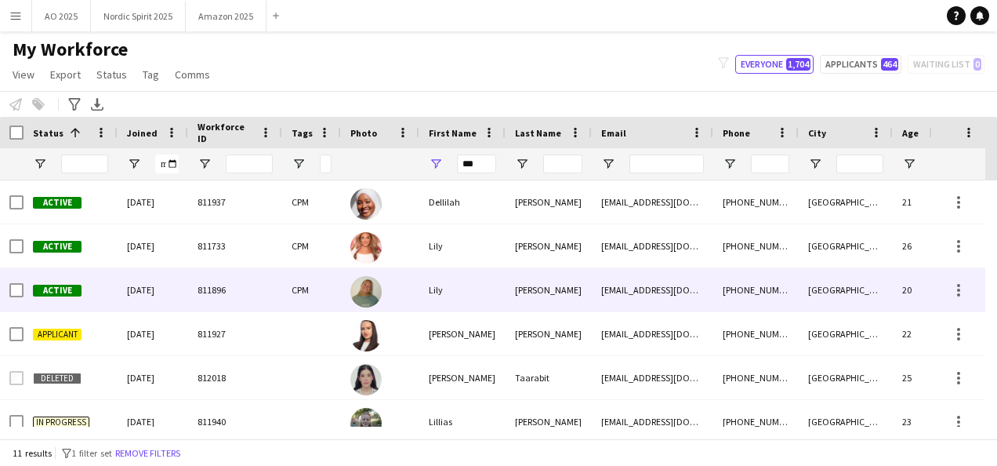
click at [439, 281] on div "Lily" at bounding box center [462, 289] width 86 height 43
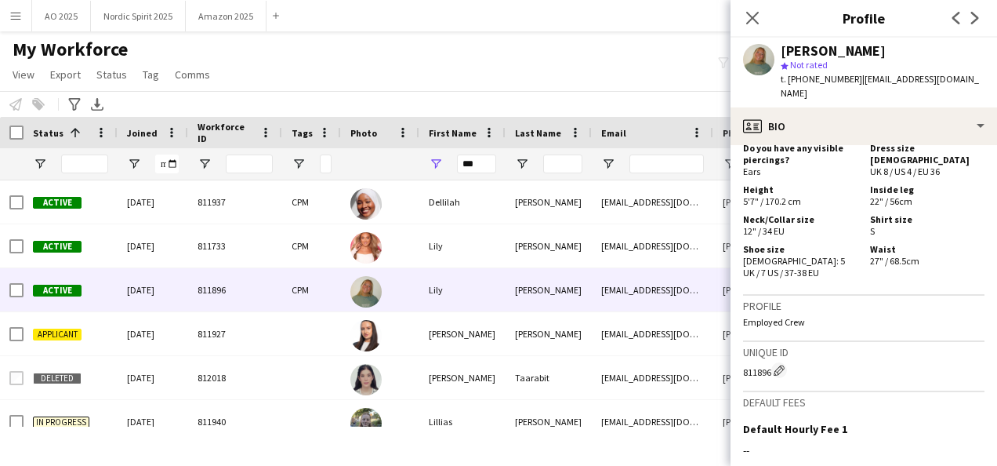
scroll to position [1054, 0]
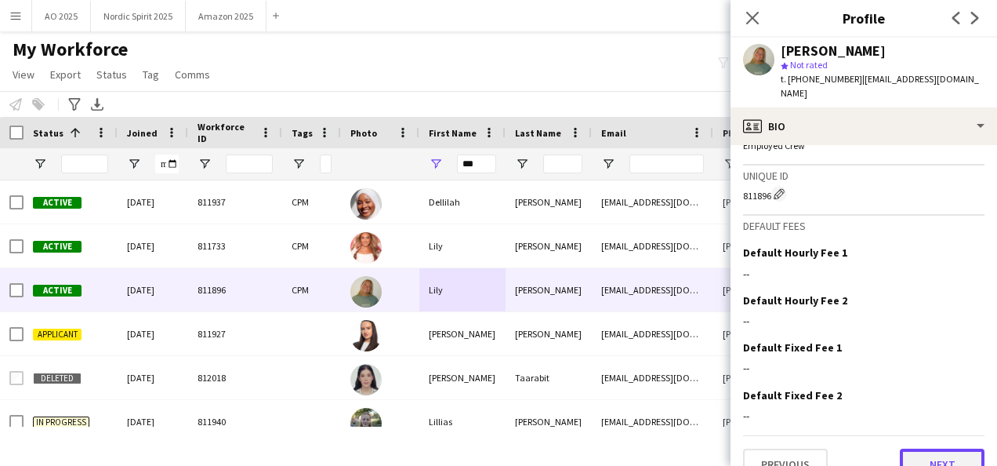
click at [929, 448] on button "Next" at bounding box center [942, 463] width 85 height 31
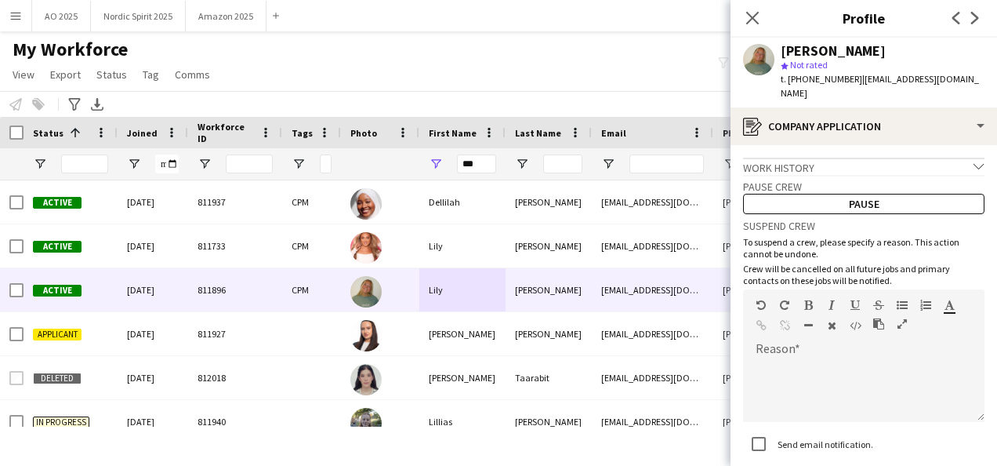
scroll to position [96, 0]
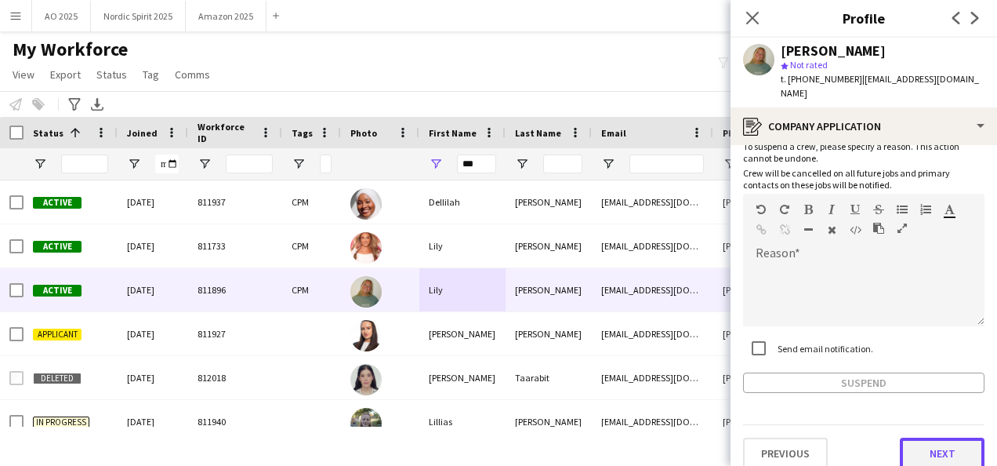
click at [944, 437] on button "Next" at bounding box center [942, 452] width 85 height 31
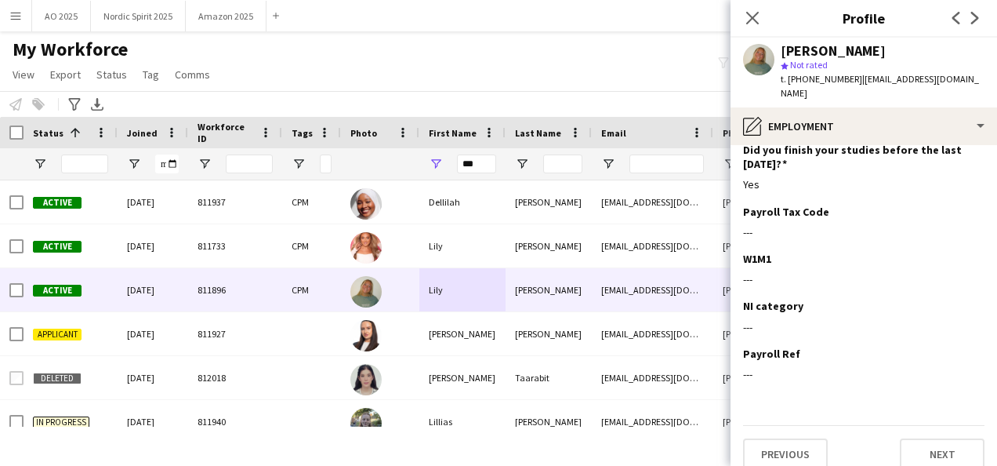
scroll to position [172, 0]
click at [953, 437] on button "Next" at bounding box center [942, 452] width 85 height 31
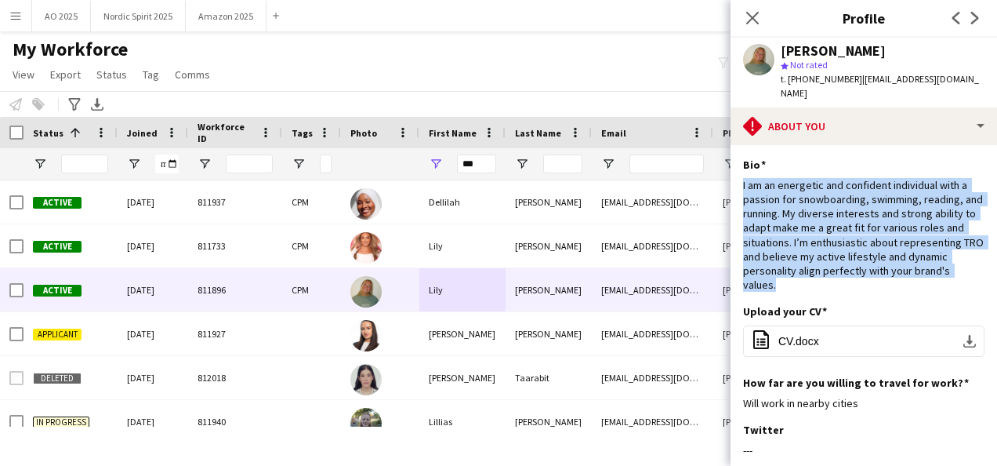
drag, startPoint x: 848, startPoint y: 273, endPoint x: 741, endPoint y: 176, distance: 144.2
click at [741, 176] on app-section-data-types "Bio Edit this field I am an energetic and confident individual with a passion f…" at bounding box center [863, 305] width 266 height 321
copy div "I am an energetic and confident individual with a passion for snowboarding, swi…"
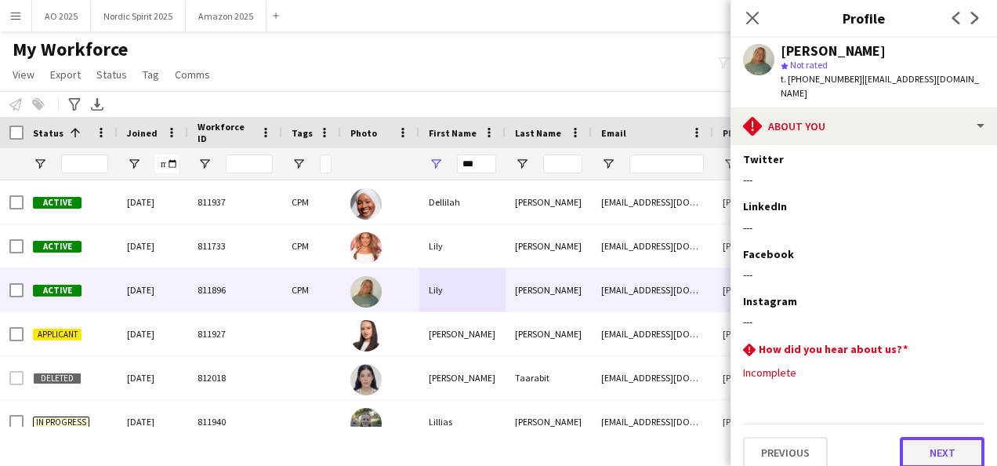
click at [962, 437] on button "Next" at bounding box center [942, 452] width 85 height 31
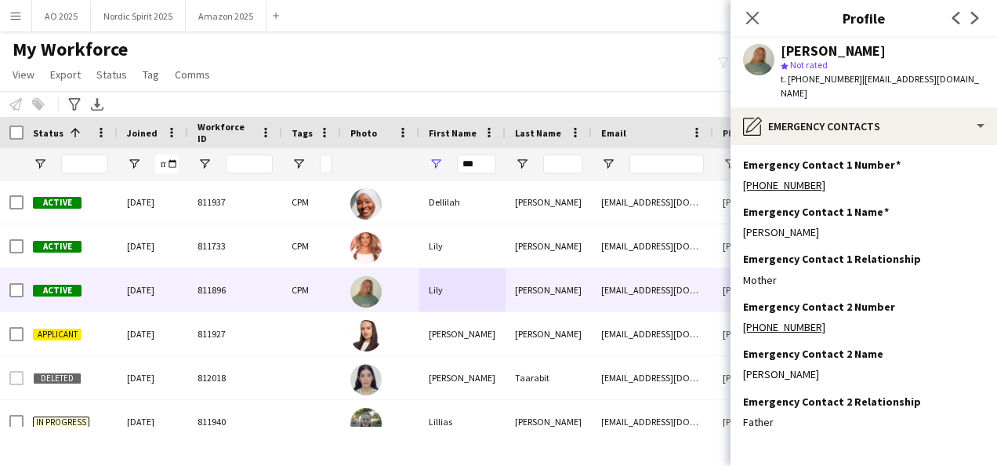
scroll to position [49, 0]
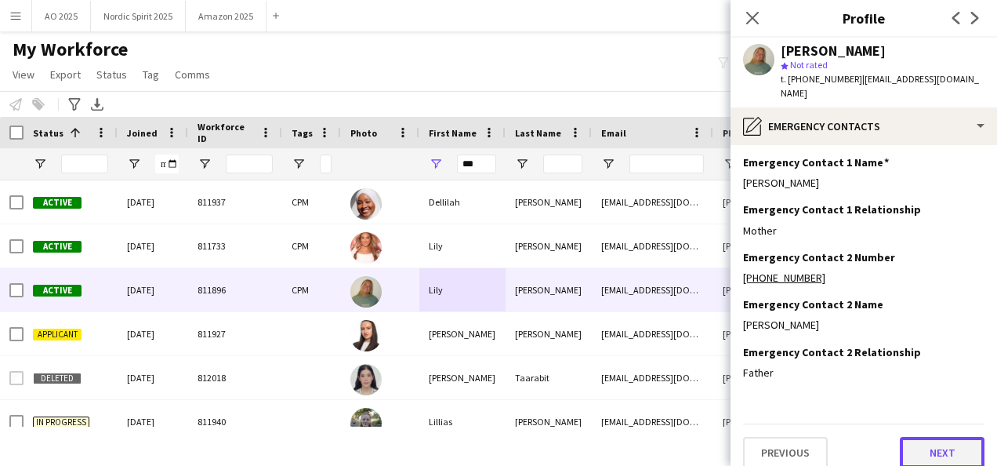
click at [937, 444] on button "Next" at bounding box center [942, 452] width 85 height 31
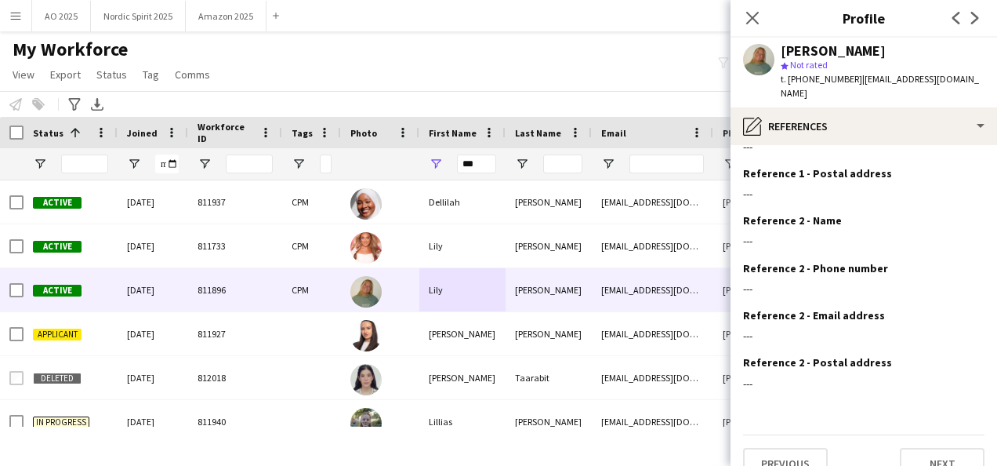
scroll to position [144, 0]
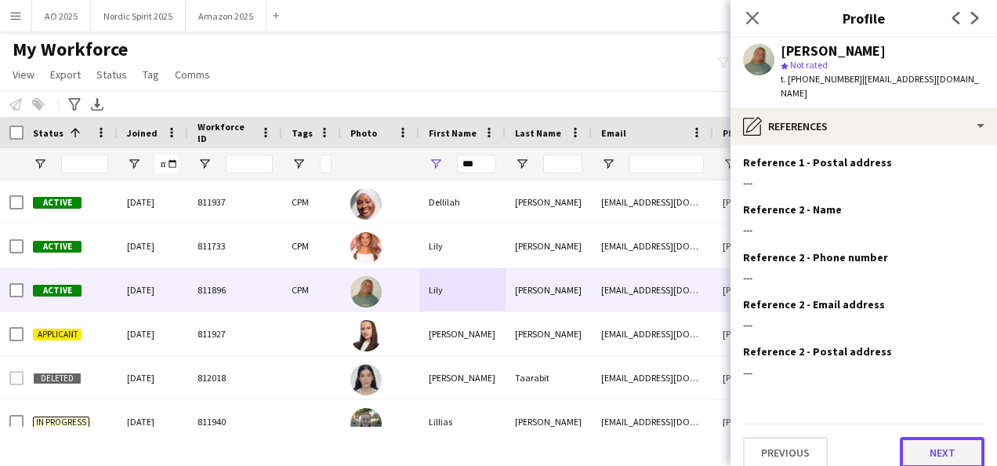
click at [969, 439] on button "Next" at bounding box center [942, 452] width 85 height 31
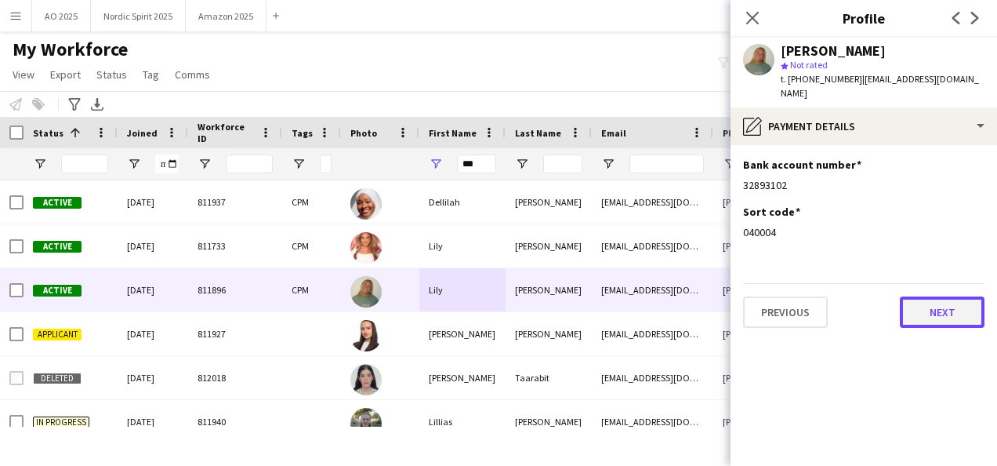
click at [955, 311] on button "Next" at bounding box center [942, 311] width 85 height 31
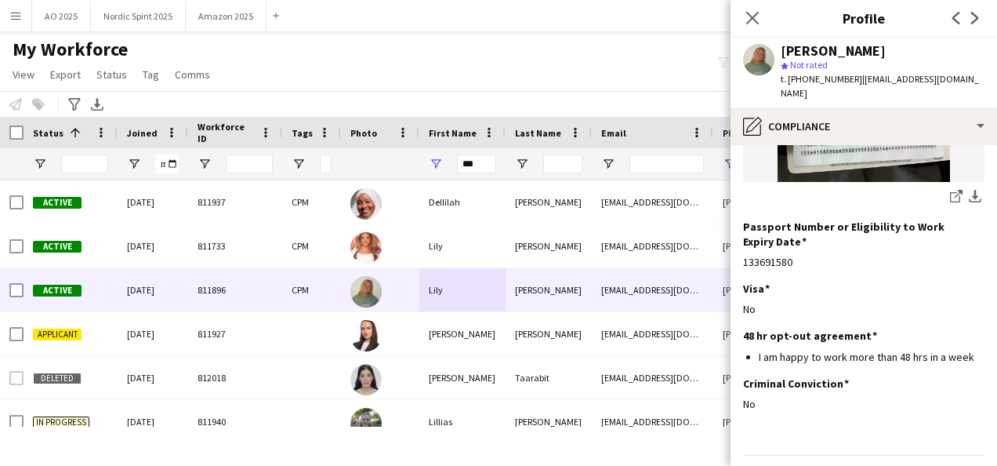
scroll to position [352, 0]
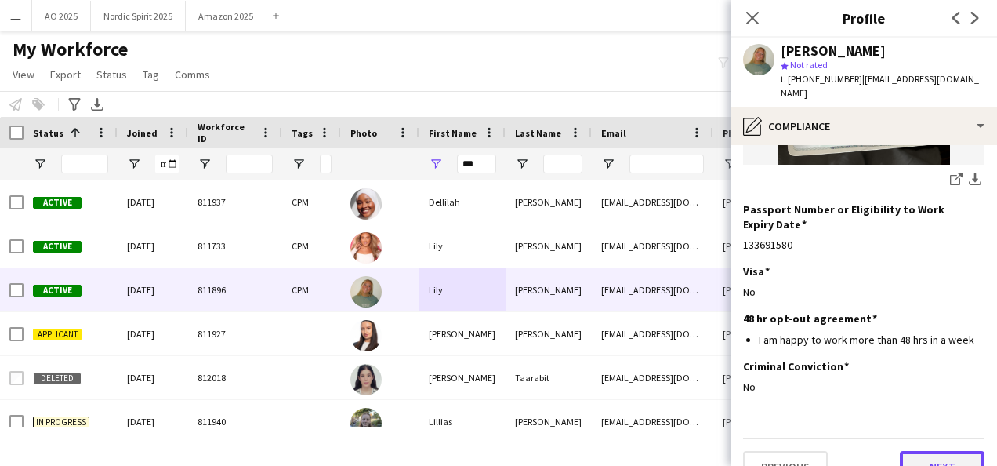
click at [908, 451] on button "Next" at bounding box center [942, 466] width 85 height 31
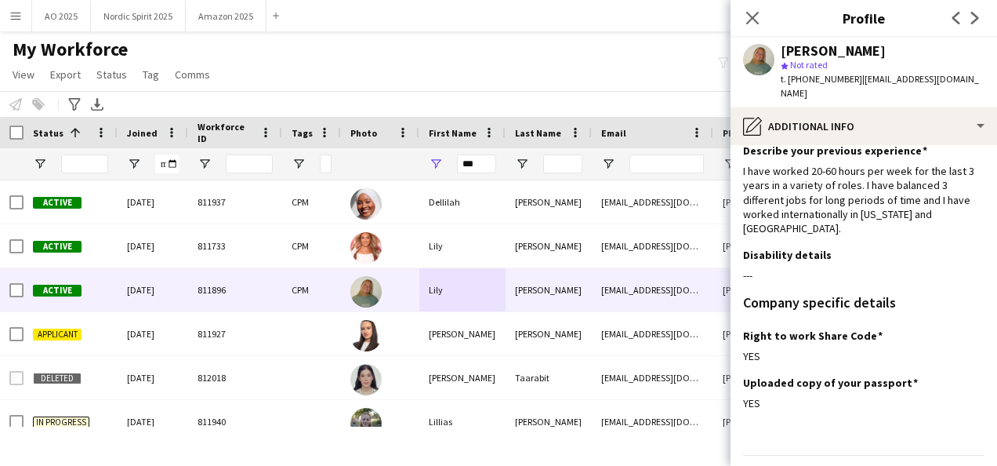
scroll to position [78, 0]
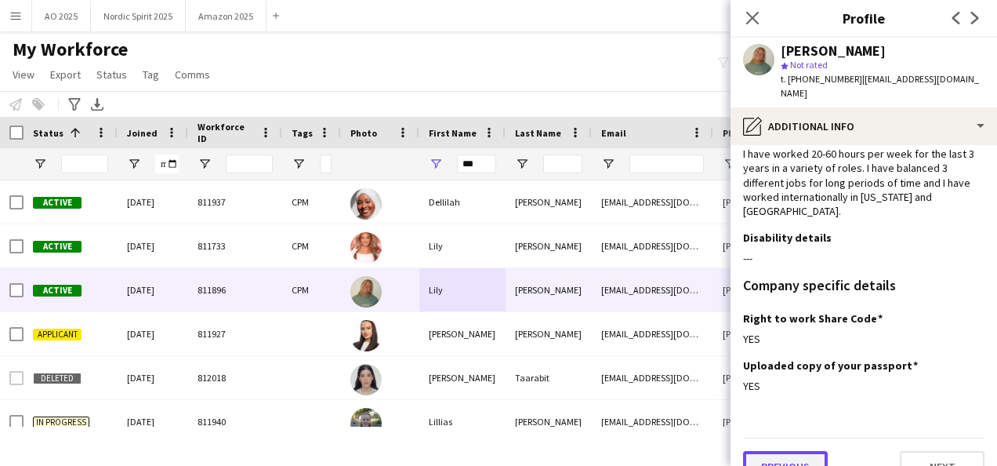
click at [777, 451] on button "Previous" at bounding box center [785, 466] width 85 height 31
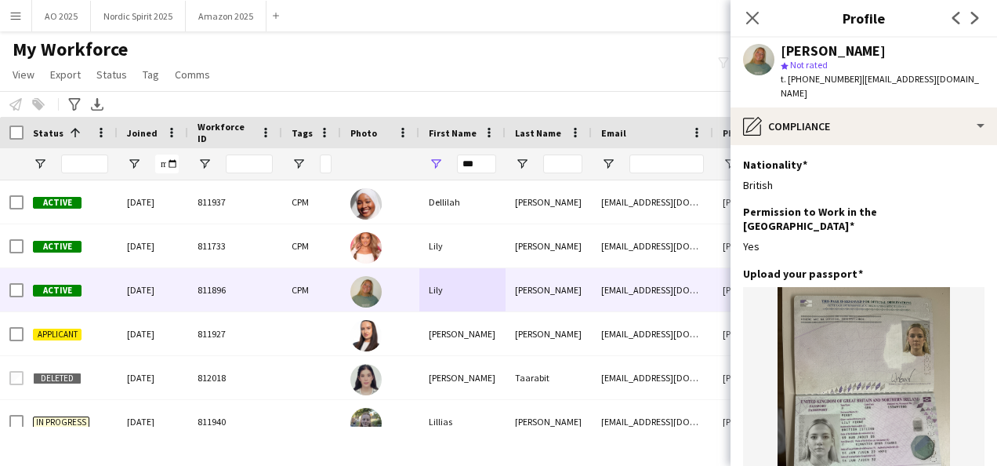
scroll to position [292, 0]
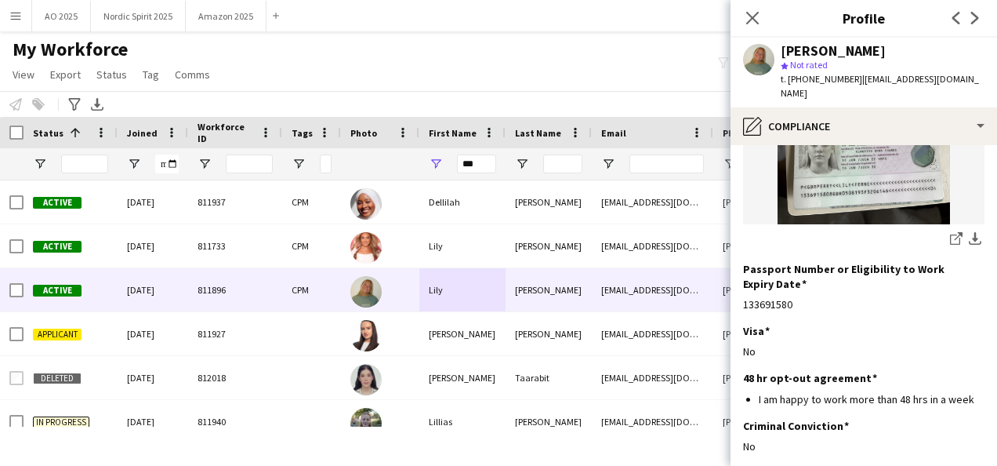
click at [984, 446] on app-section-data-types "Nationality Edit this field British Permission to Work in the [GEOGRAPHIC_DATA]…" at bounding box center [863, 305] width 266 height 321
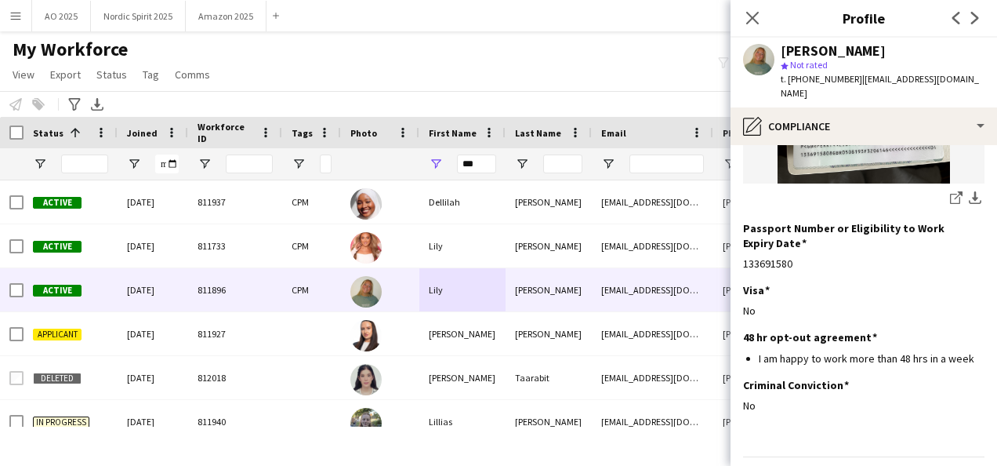
scroll to position [352, 0]
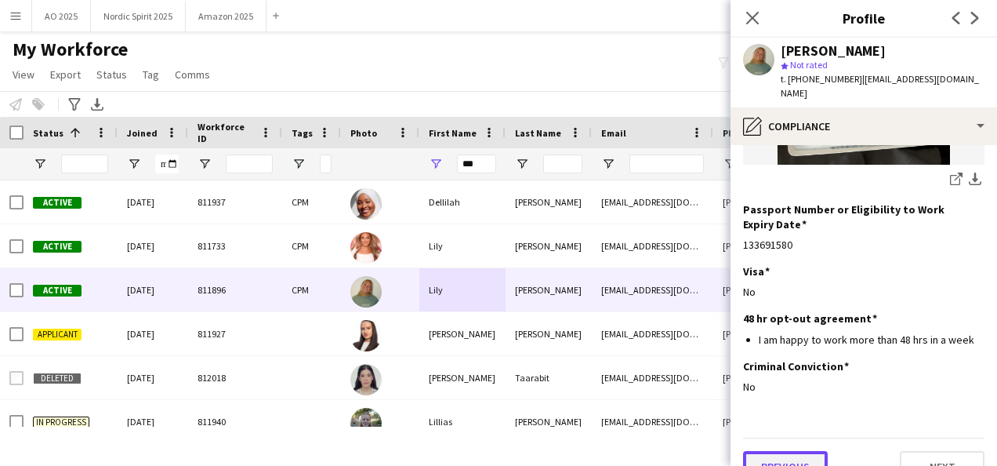
click at [777, 451] on button "Previous" at bounding box center [785, 466] width 85 height 31
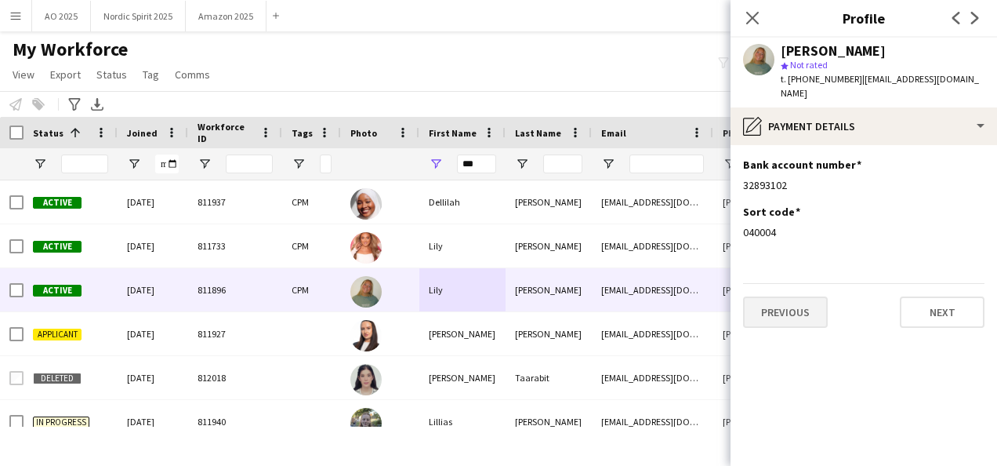
scroll to position [0, 0]
click at [784, 296] on button "Previous" at bounding box center [785, 311] width 85 height 31
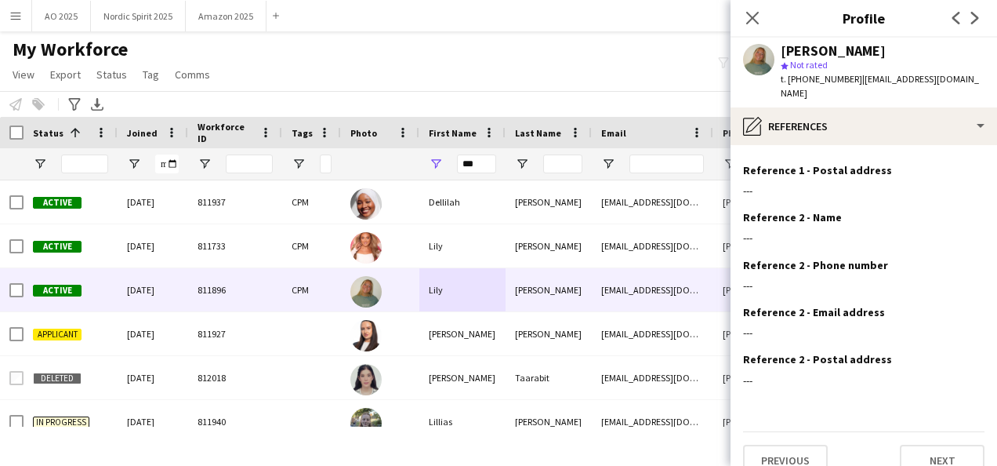
scroll to position [144, 0]
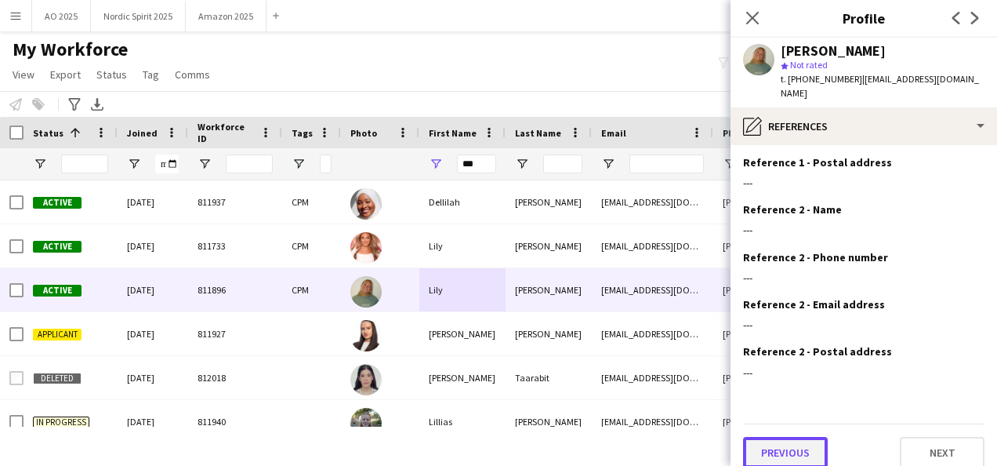
click at [770, 437] on button "Previous" at bounding box center [785, 452] width 85 height 31
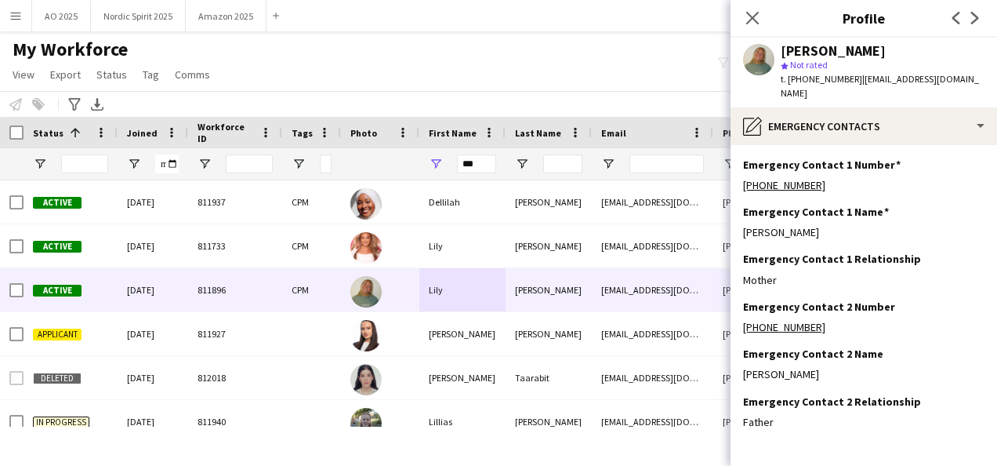
scroll to position [49, 0]
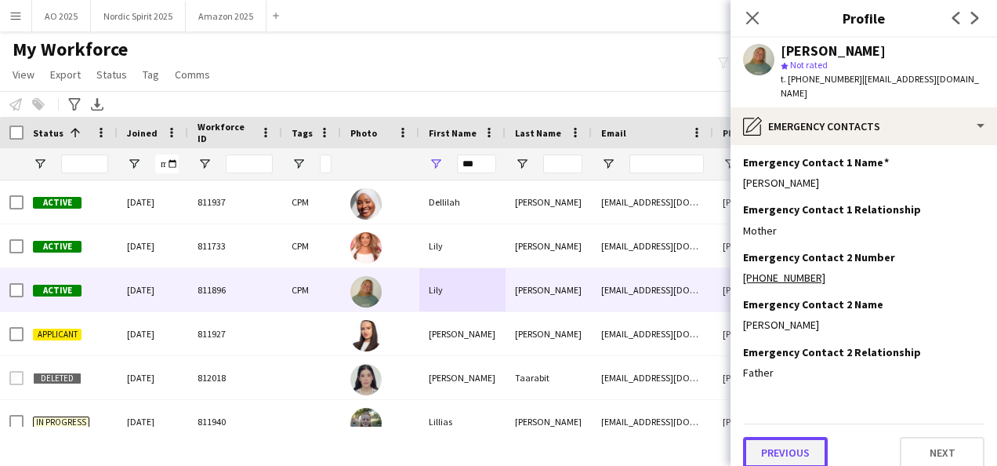
click at [776, 439] on button "Previous" at bounding box center [785, 452] width 85 height 31
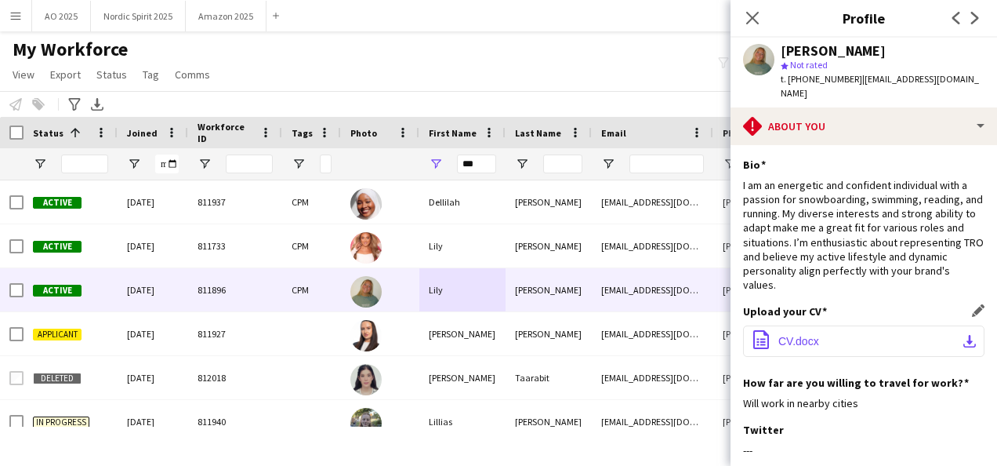
click at [785, 325] on button "office-file-sheet CV.docx download-bottom" at bounding box center [863, 340] width 241 height 31
drag, startPoint x: 483, startPoint y: 165, endPoint x: 431, endPoint y: 169, distance: 51.9
click at [433, 169] on div "***" at bounding box center [462, 163] width 86 height 31
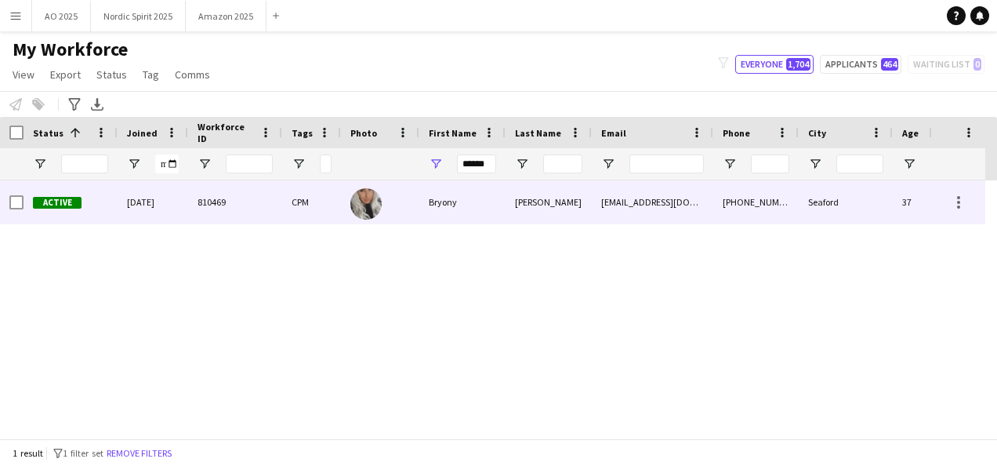
click at [444, 195] on div "Bryony" at bounding box center [462, 201] width 86 height 43
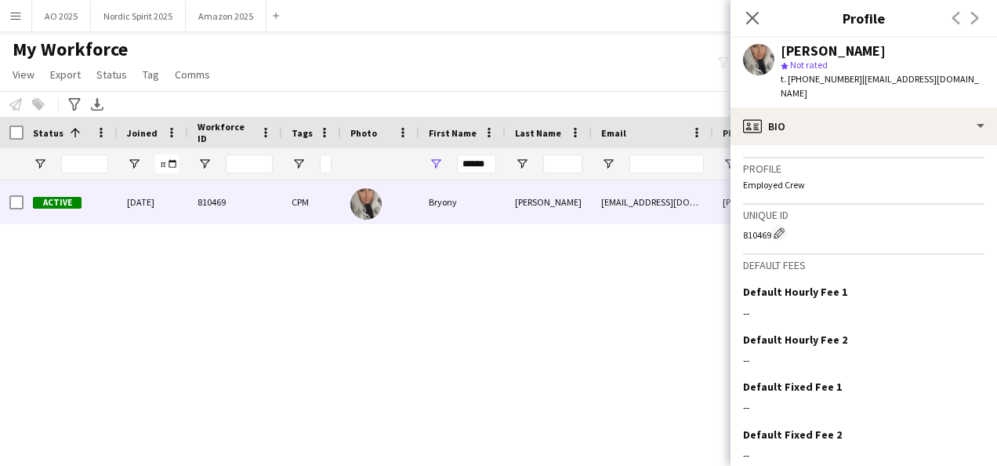
scroll to position [1153, 0]
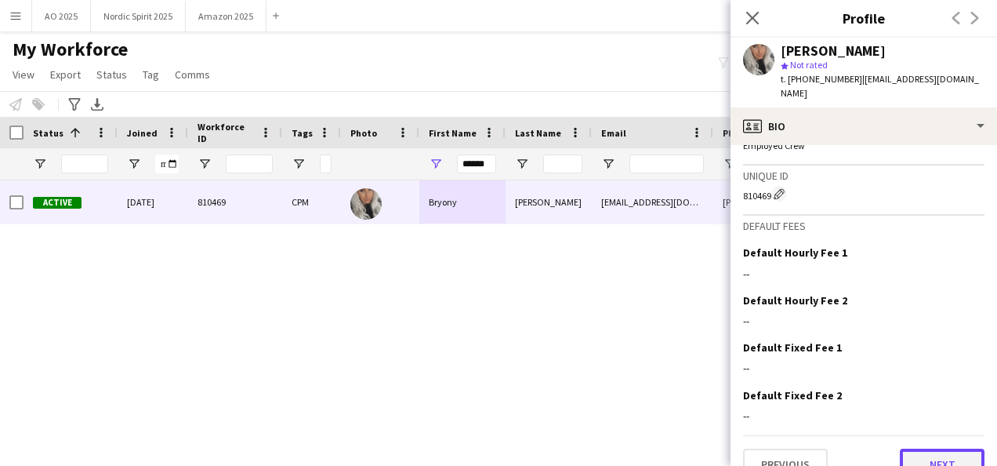
click at [949, 448] on button "Next" at bounding box center [942, 463] width 85 height 31
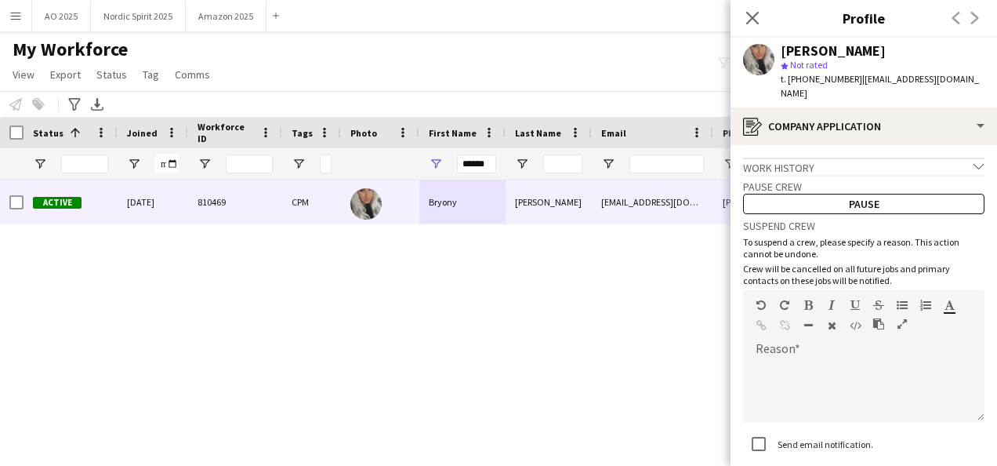
click at [949, 436] on div "Send email notification." at bounding box center [863, 445] width 241 height 34
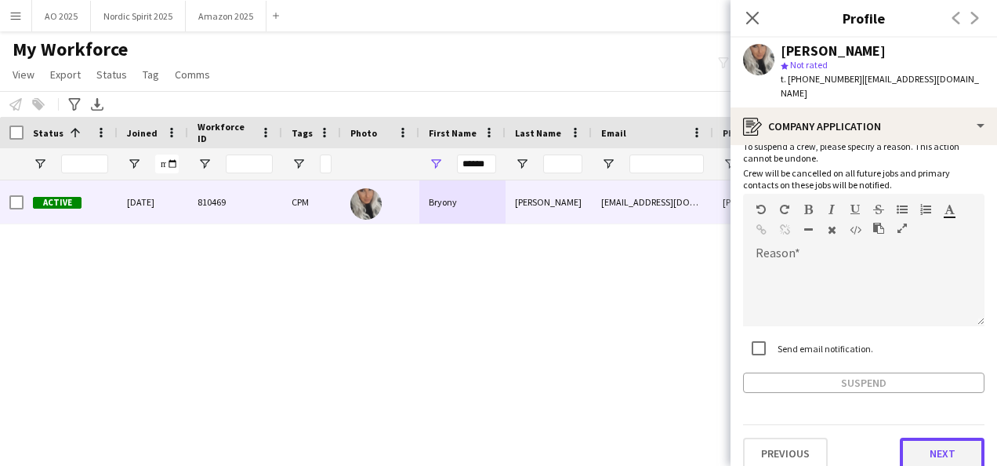
click at [921, 445] on button "Next" at bounding box center [942, 452] width 85 height 31
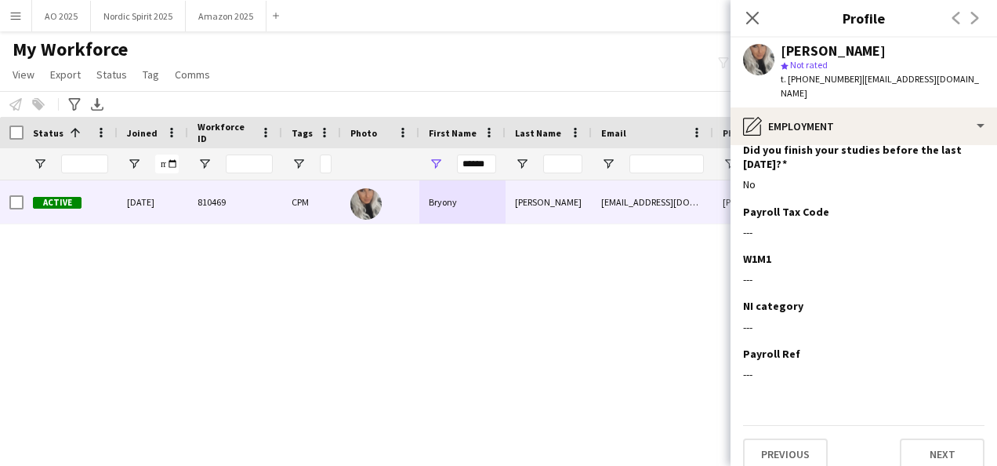
scroll to position [172, 0]
click at [948, 437] on button "Next" at bounding box center [942, 452] width 85 height 31
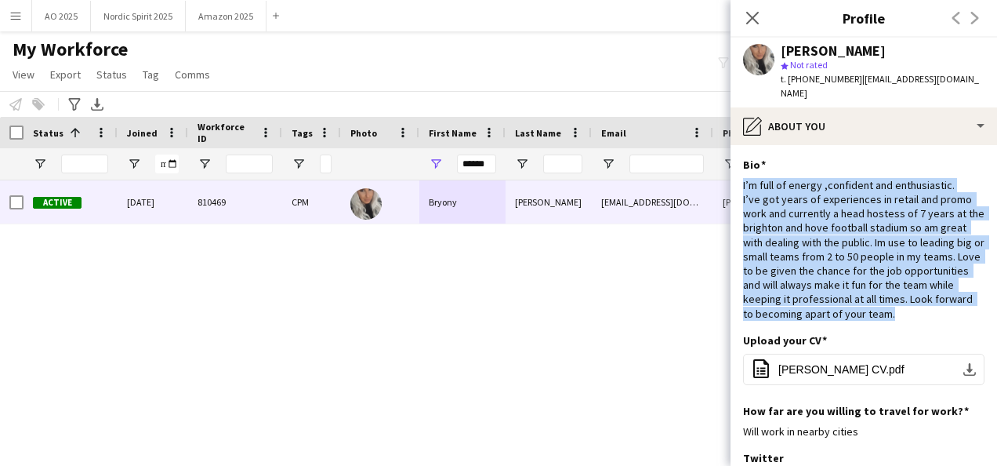
drag, startPoint x: 949, startPoint y: 301, endPoint x: 734, endPoint y: 176, distance: 249.3
click at [734, 176] on app-section-data-types "Bio Edit this field I’m full of energy ,confident and enthusiastic. I’ve got ye…" at bounding box center [863, 305] width 266 height 321
copy div "I’m full of energy ,confident and enthusiastic. I’ve got years of experiences i…"
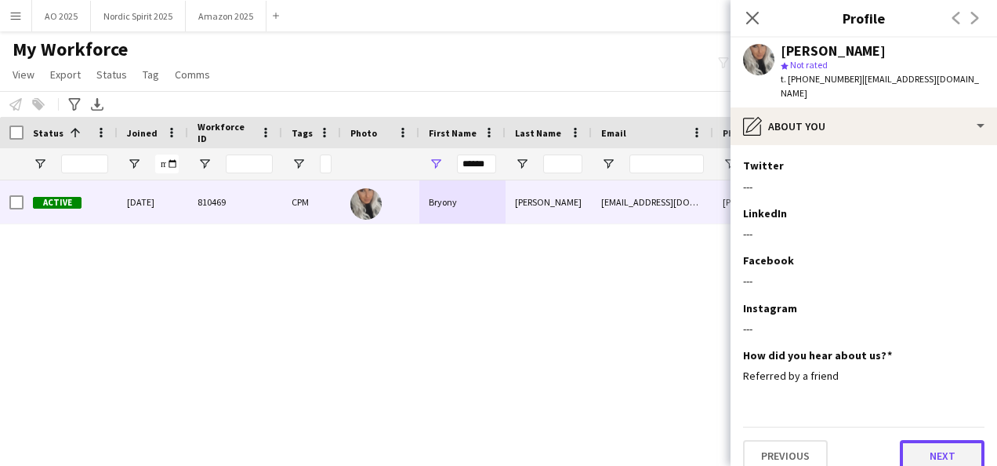
click at [951, 440] on button "Next" at bounding box center [942, 455] width 85 height 31
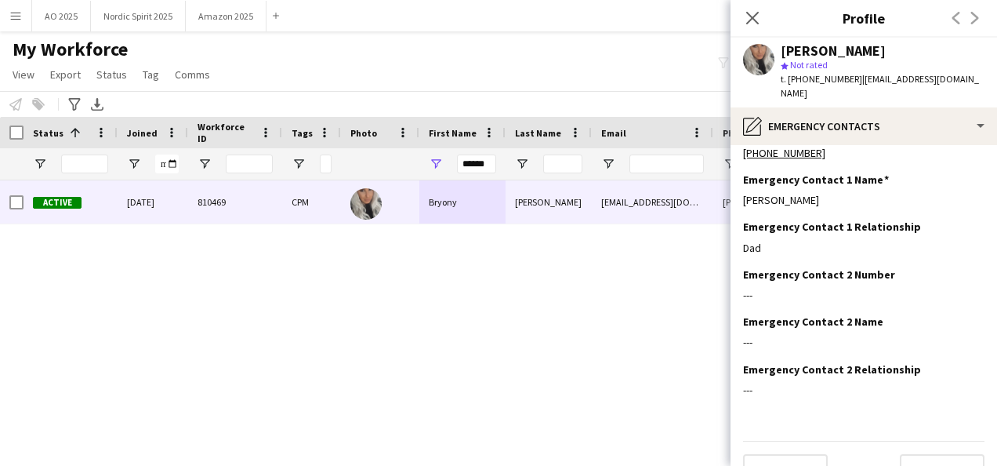
scroll to position [49, 0]
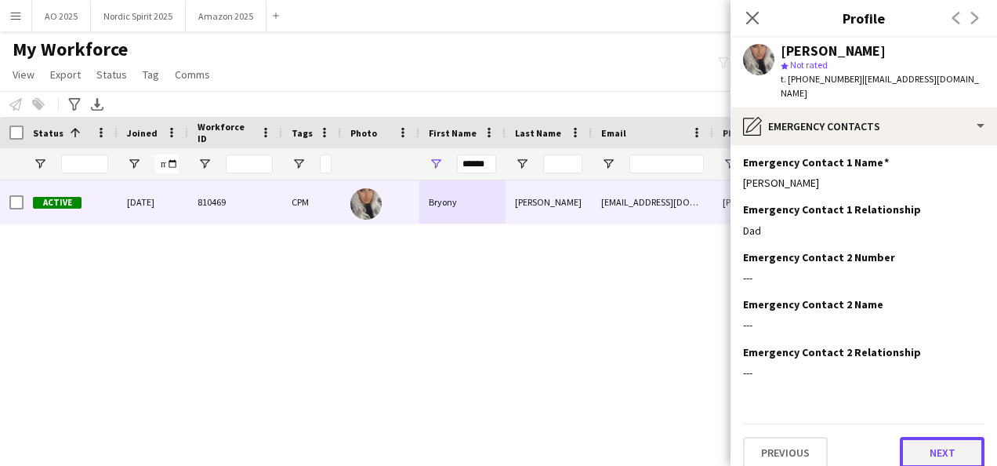
click at [947, 438] on button "Next" at bounding box center [942, 452] width 85 height 31
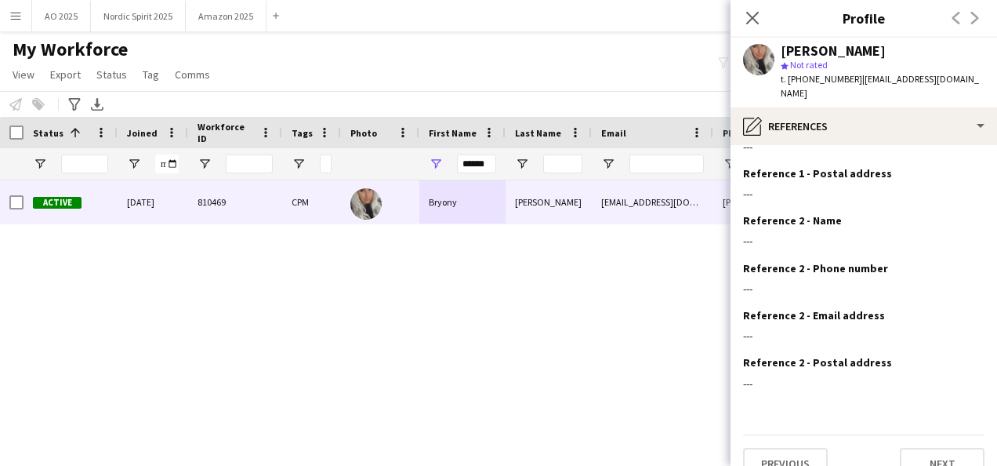
scroll to position [144, 0]
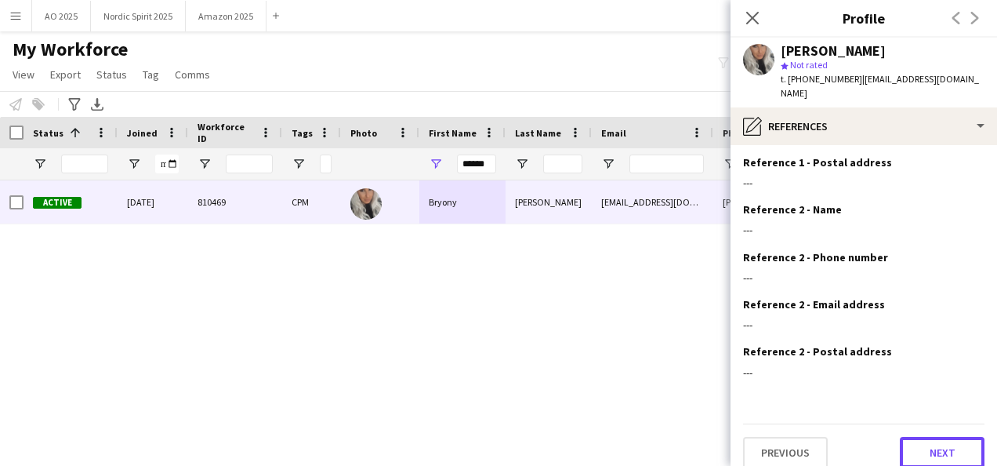
click at [962, 437] on button "Next" at bounding box center [942, 452] width 85 height 31
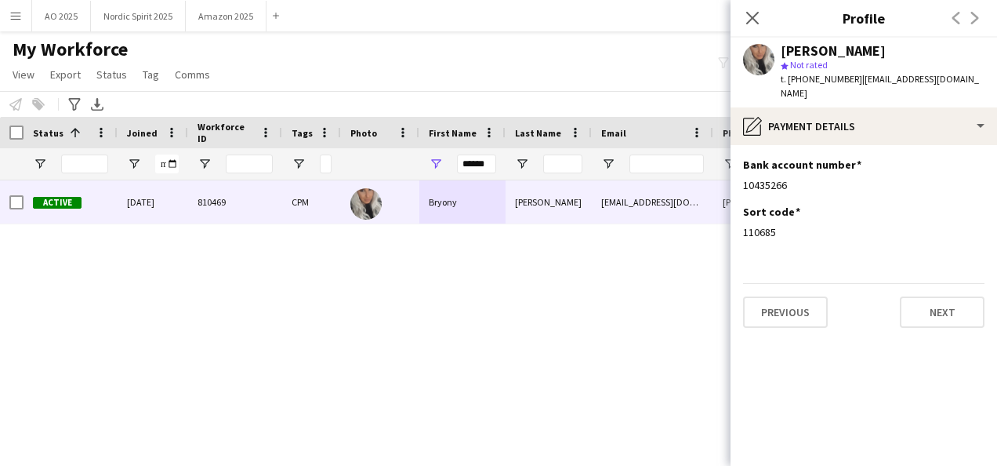
scroll to position [0, 0]
click at [962, 310] on button "Next" at bounding box center [942, 311] width 85 height 31
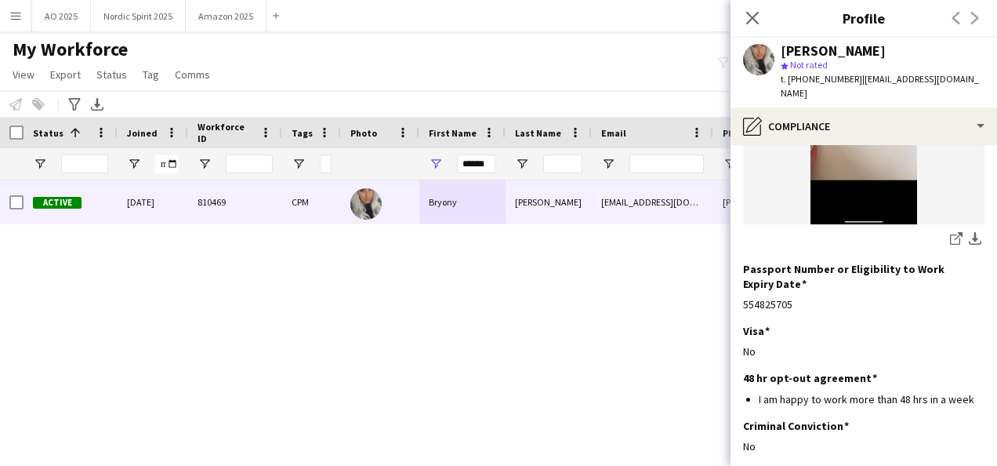
scroll to position [352, 0]
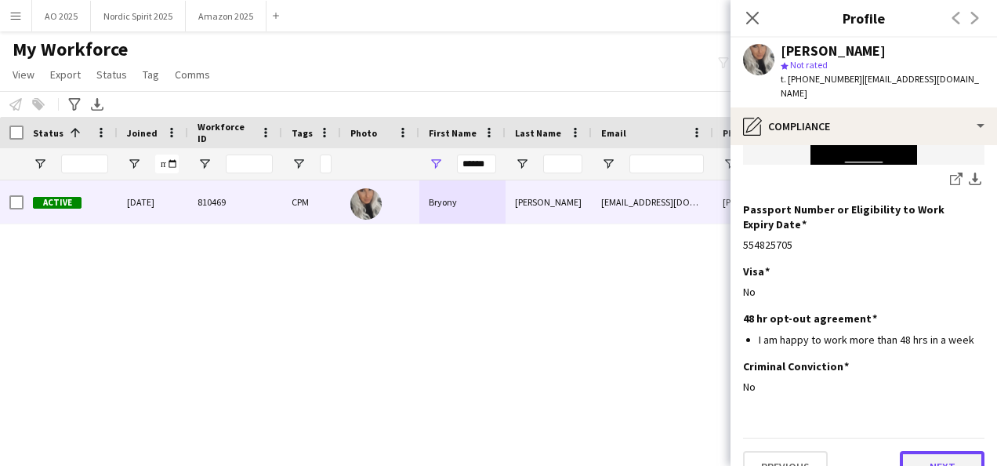
click at [938, 451] on button "Next" at bounding box center [942, 466] width 85 height 31
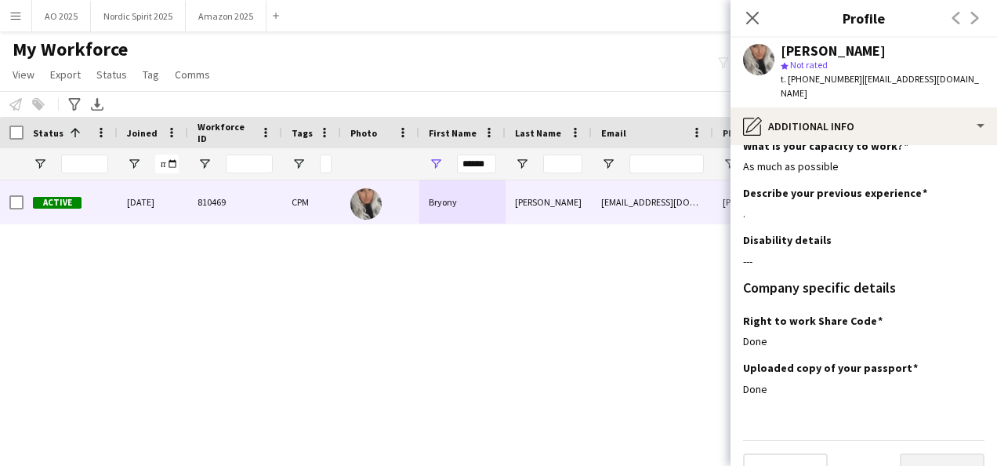
scroll to position [35, 0]
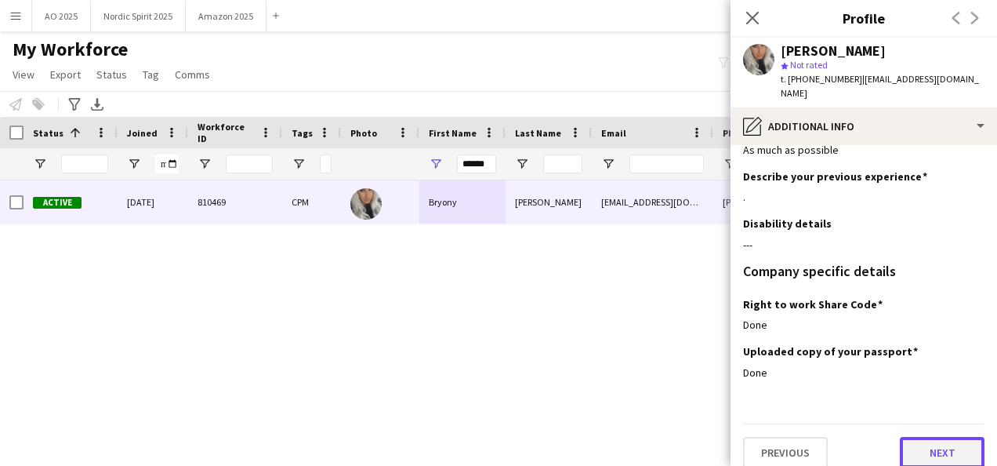
click at [951, 444] on button "Next" at bounding box center [942, 452] width 85 height 31
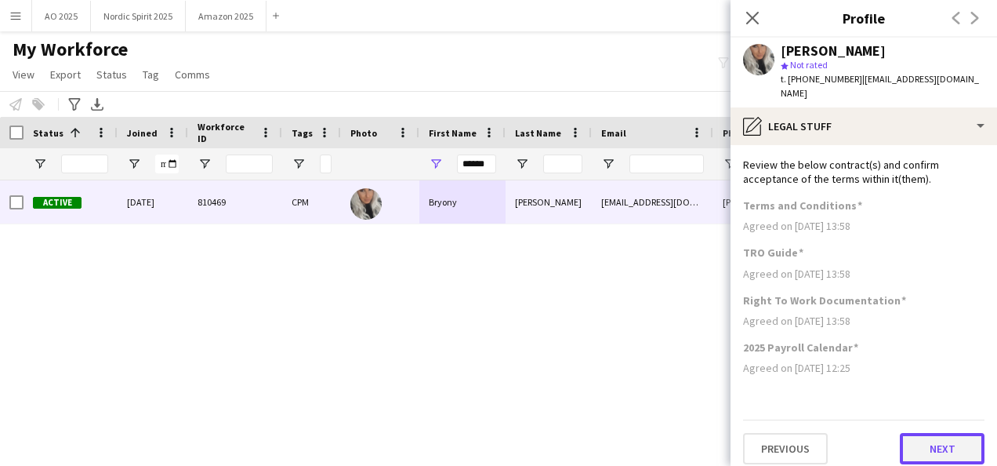
click at [951, 433] on button "Next" at bounding box center [942, 448] width 85 height 31
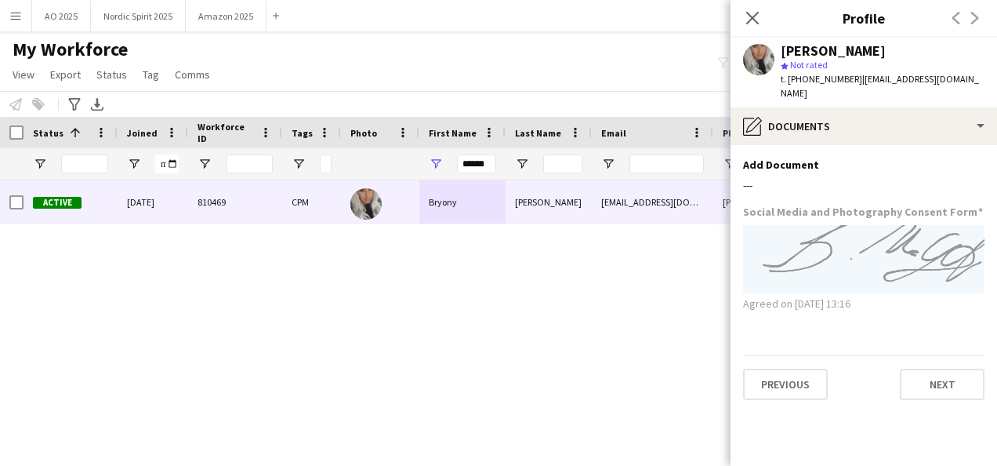
click at [951, 393] on app-section-data-types "Add Document Edit this field --- Social Media and Photography Consent Form Agre…" at bounding box center [863, 305] width 266 height 321
click at [951, 371] on button "Next" at bounding box center [942, 383] width 85 height 31
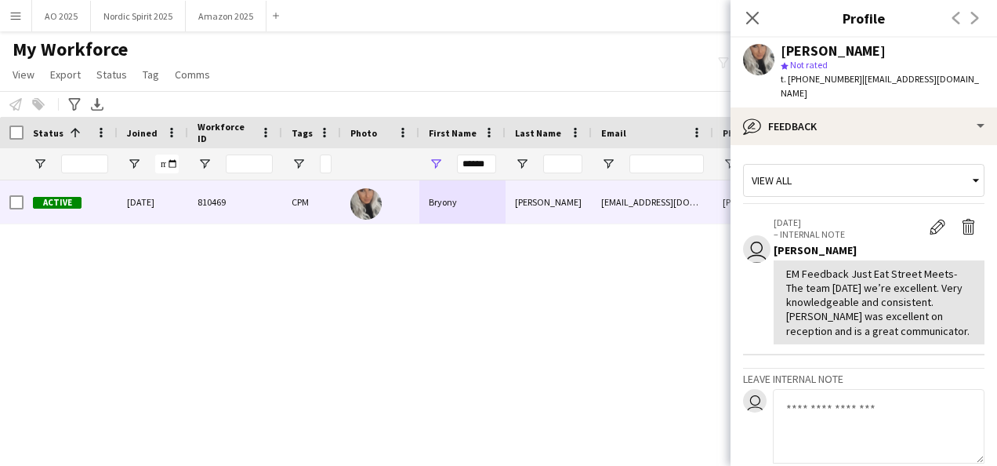
scroll to position [164, 0]
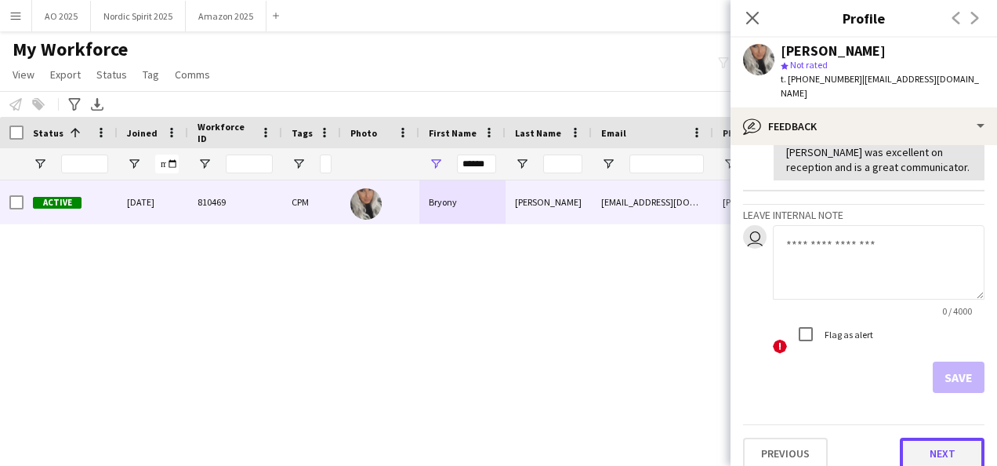
click at [955, 437] on button "Next" at bounding box center [942, 452] width 85 height 31
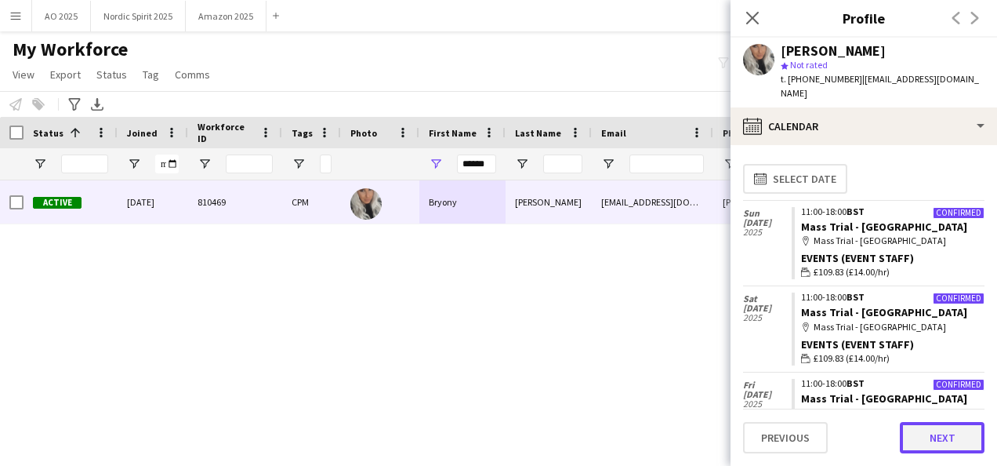
click at [955, 433] on button "Next" at bounding box center [942, 437] width 85 height 31
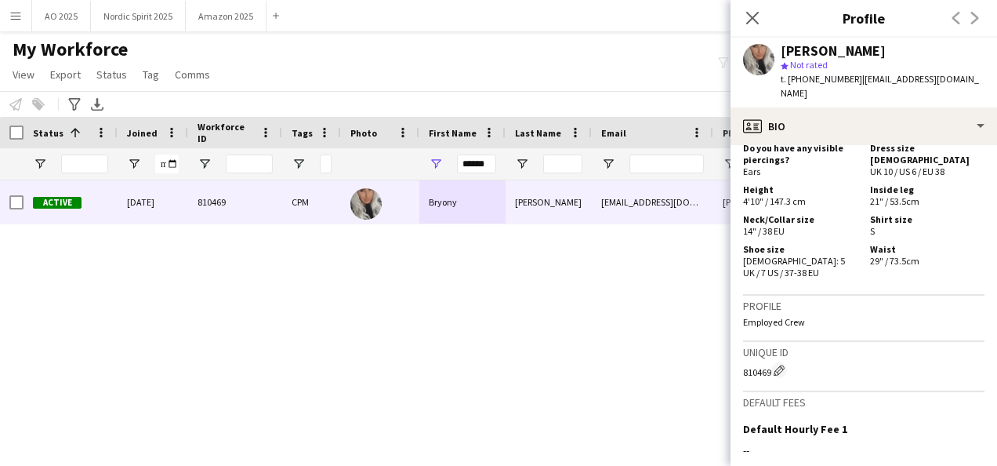
scroll to position [1153, 0]
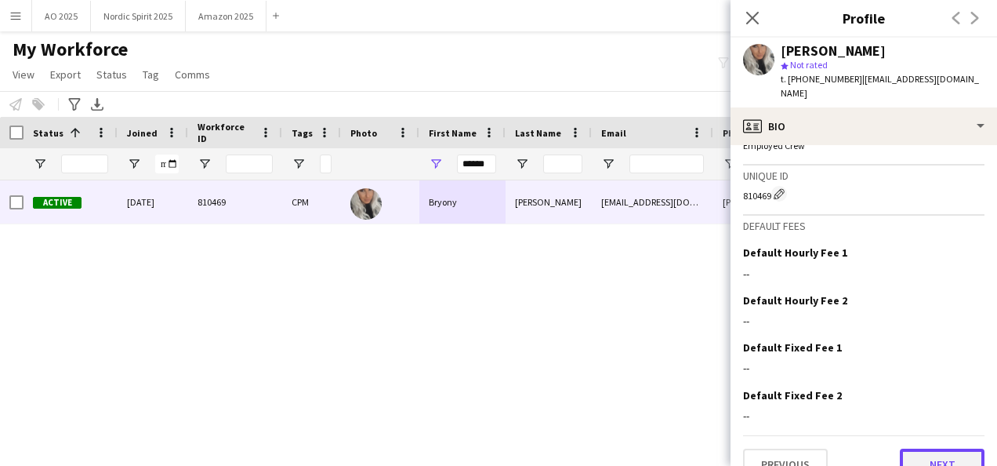
click at [958, 448] on button "Next" at bounding box center [942, 463] width 85 height 31
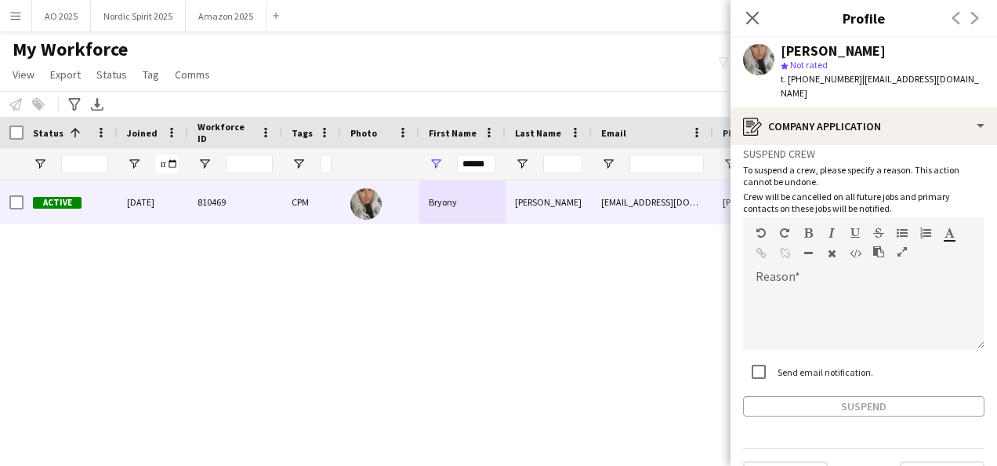
scroll to position [96, 0]
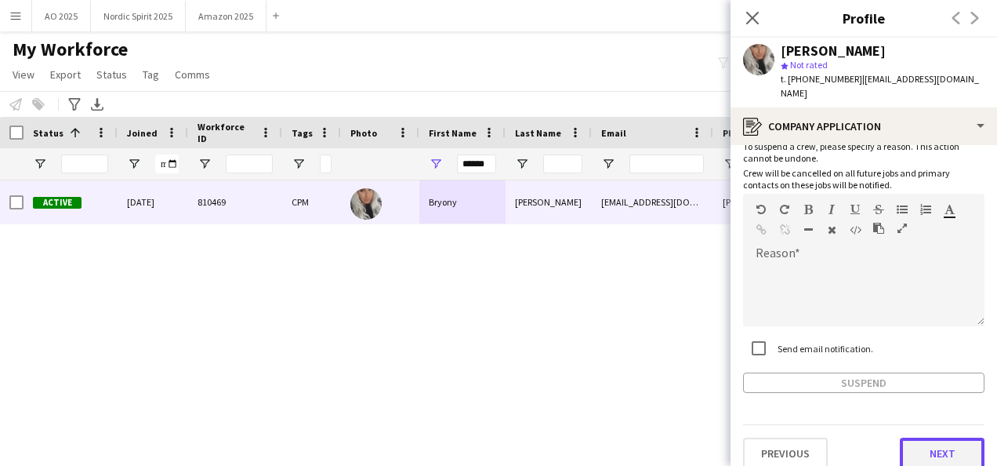
click at [939, 451] on button "Next" at bounding box center [942, 452] width 85 height 31
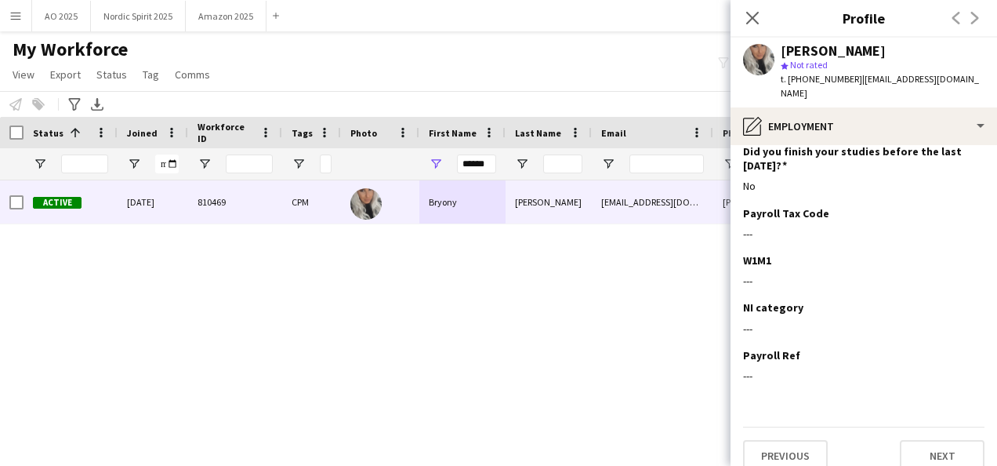
scroll to position [172, 0]
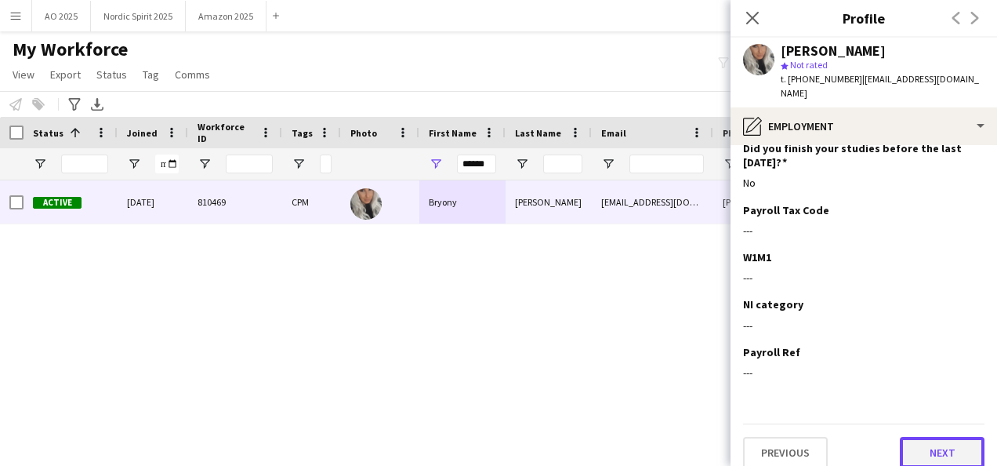
click at [962, 437] on button "Next" at bounding box center [942, 452] width 85 height 31
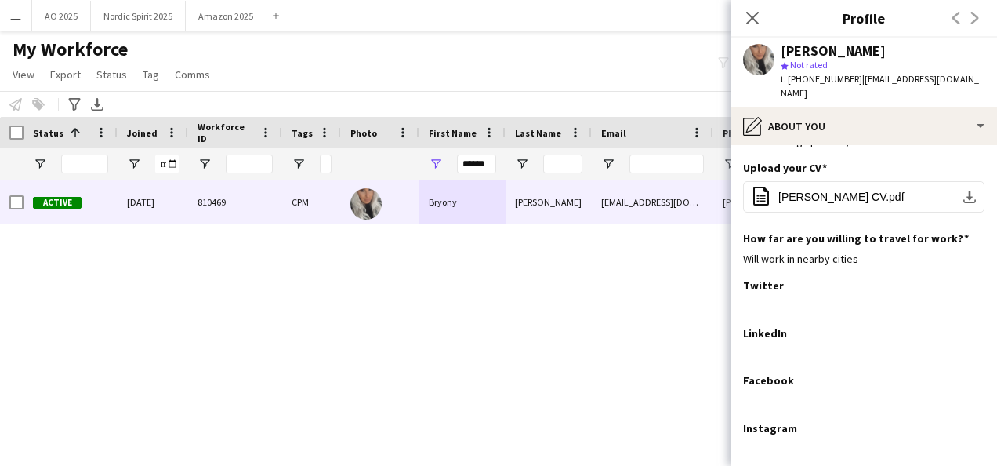
scroll to position [0, 0]
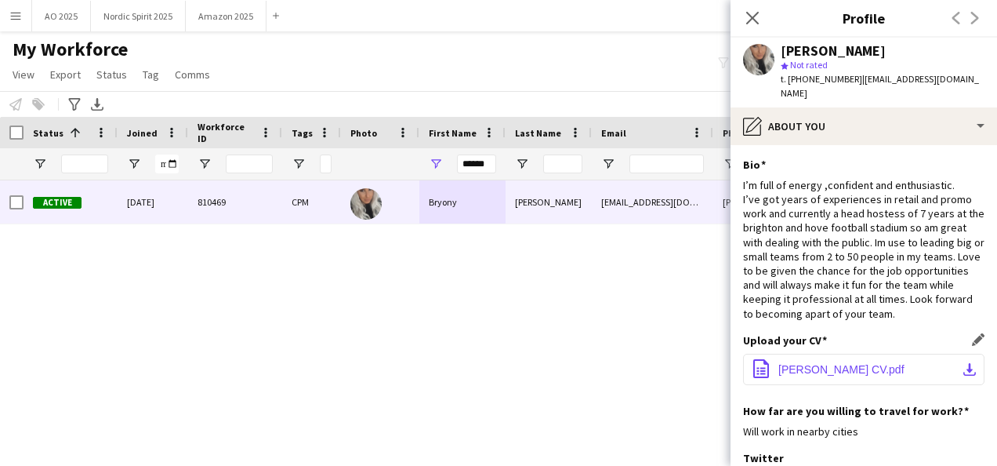
click at [861, 367] on span "[PERSON_NAME] CV.pdf" at bounding box center [841, 369] width 126 height 13
click at [751, 20] on icon at bounding box center [752, 17] width 15 height 15
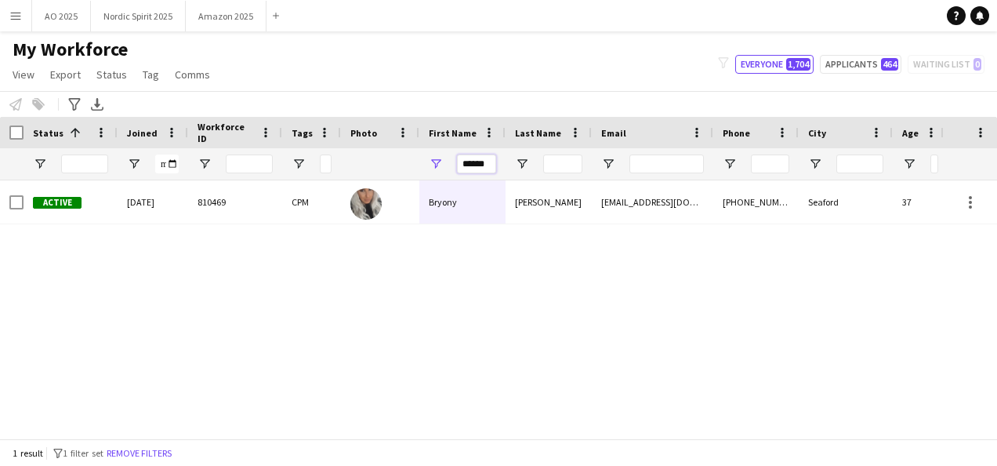
drag, startPoint x: 491, startPoint y: 161, endPoint x: 425, endPoint y: 166, distance: 66.0
click at [425, 166] on div "******" at bounding box center [462, 163] width 86 height 31
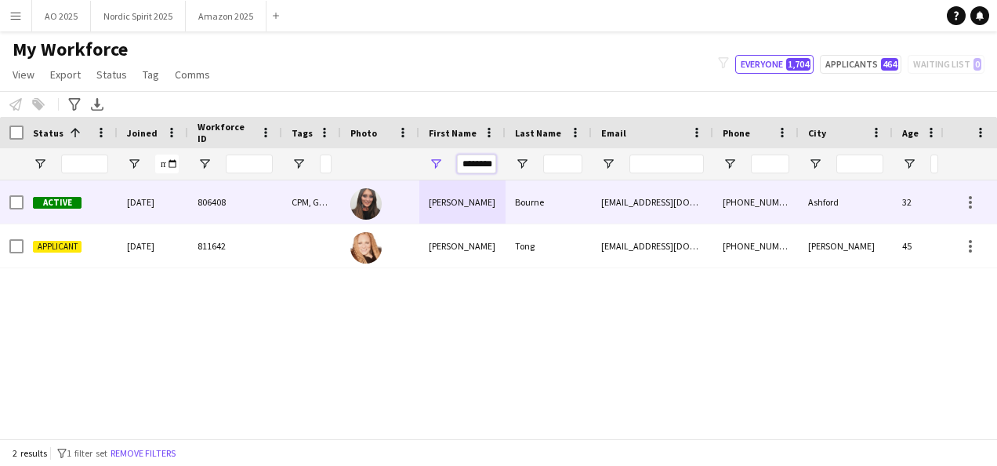
type input "********"
click at [441, 199] on div "[PERSON_NAME]" at bounding box center [462, 201] width 86 height 43
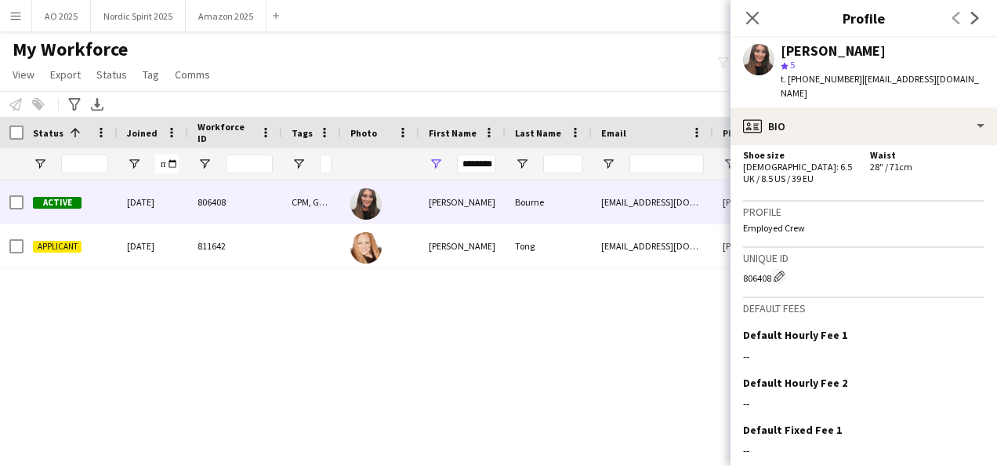
scroll to position [968, 0]
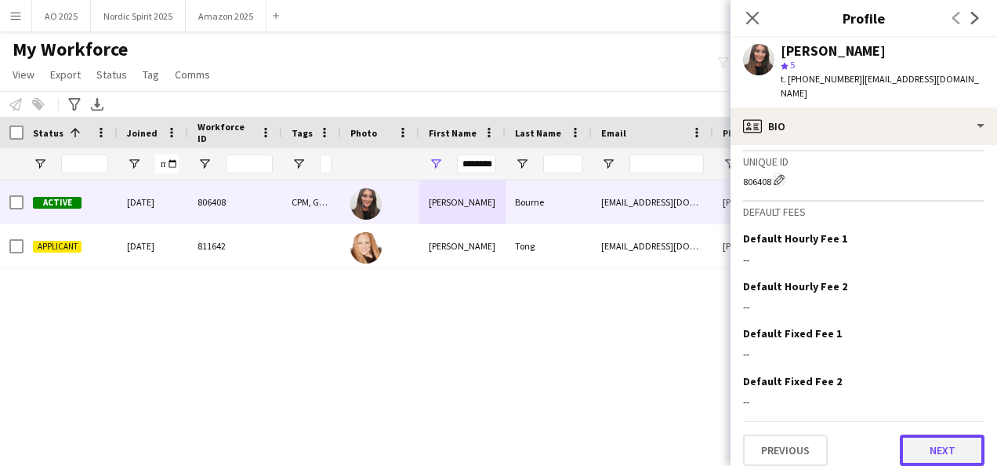
click at [951, 437] on button "Next" at bounding box center [942, 449] width 85 height 31
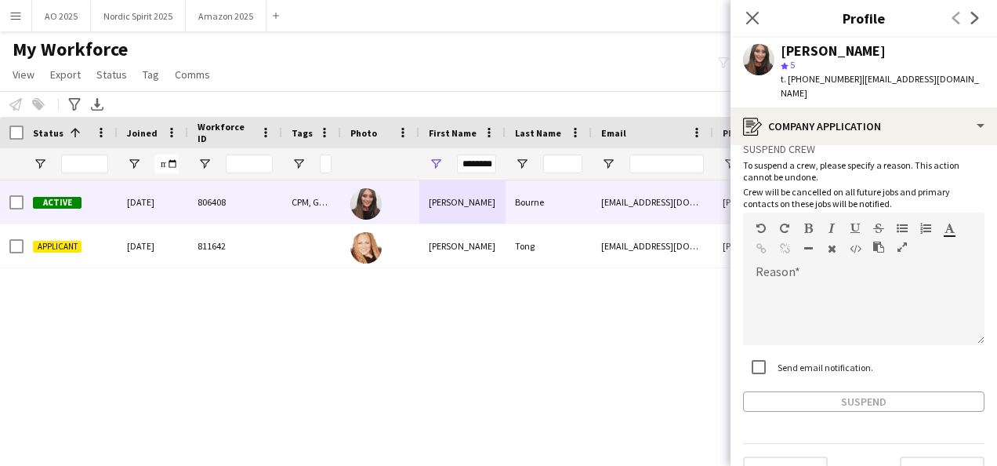
scroll to position [96, 0]
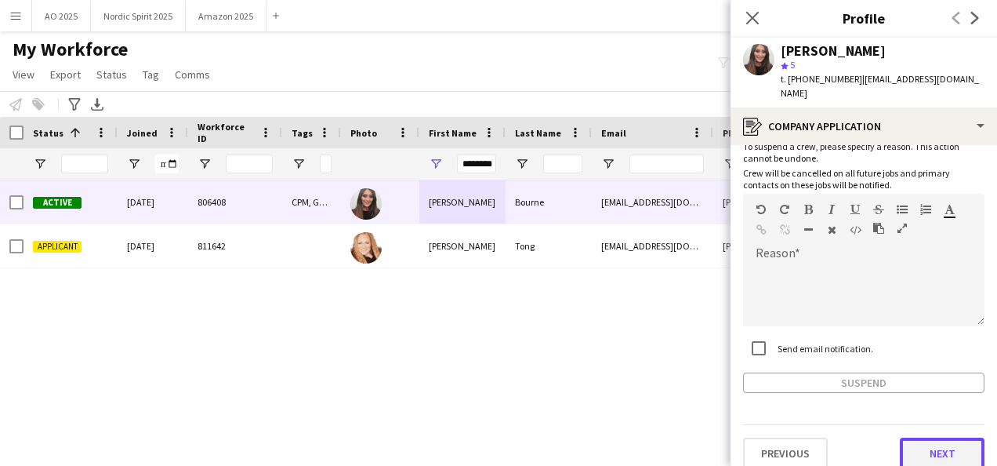
click at [956, 448] on button "Next" at bounding box center [942, 452] width 85 height 31
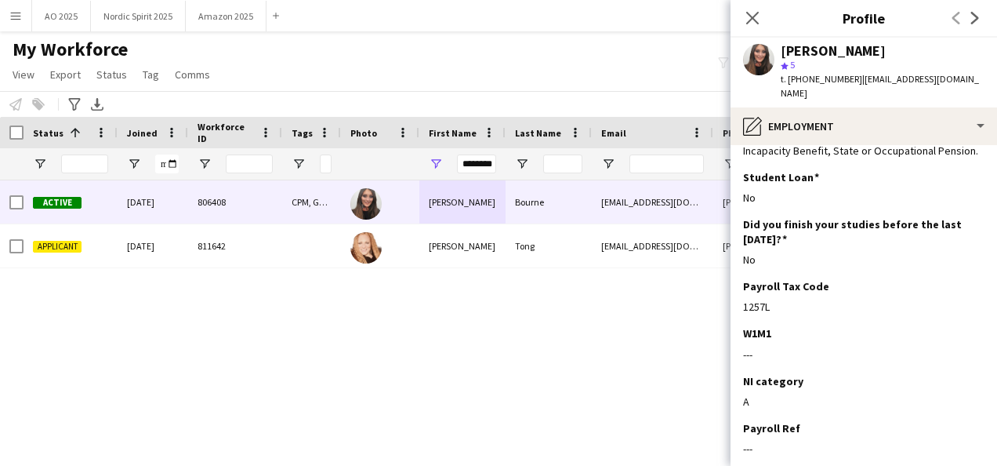
scroll to position [201, 0]
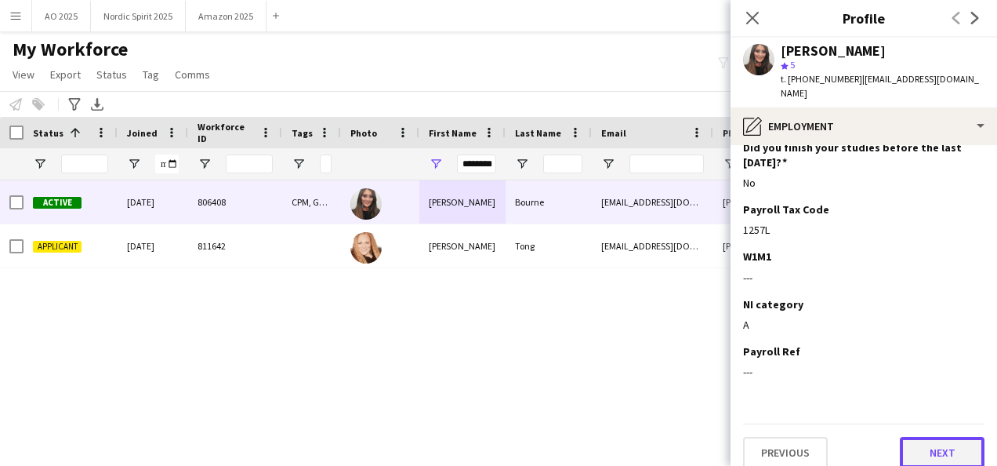
click at [953, 437] on button "Next" at bounding box center [942, 452] width 85 height 31
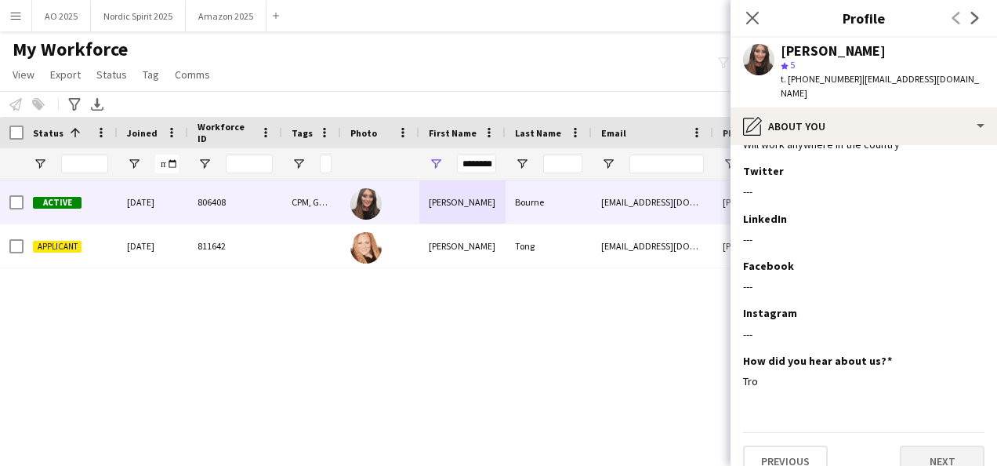
scroll to position [0, 0]
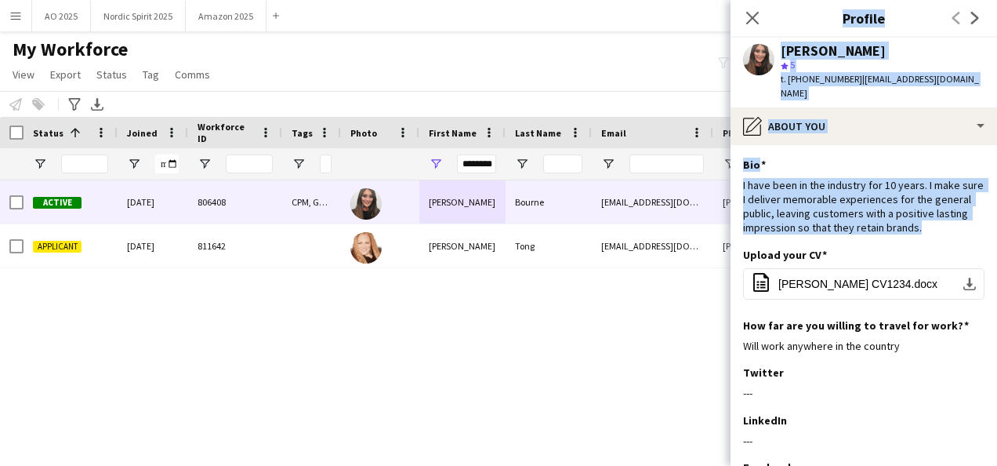
drag, startPoint x: 919, startPoint y: 208, endPoint x: 730, endPoint y: 172, distance: 192.3
click at [730, 172] on body "Menu Boards Boards Boards All jobs Status Workforce Workforce My Workforce Recr…" at bounding box center [498, 233] width 997 height 466
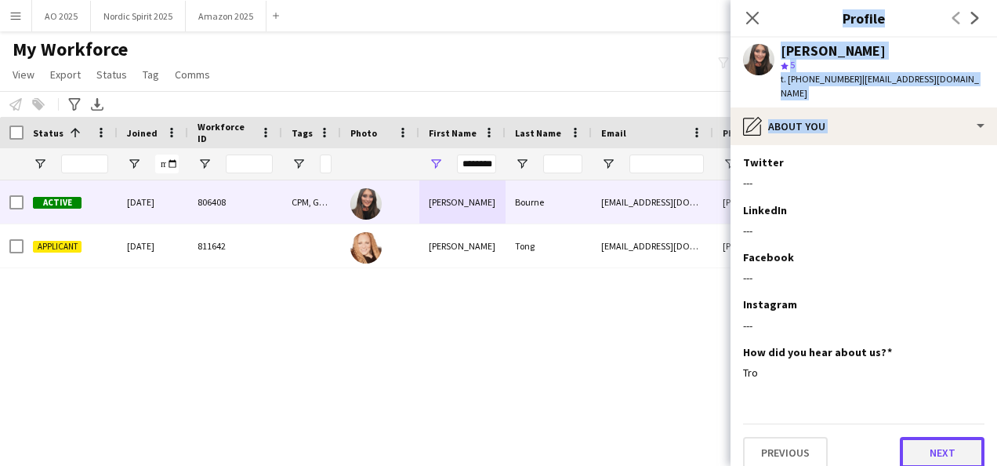
click at [939, 449] on button "Next" at bounding box center [942, 452] width 85 height 31
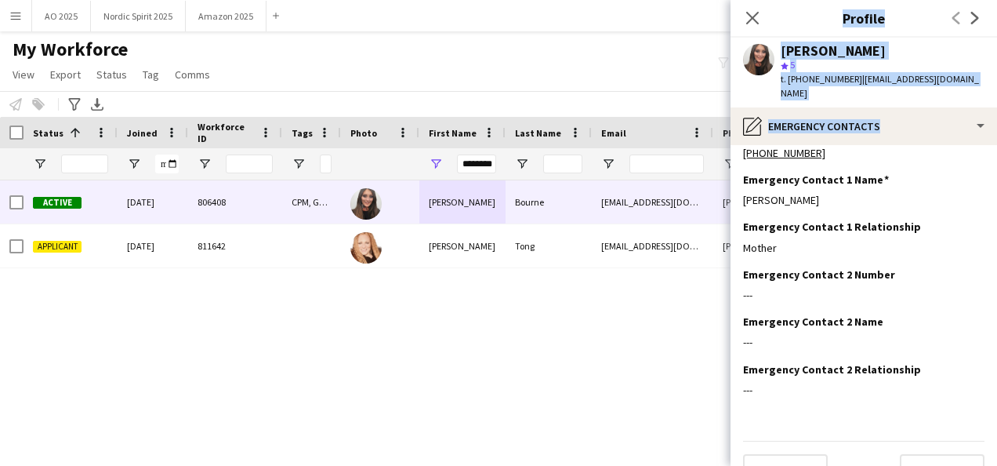
scroll to position [49, 0]
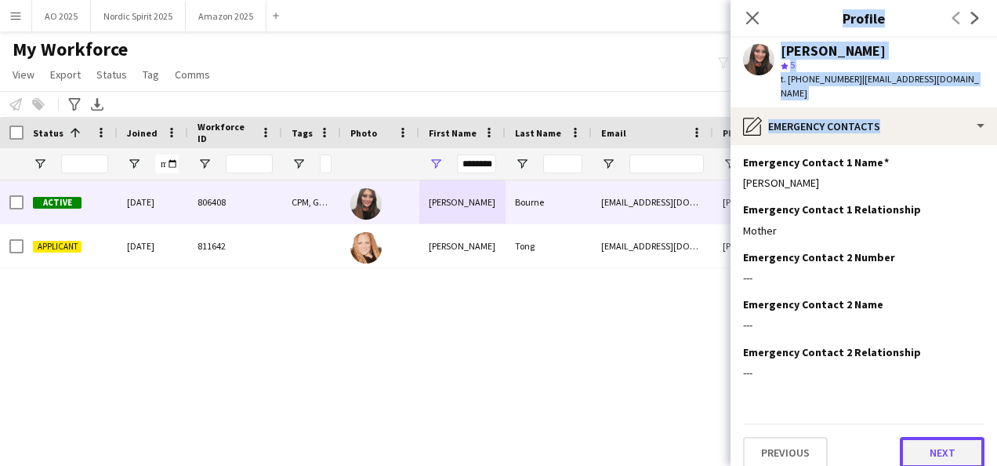
click at [953, 444] on button "Next" at bounding box center [942, 452] width 85 height 31
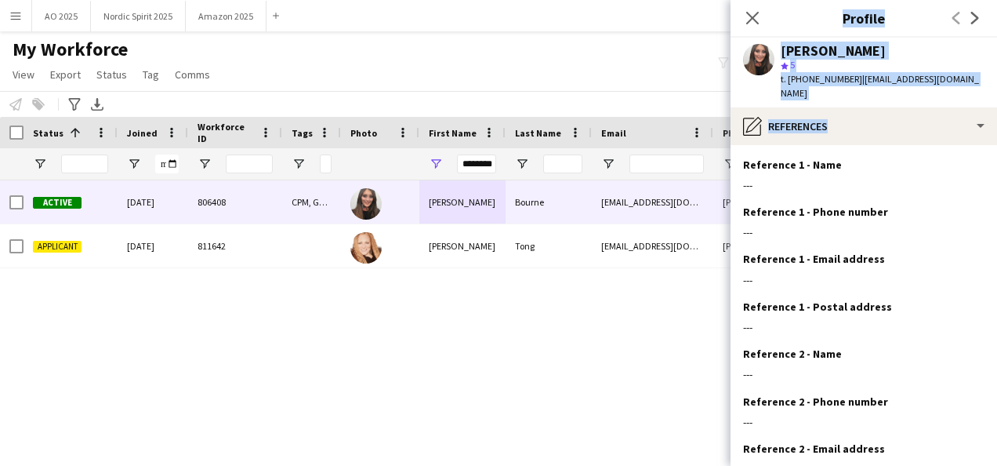
scroll to position [144, 0]
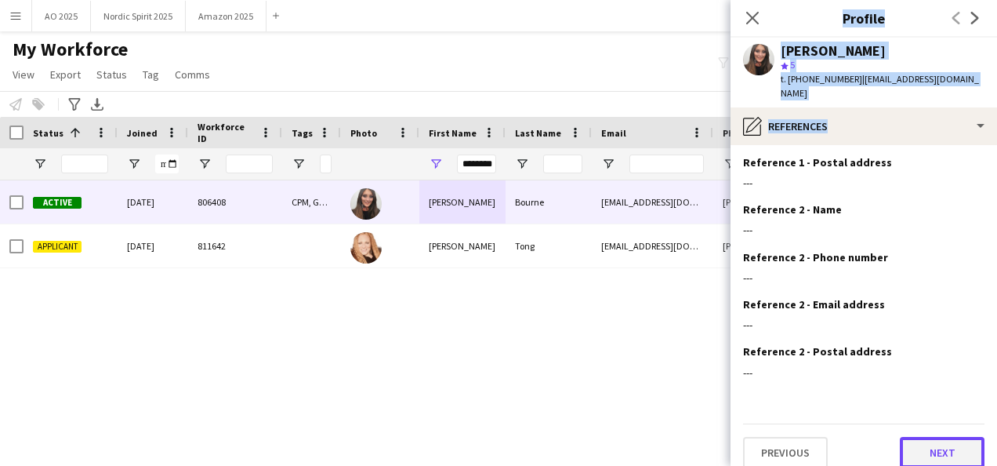
click at [959, 440] on button "Next" at bounding box center [942, 452] width 85 height 31
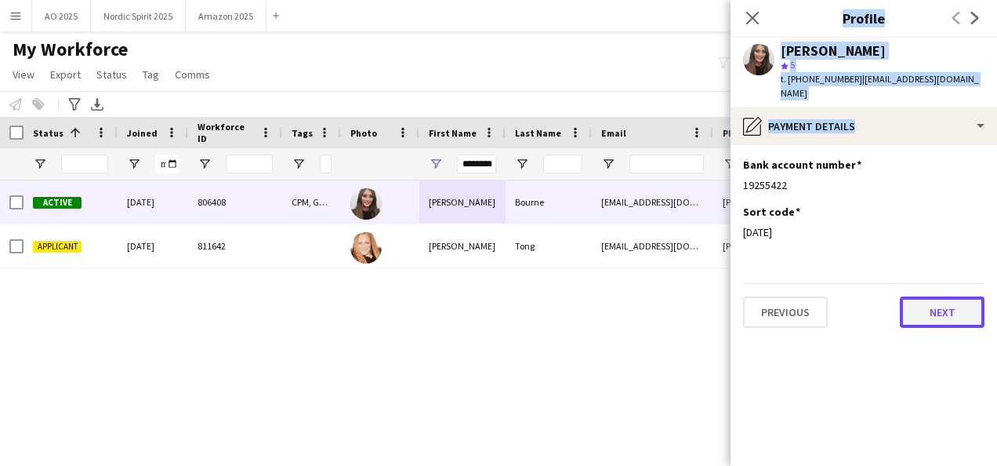
click at [979, 304] on button "Next" at bounding box center [942, 311] width 85 height 31
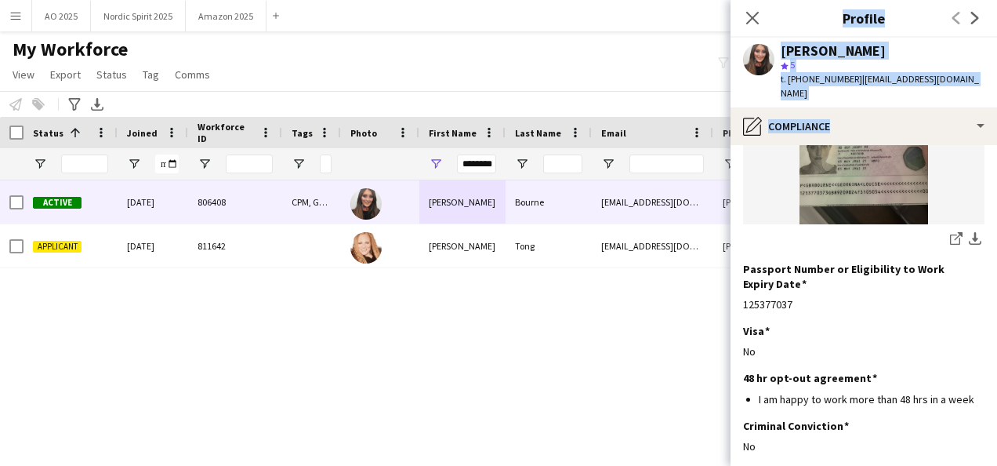
scroll to position [352, 0]
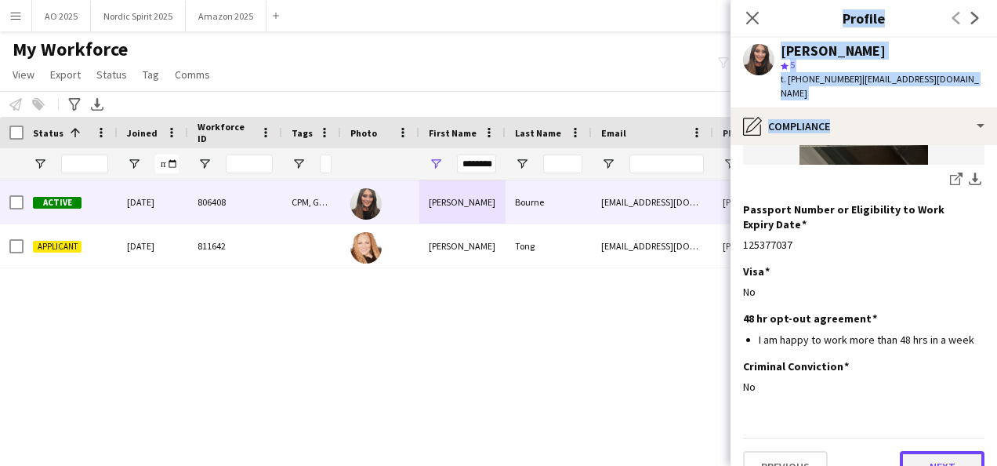
click at [962, 451] on button "Next" at bounding box center [942, 466] width 85 height 31
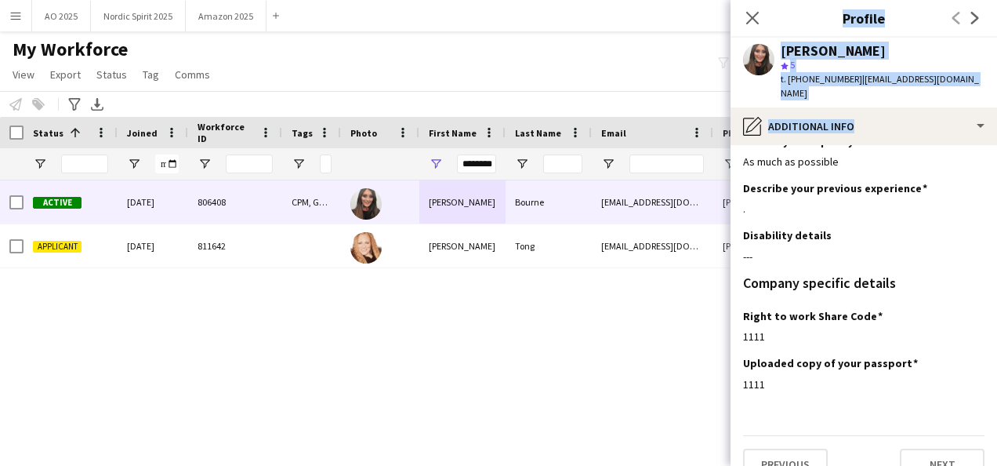
scroll to position [35, 0]
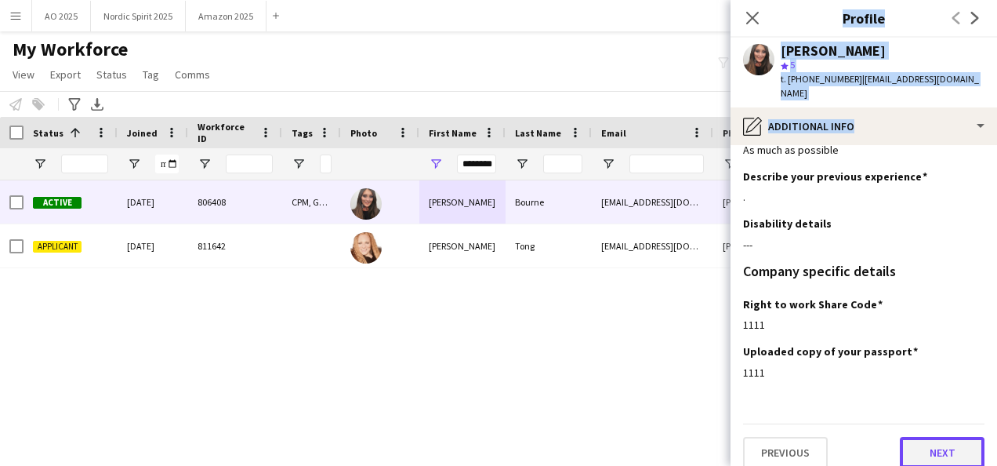
click at [944, 437] on button "Next" at bounding box center [942, 452] width 85 height 31
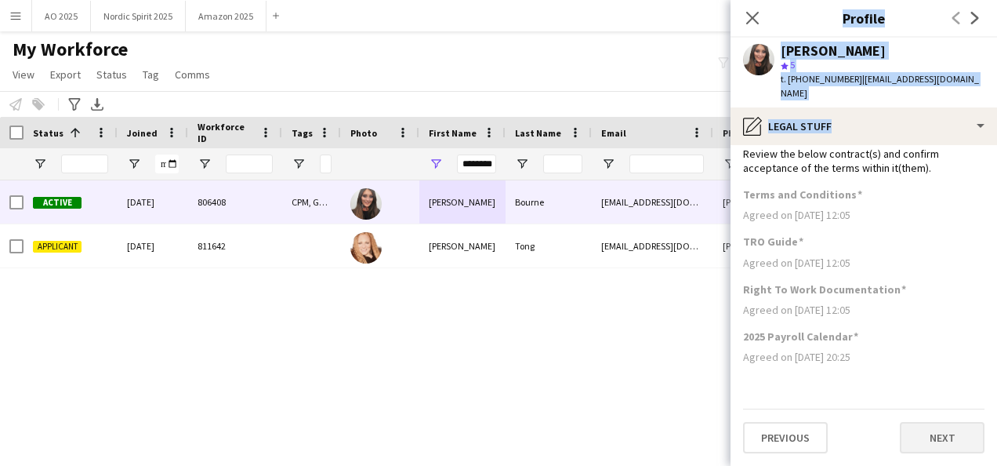
scroll to position [0, 0]
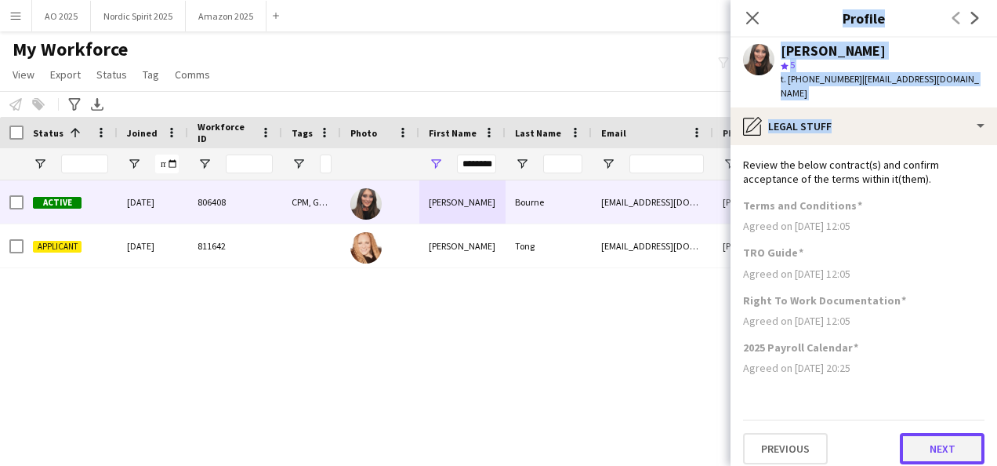
click at [971, 440] on button "Next" at bounding box center [942, 448] width 85 height 31
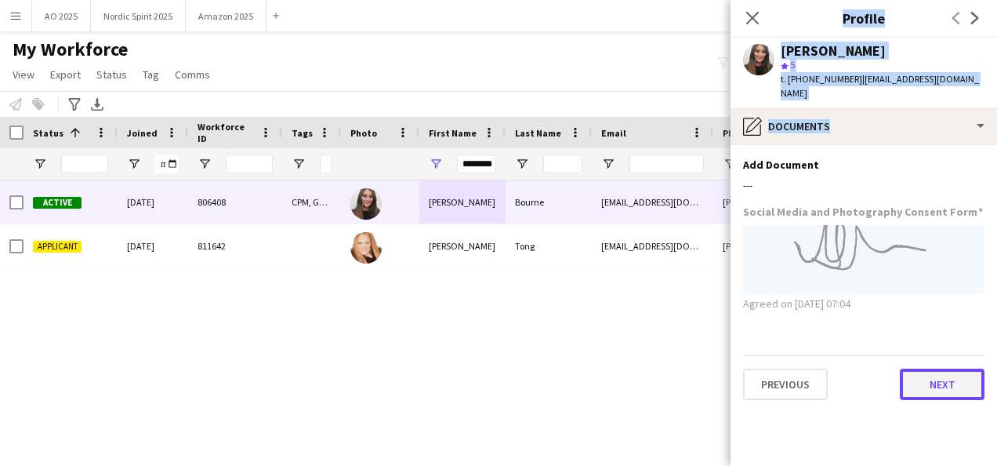
click at [965, 379] on button "Next" at bounding box center [942, 383] width 85 height 31
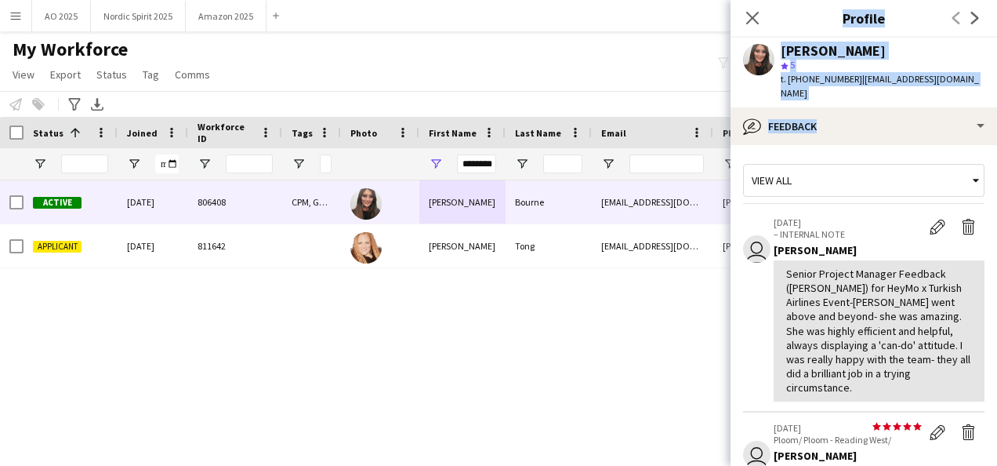
click at [984, 425] on app-crew-profile-feedback-tab "View all user [DATE] – INTERNAL NOTE Edit internal note Delete internal note [P…" at bounding box center [863, 305] width 266 height 321
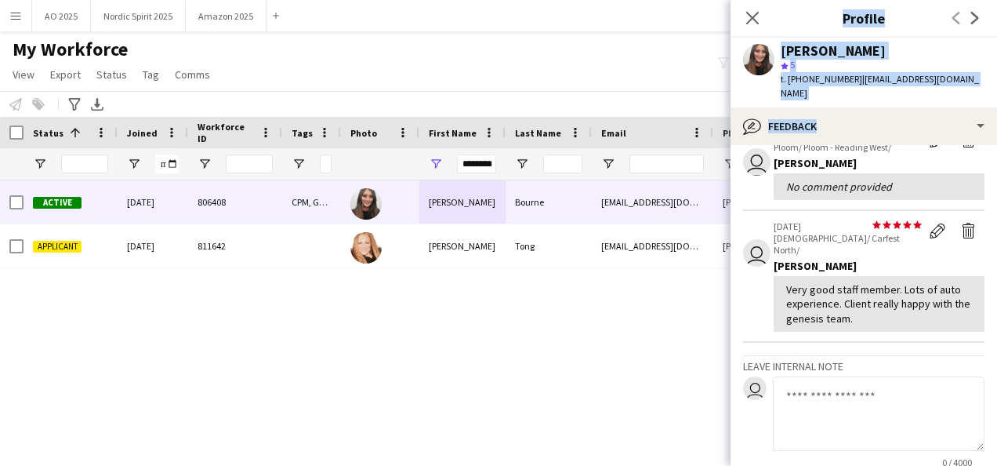
scroll to position [432, 0]
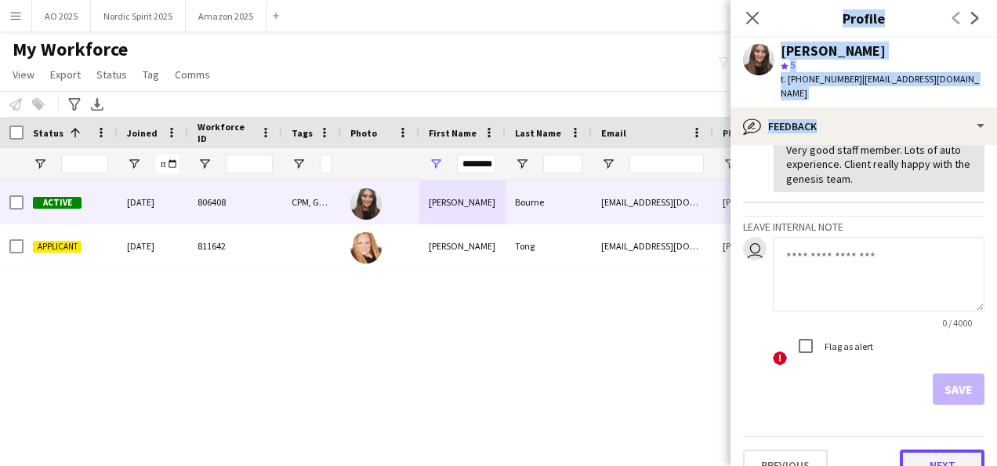
click at [967, 449] on button "Next" at bounding box center [942, 464] width 85 height 31
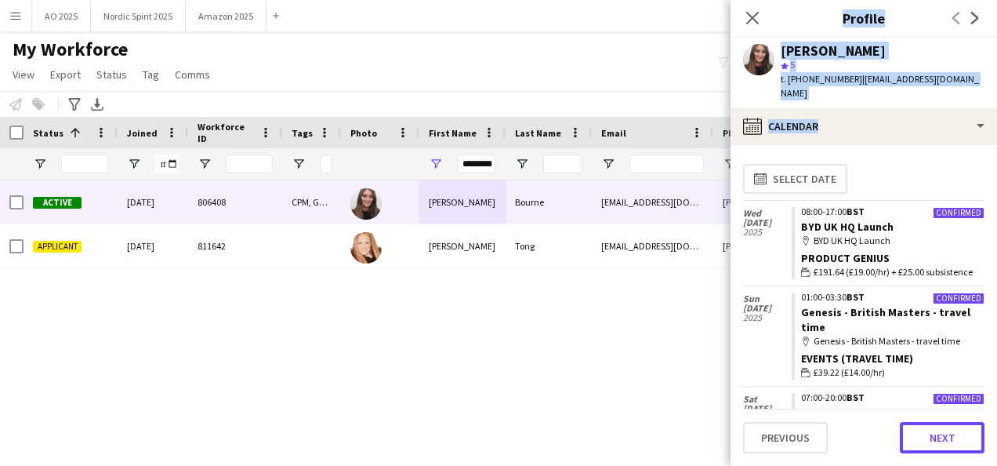
click at [967, 433] on button "Next" at bounding box center [942, 437] width 85 height 31
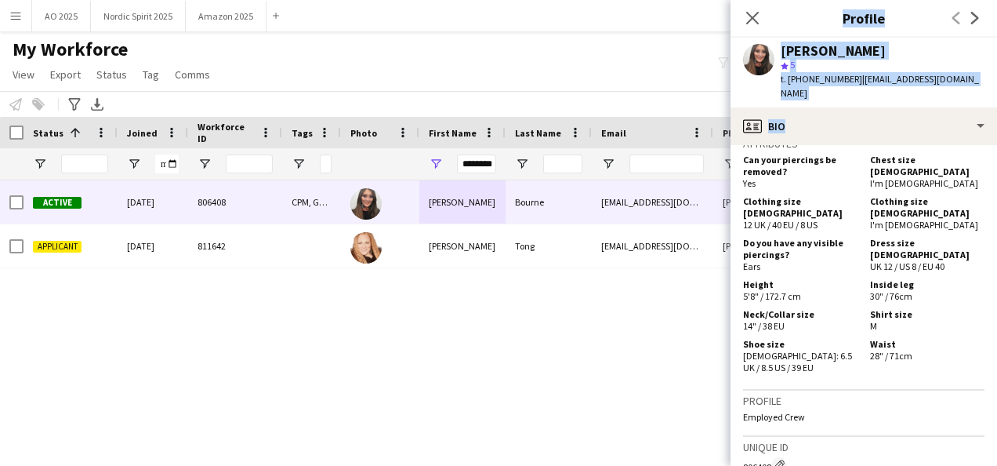
scroll to position [968, 0]
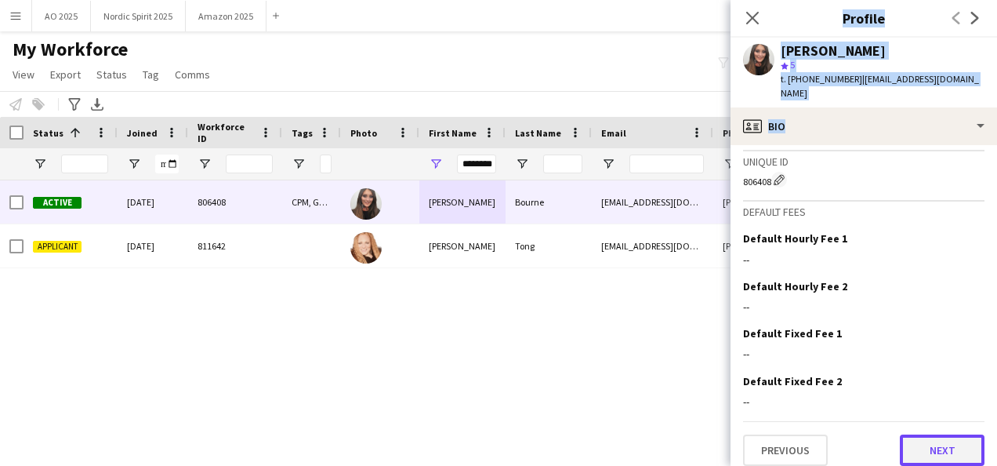
click at [953, 437] on button "Next" at bounding box center [942, 449] width 85 height 31
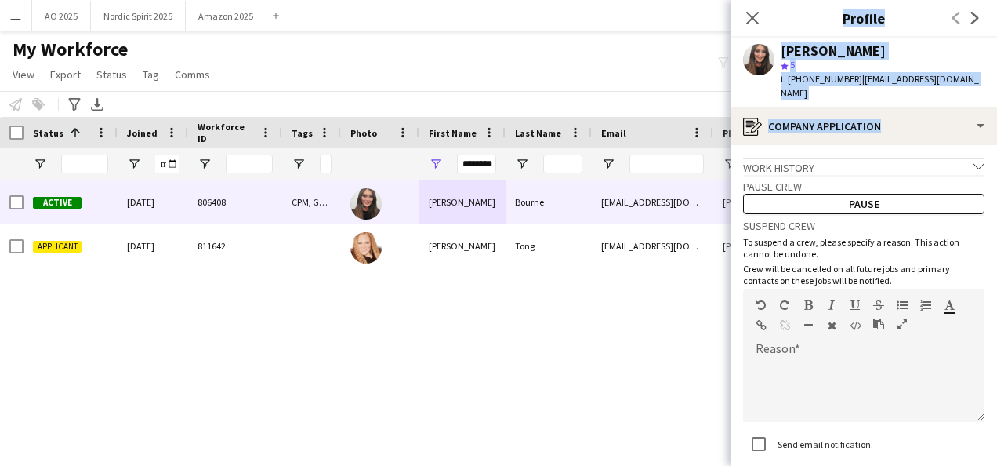
click at [951, 428] on div "Send email notification." at bounding box center [863, 445] width 241 height 34
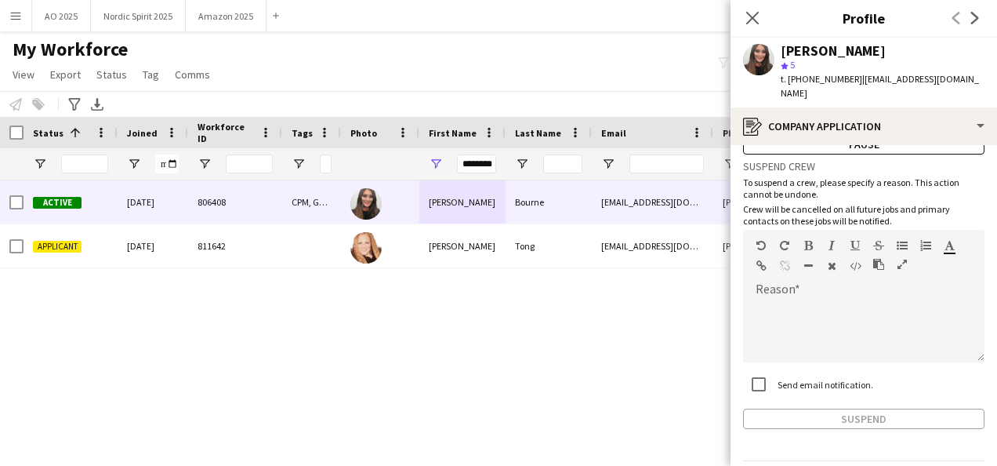
scroll to position [96, 0]
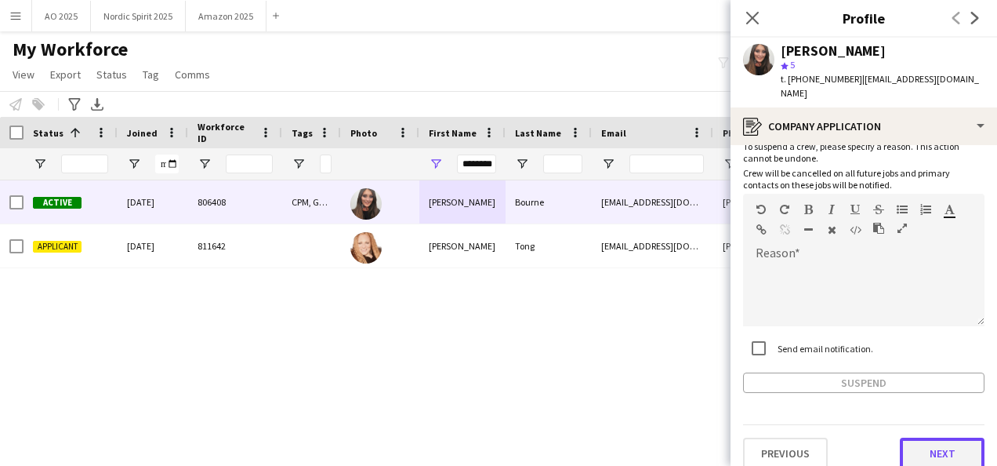
click at [937, 443] on button "Next" at bounding box center [942, 452] width 85 height 31
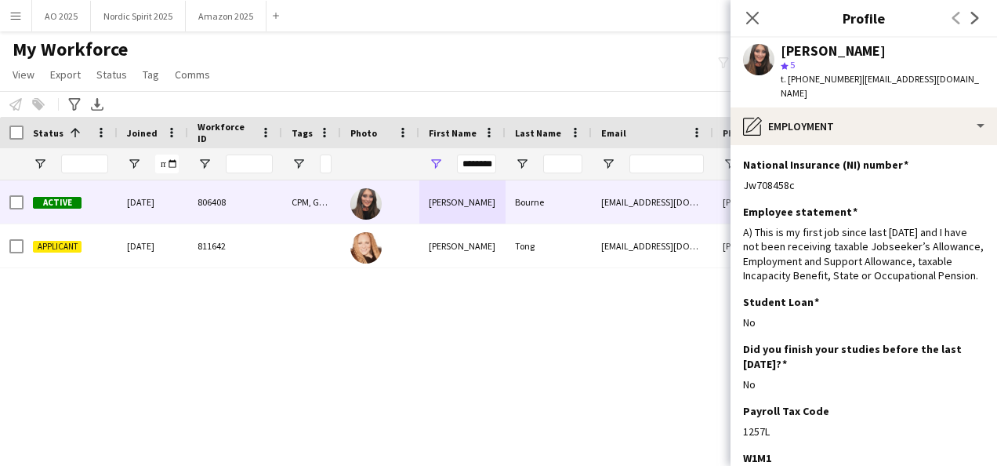
scroll to position [201, 0]
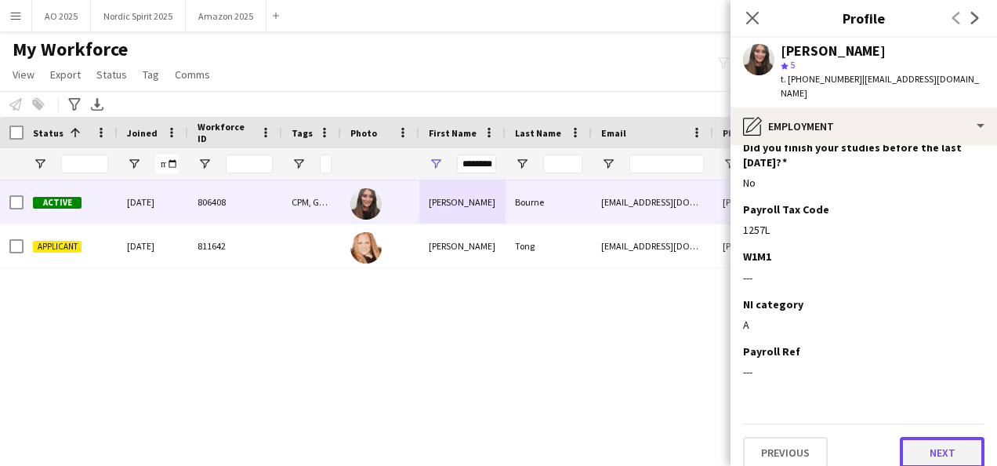
click at [945, 437] on button "Next" at bounding box center [942, 452] width 85 height 31
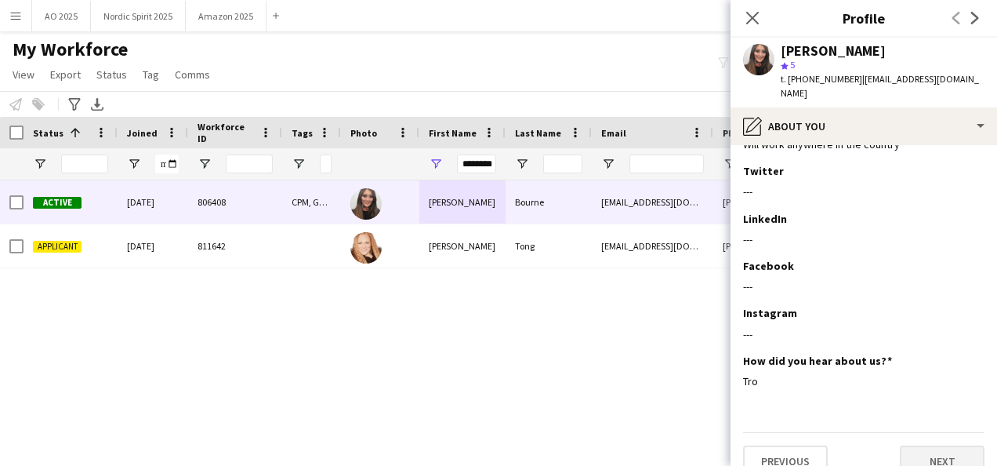
scroll to position [0, 0]
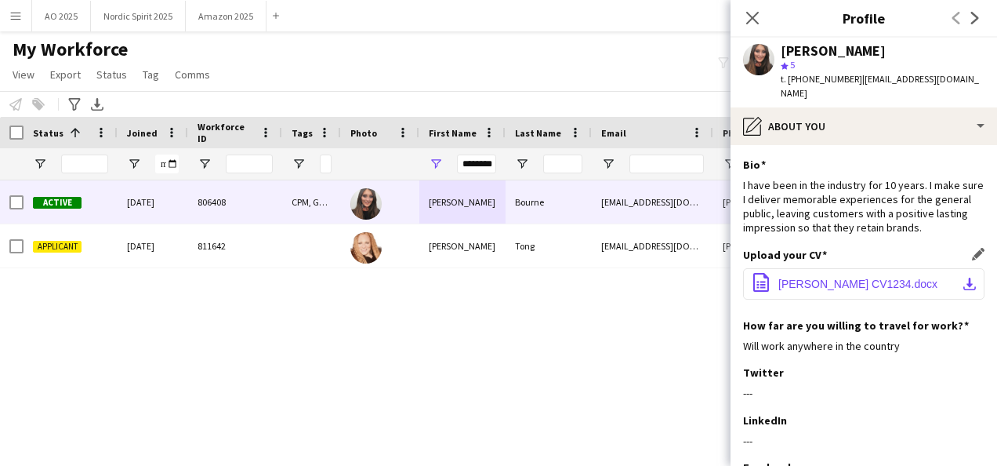
click at [878, 277] on span "[PERSON_NAME] CV1234.docx" at bounding box center [857, 283] width 159 height 13
click at [752, 24] on icon "Close pop-in" at bounding box center [752, 17] width 15 height 15
